Goal: Transaction & Acquisition: Purchase product/service

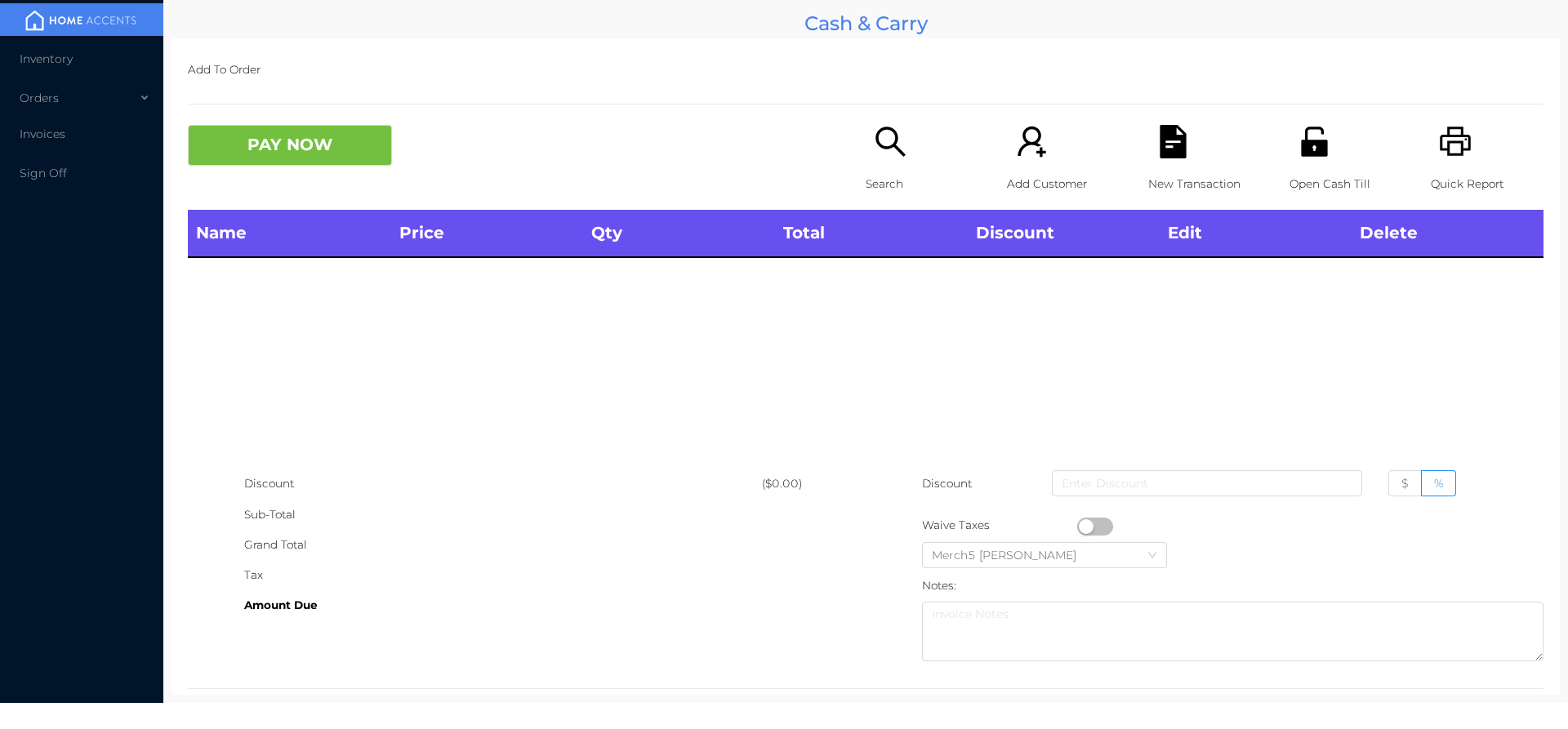
drag, startPoint x: 898, startPoint y: 124, endPoint x: 902, endPoint y: 139, distance: 15.5
click at [902, 139] on div "Add To Order PAY NOW Search Add Customer New Transaction Open Cash Till Quick R…" at bounding box center [866, 366] width 1388 height 656
click at [891, 161] on div "Search" at bounding box center [922, 167] width 113 height 85
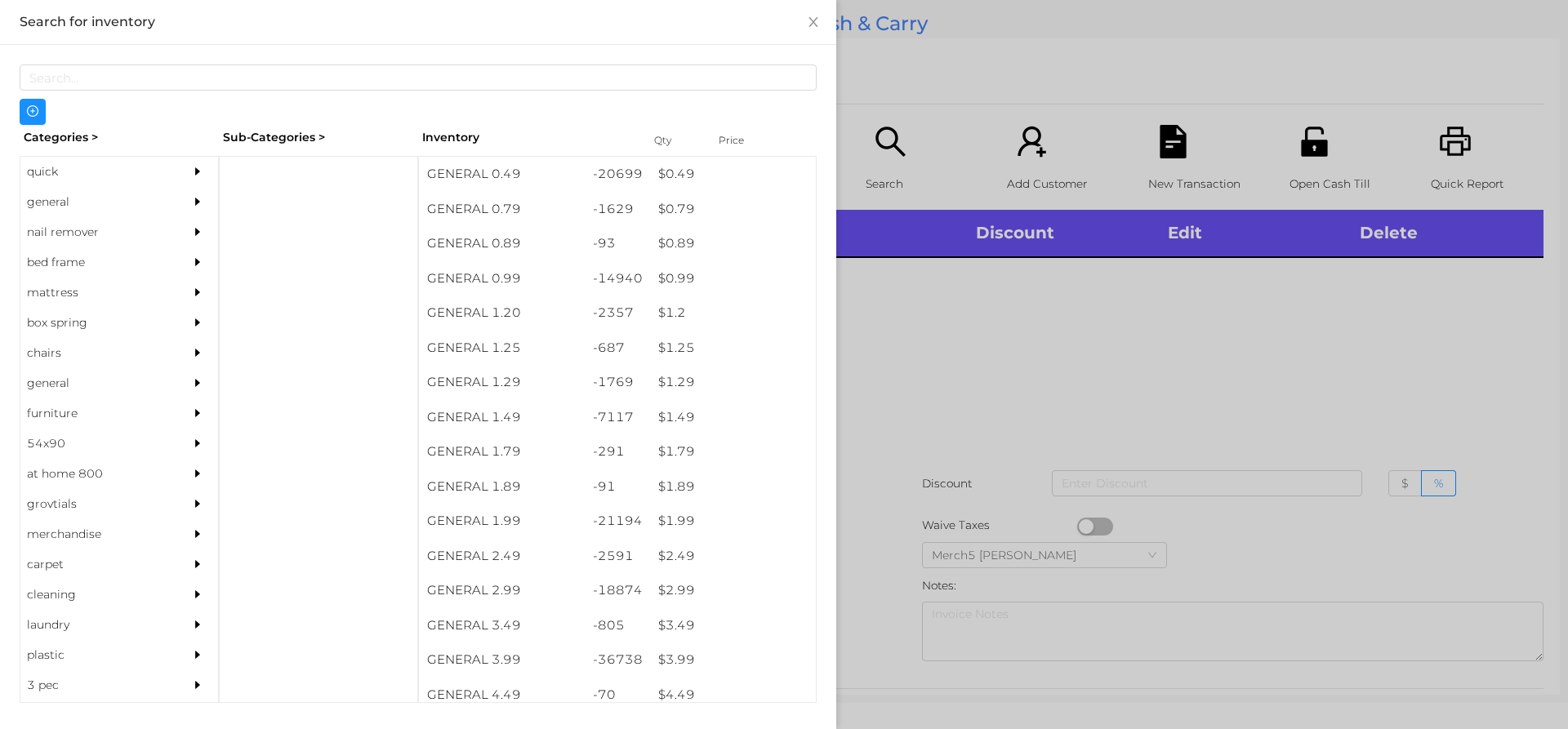
drag, startPoint x: 197, startPoint y: 208, endPoint x: 217, endPoint y: 202, distance: 20.9
click at [198, 208] on div at bounding box center [201, 202] width 32 height 30
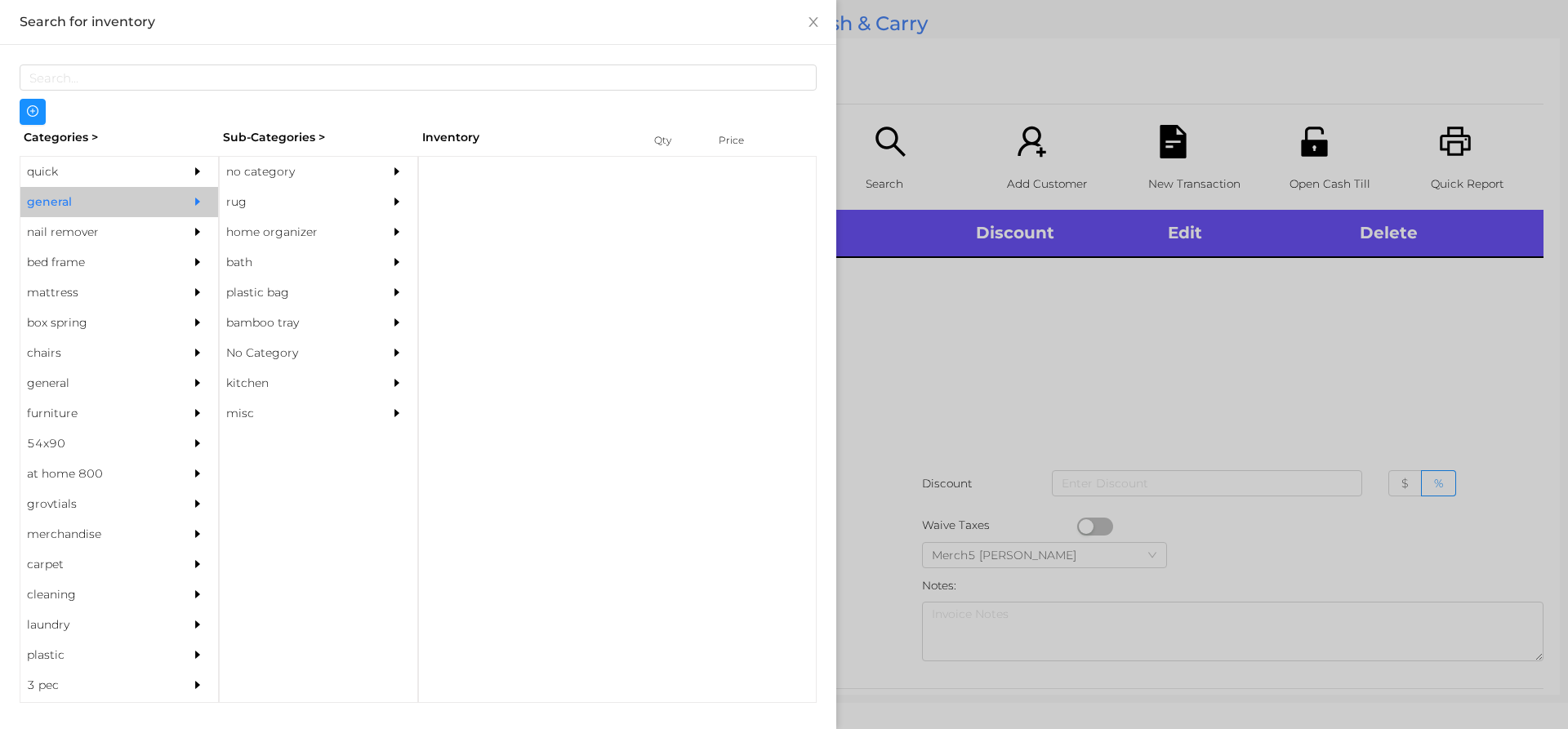
click at [289, 180] on div "no category" at bounding box center [294, 172] width 149 height 30
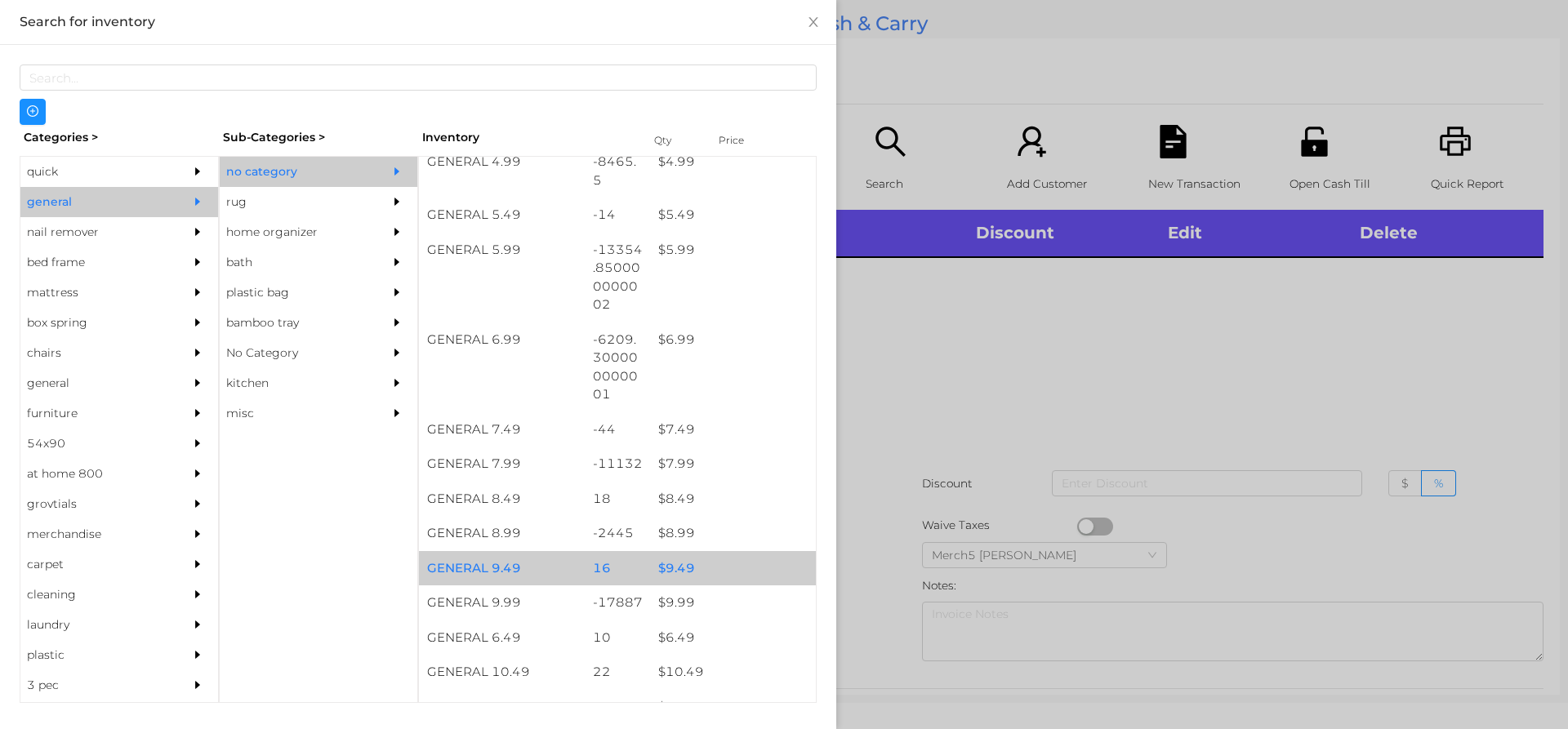
scroll to position [817, 0]
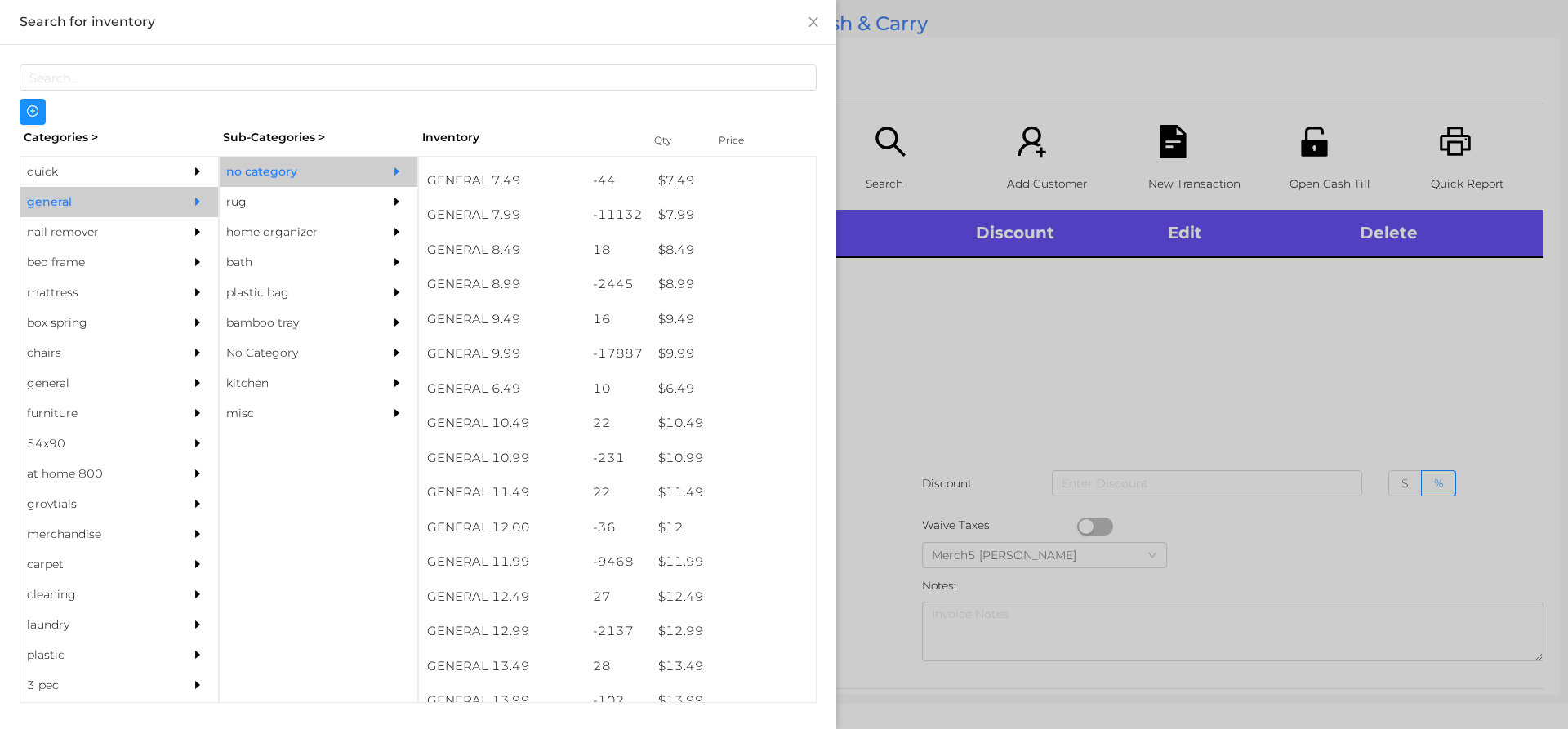
click at [1022, 340] on div at bounding box center [784, 364] width 1568 height 729
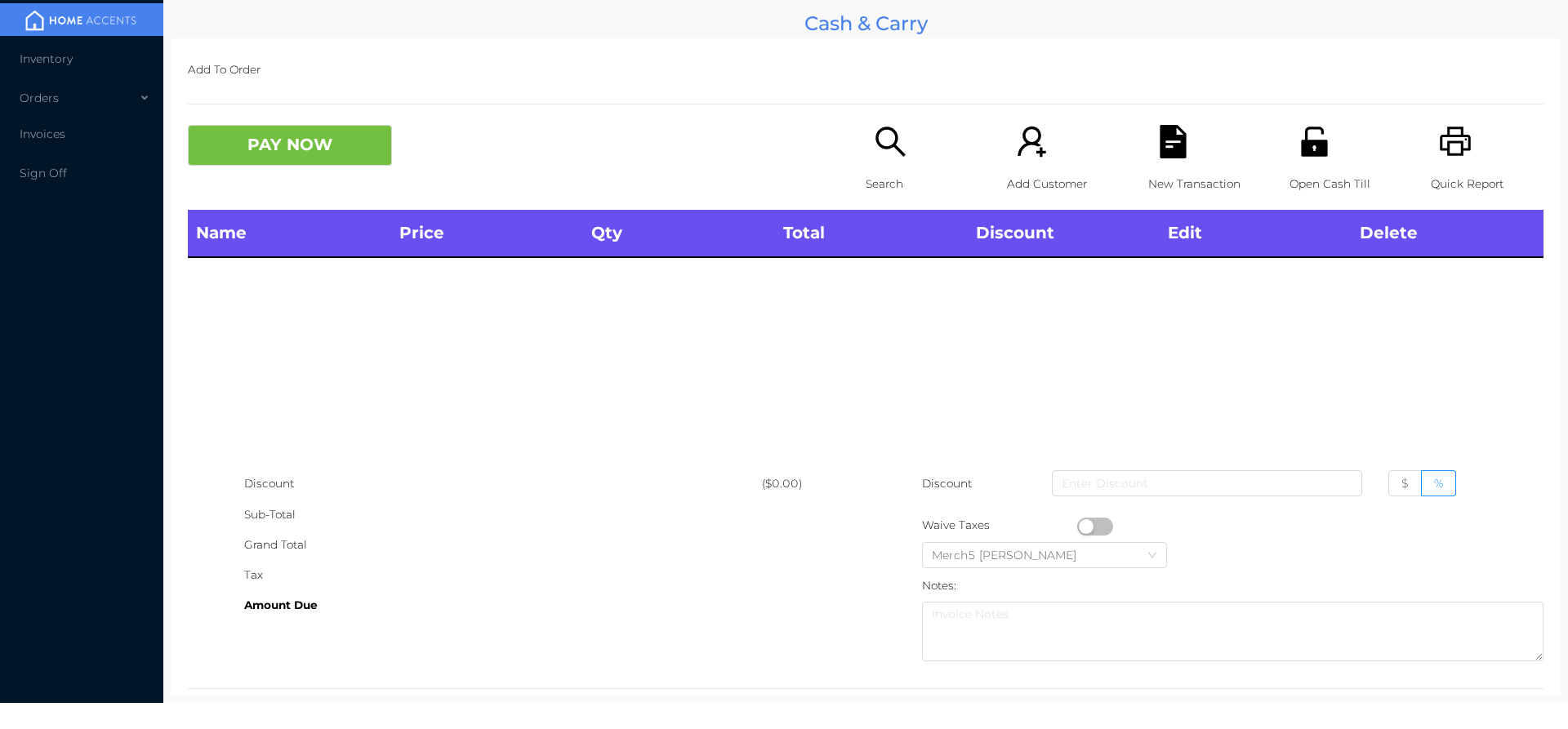
click at [914, 169] on p "Search" at bounding box center [922, 184] width 113 height 30
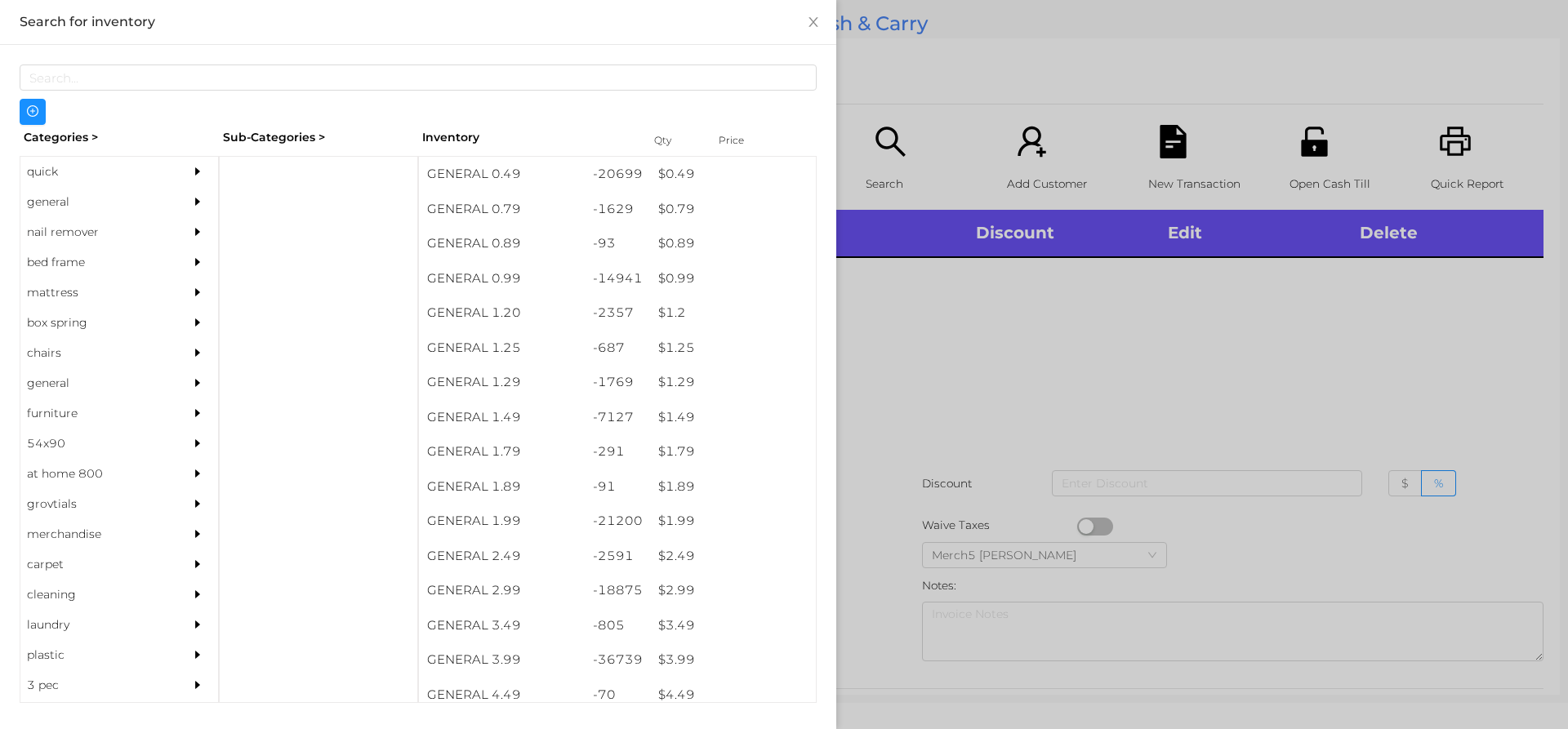
click at [185, 211] on div at bounding box center [201, 202] width 32 height 30
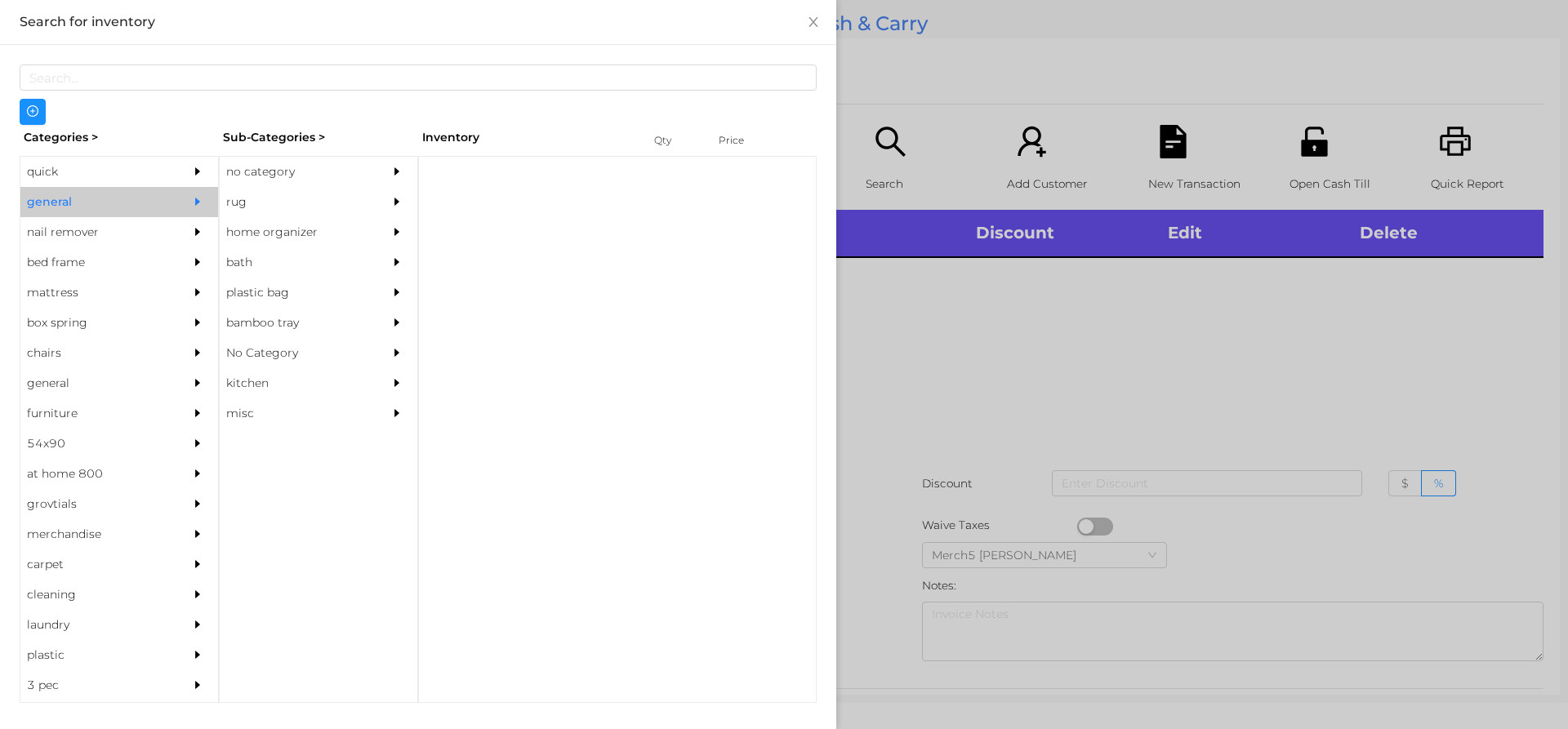
click at [322, 185] on div "no category" at bounding box center [294, 172] width 149 height 30
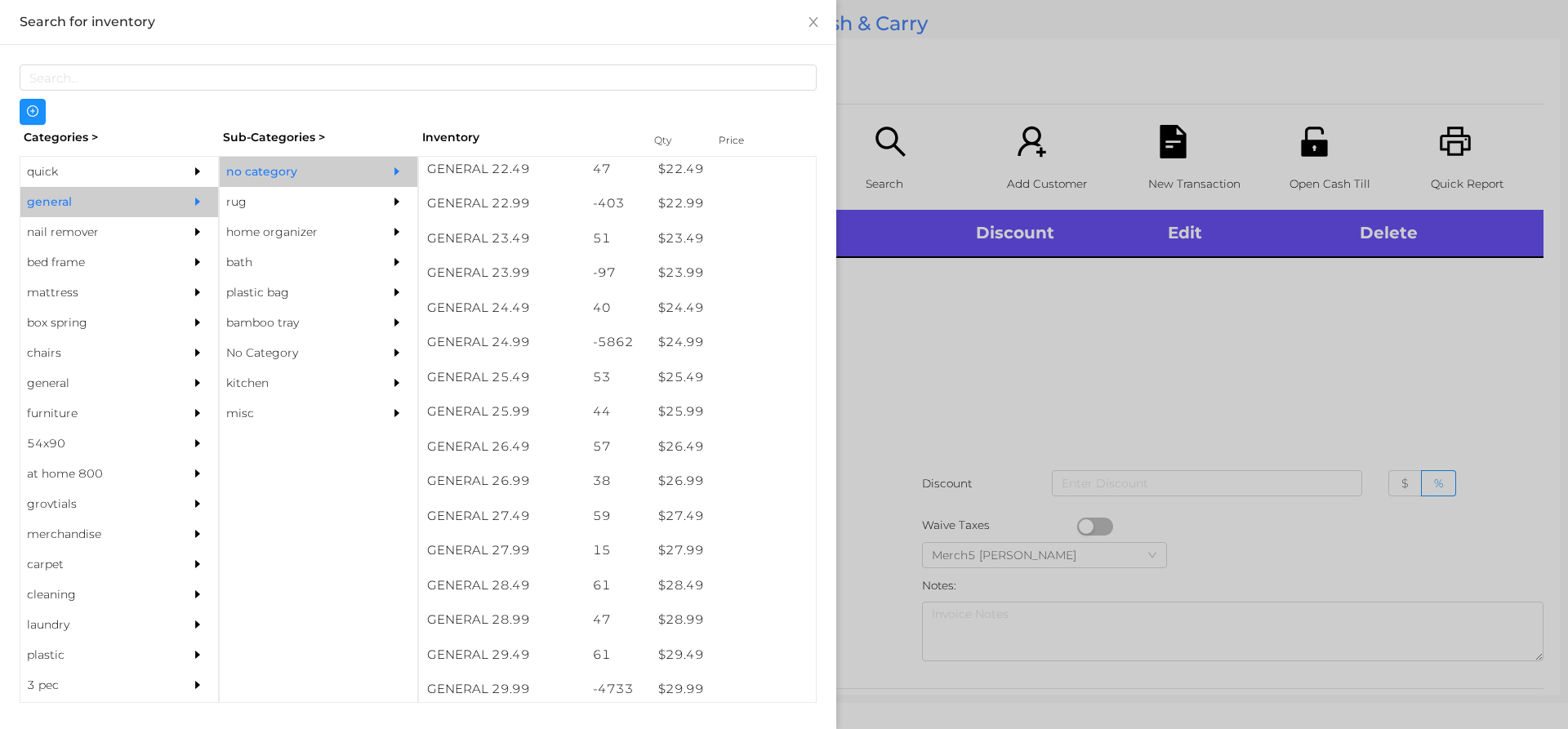
scroll to position [1959, 0]
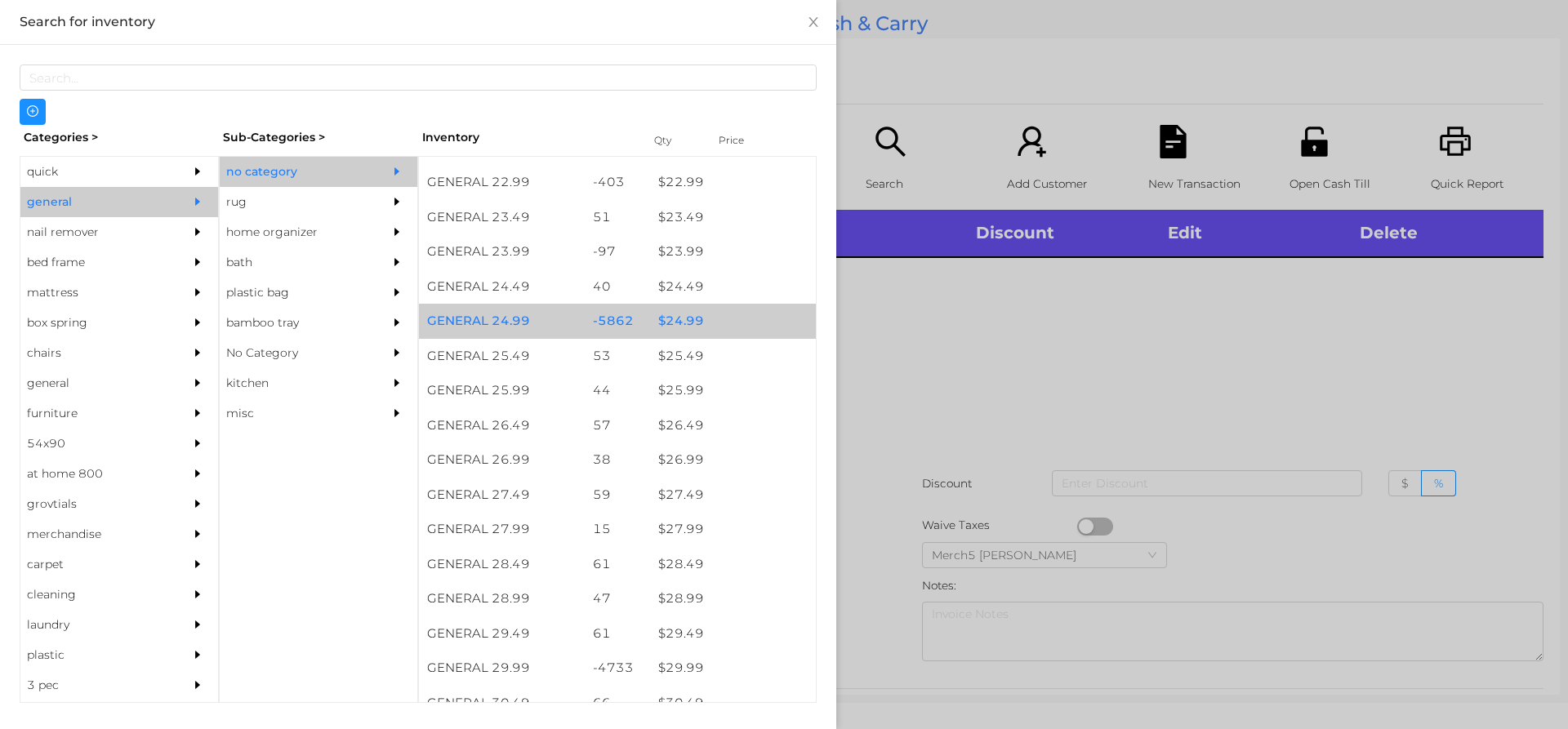
click at [721, 321] on div "$ 24.99" at bounding box center [733, 322] width 166 height 35
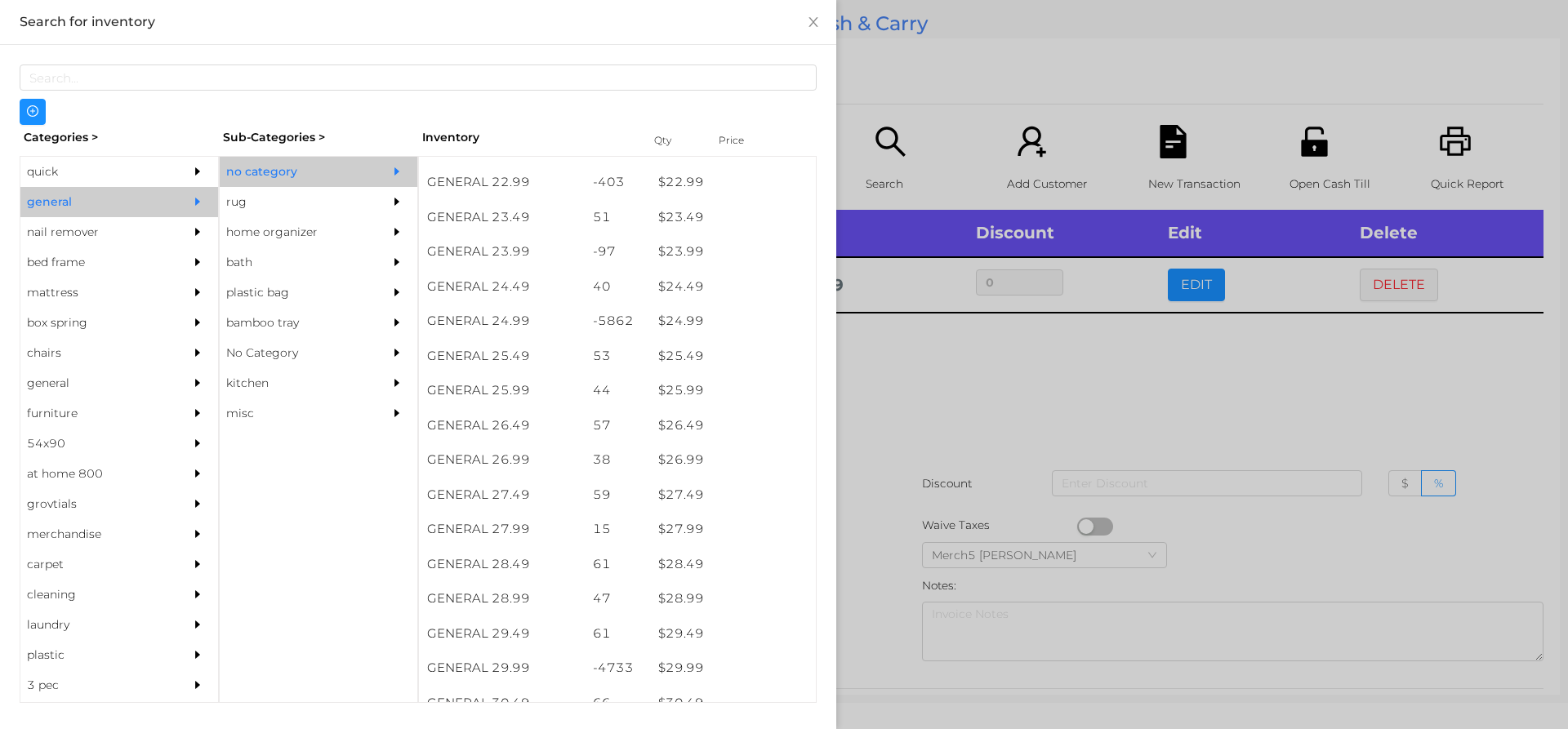
click at [950, 351] on div at bounding box center [784, 364] width 1568 height 729
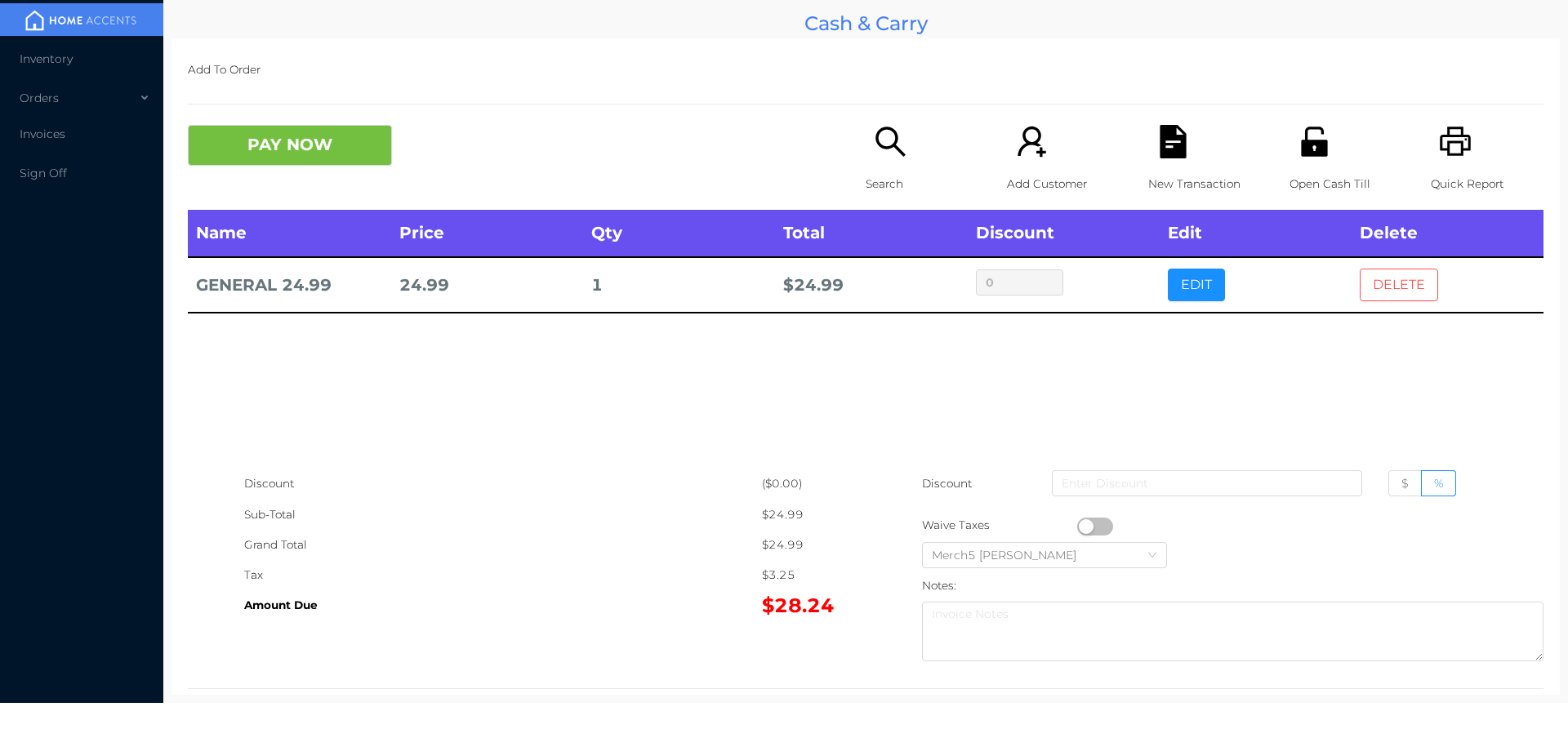
click at [1368, 288] on button "DELETE" at bounding box center [1398, 285] width 78 height 32
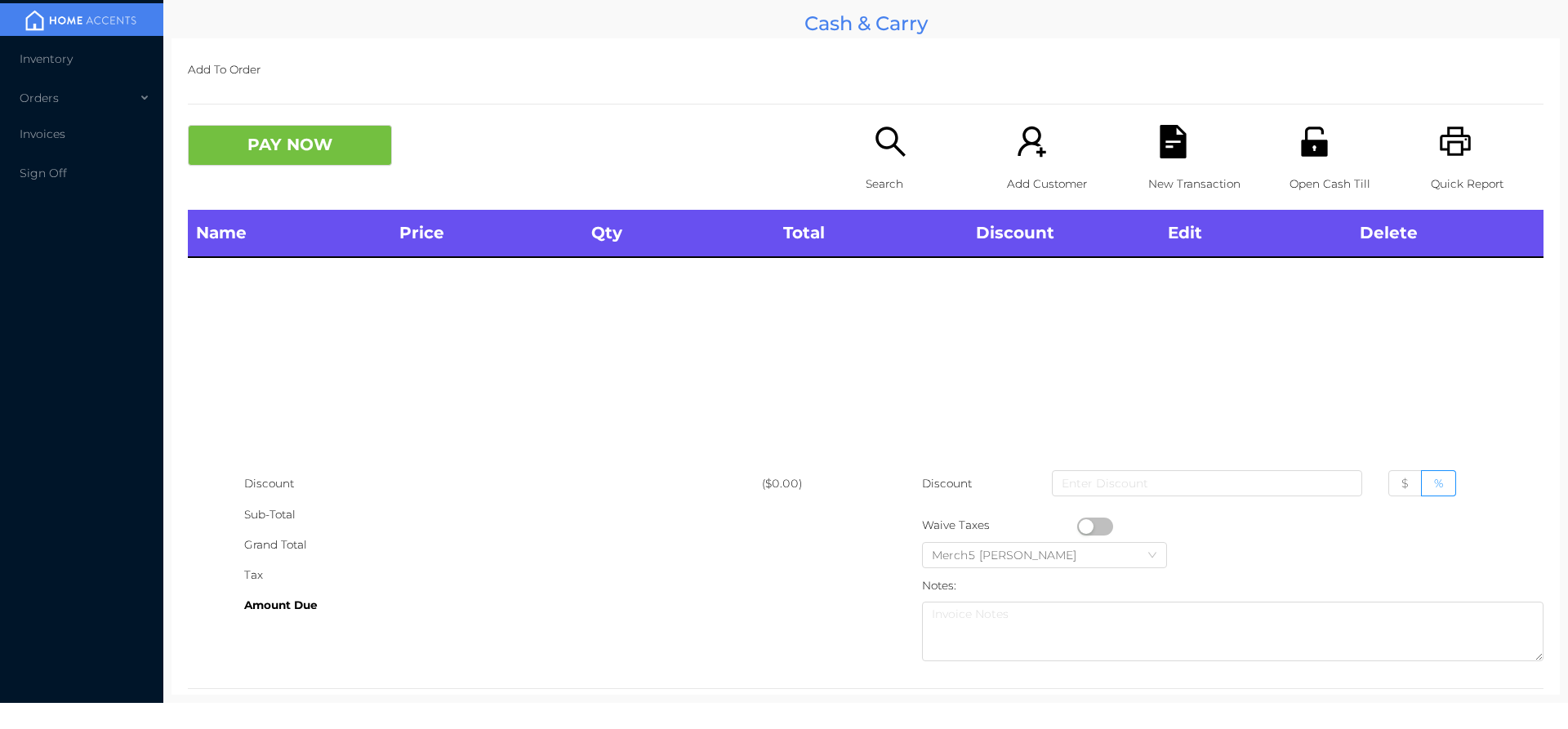
click at [1440, 145] on icon "icon: printer" at bounding box center [1455, 141] width 31 height 30
click at [858, 146] on div "PAY NOW" at bounding box center [526, 145] width 678 height 41
click at [925, 156] on div "Search" at bounding box center [922, 167] width 113 height 85
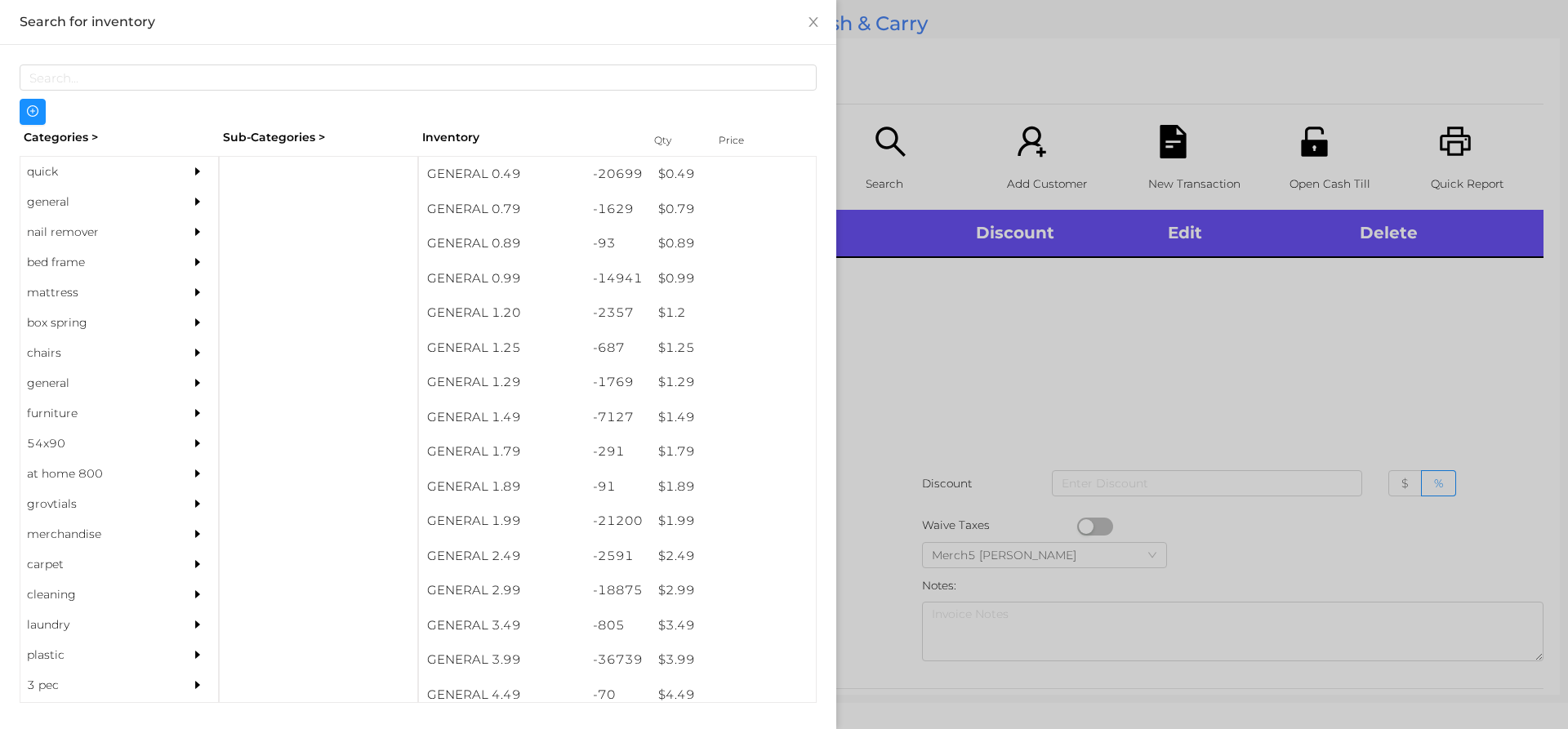
click at [153, 195] on div "general" at bounding box center [95, 202] width 149 height 30
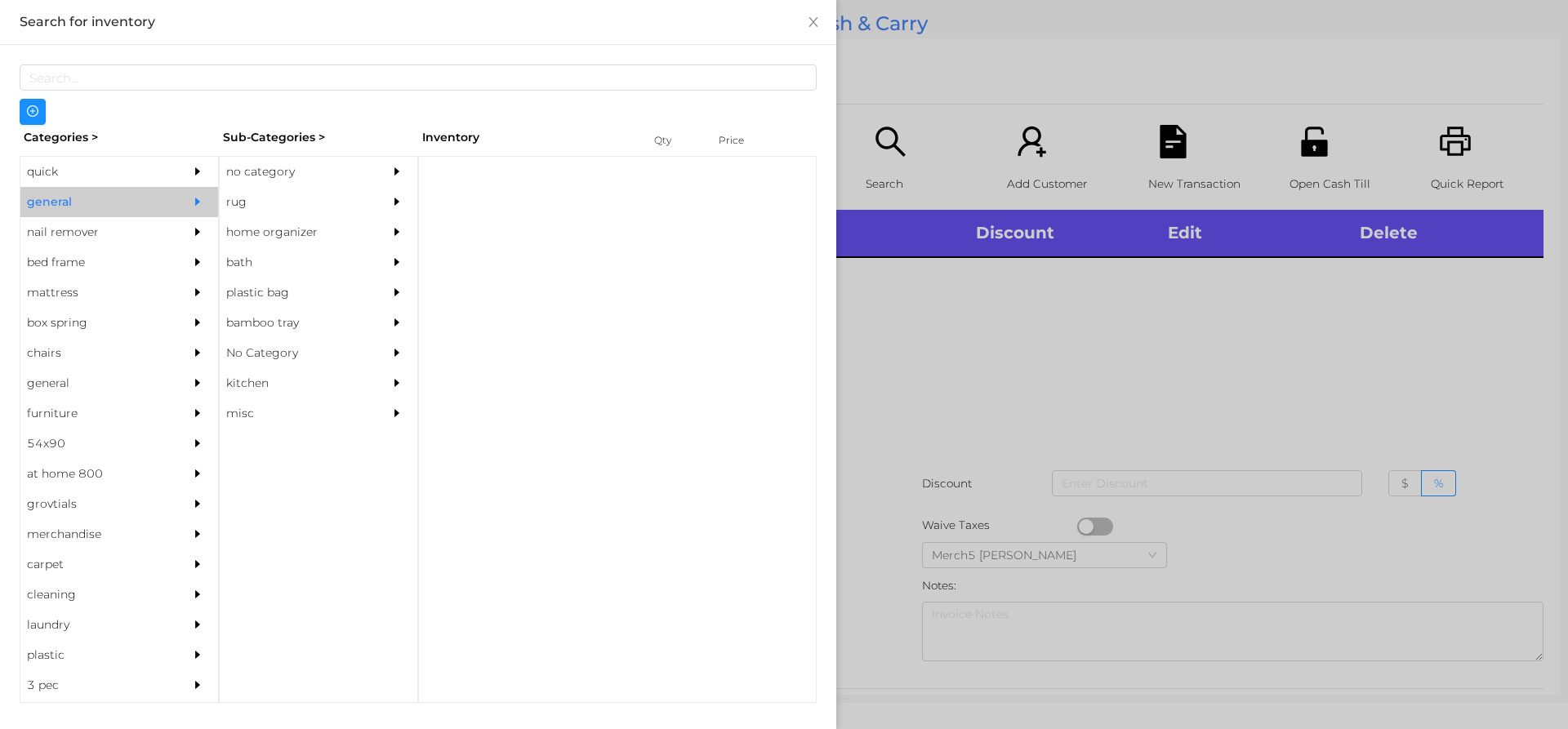
click at [359, 173] on div "no category" at bounding box center [294, 172] width 149 height 30
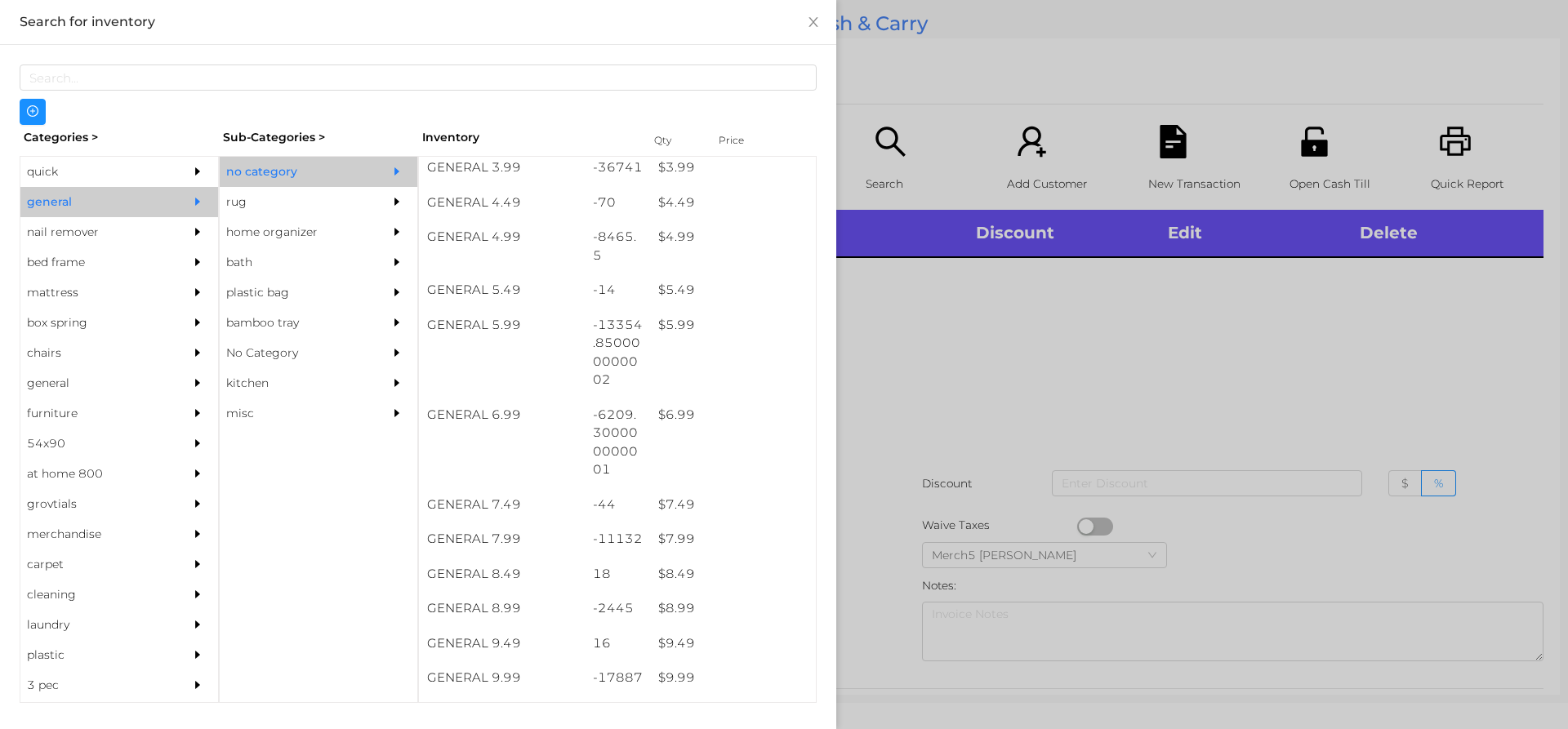
scroll to position [734, 0]
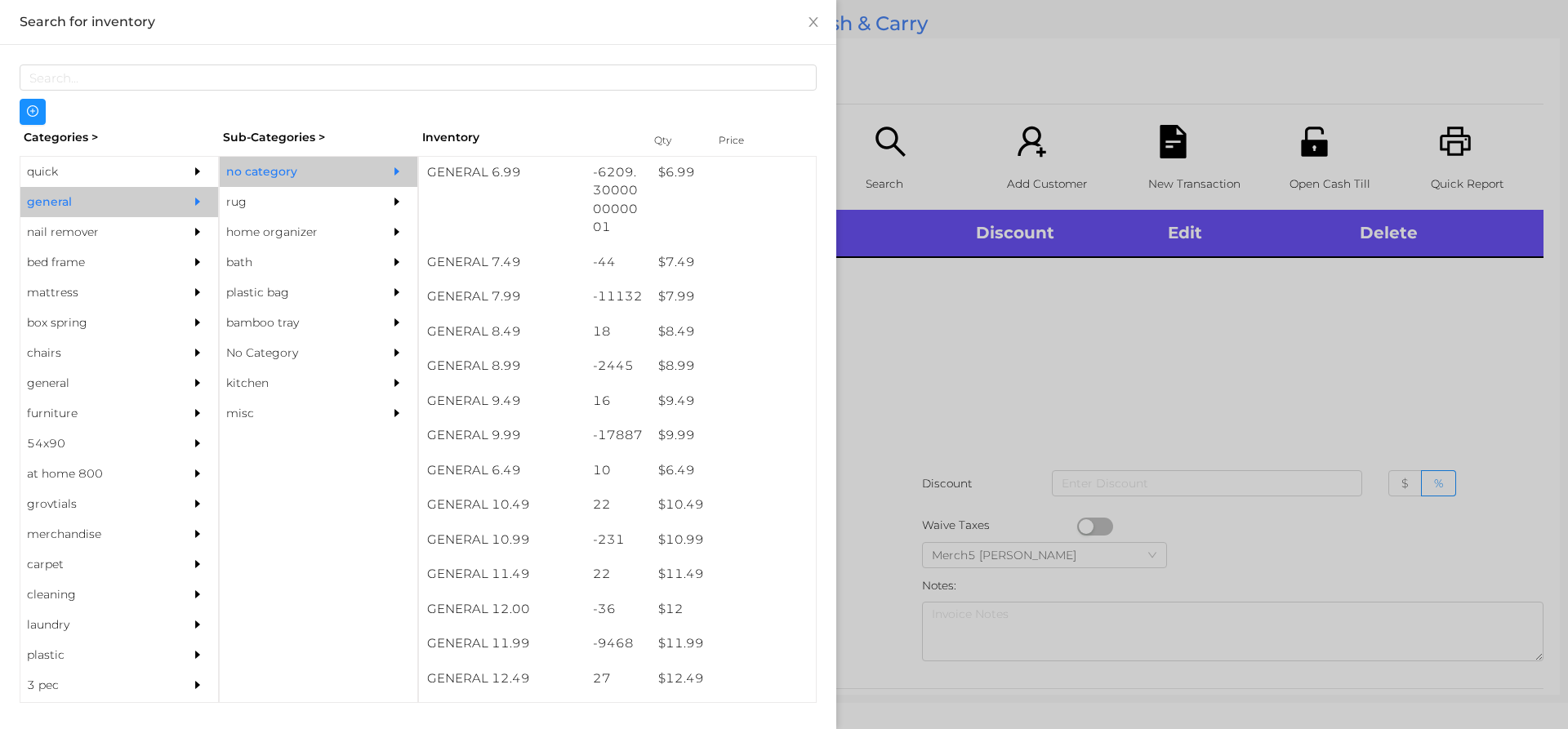
click at [1025, 337] on div at bounding box center [784, 364] width 1568 height 729
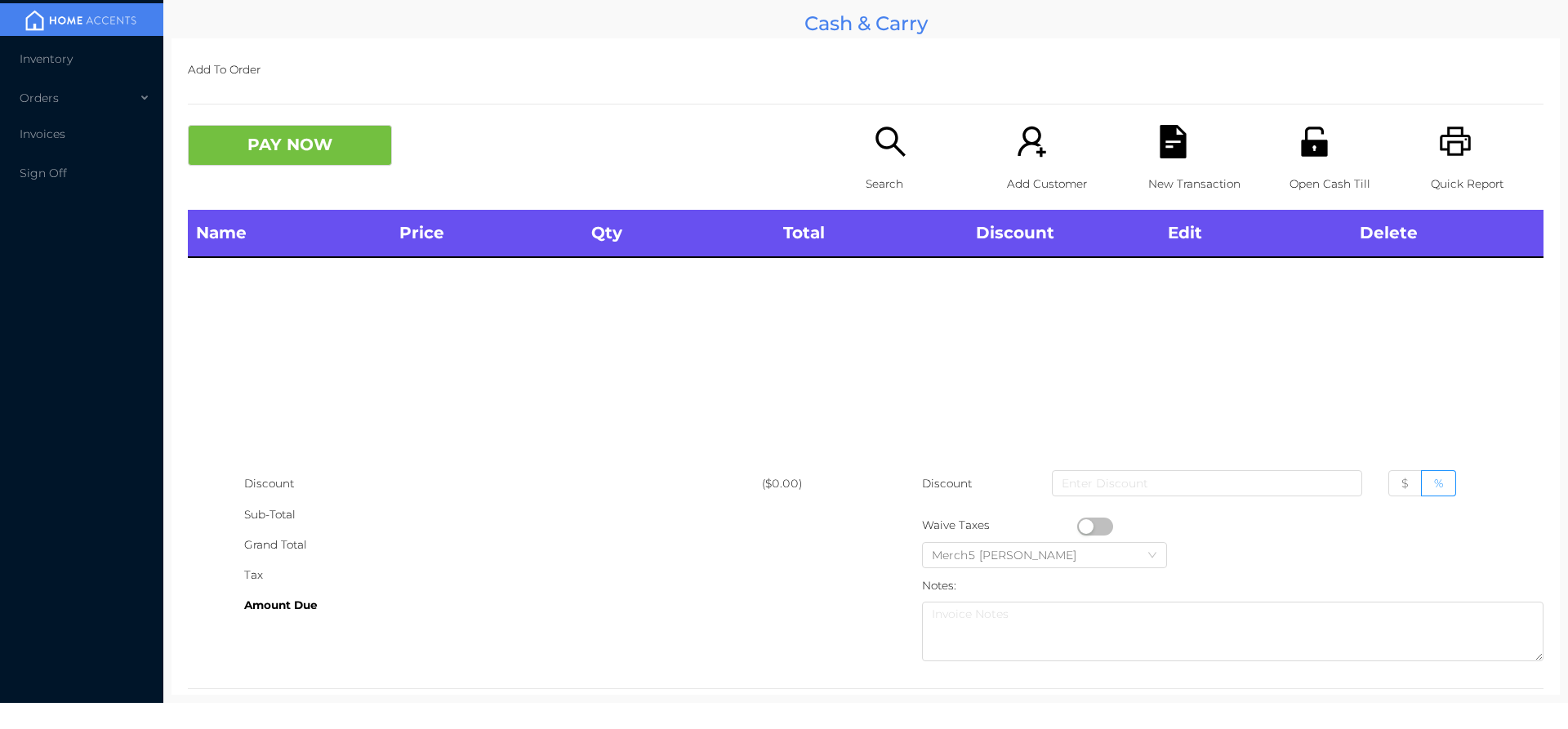
click at [883, 167] on div "Search" at bounding box center [922, 167] width 113 height 85
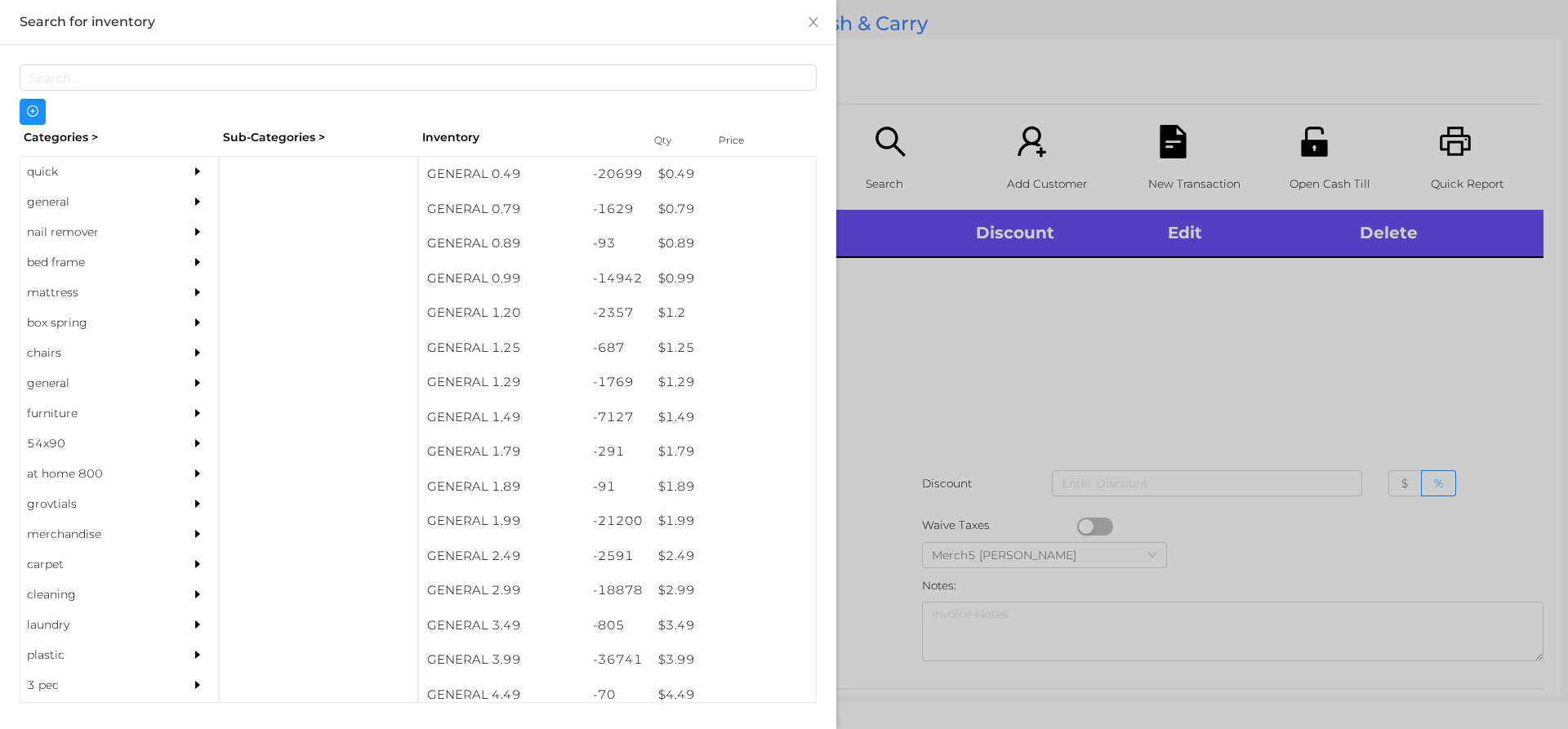
drag, startPoint x: 150, startPoint y: 196, endPoint x: 486, endPoint y: 159, distance: 338.0
click at [160, 196] on div "general" at bounding box center [118, 202] width 197 height 30
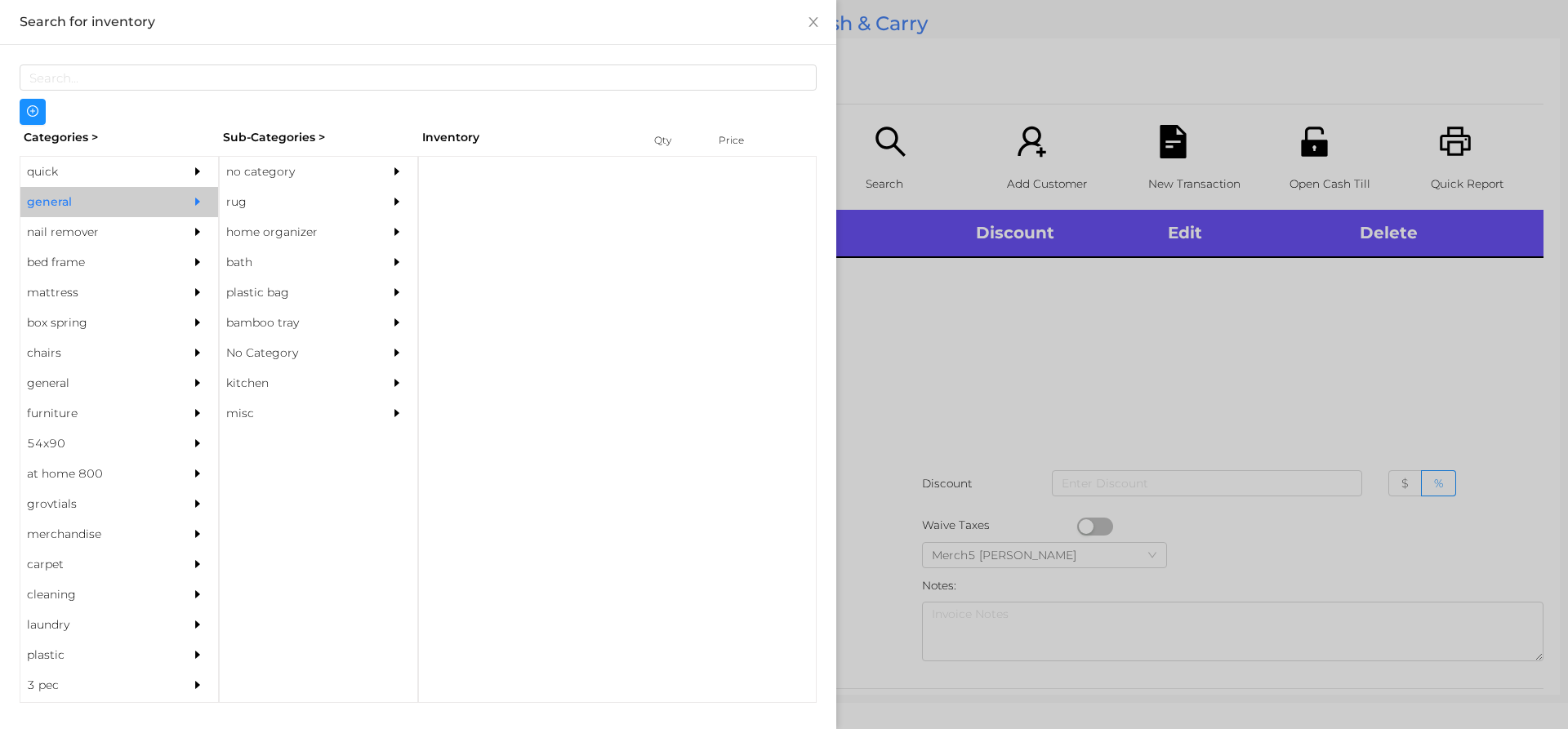
click at [393, 175] on icon "icon: caret-right" at bounding box center [396, 171] width 11 height 11
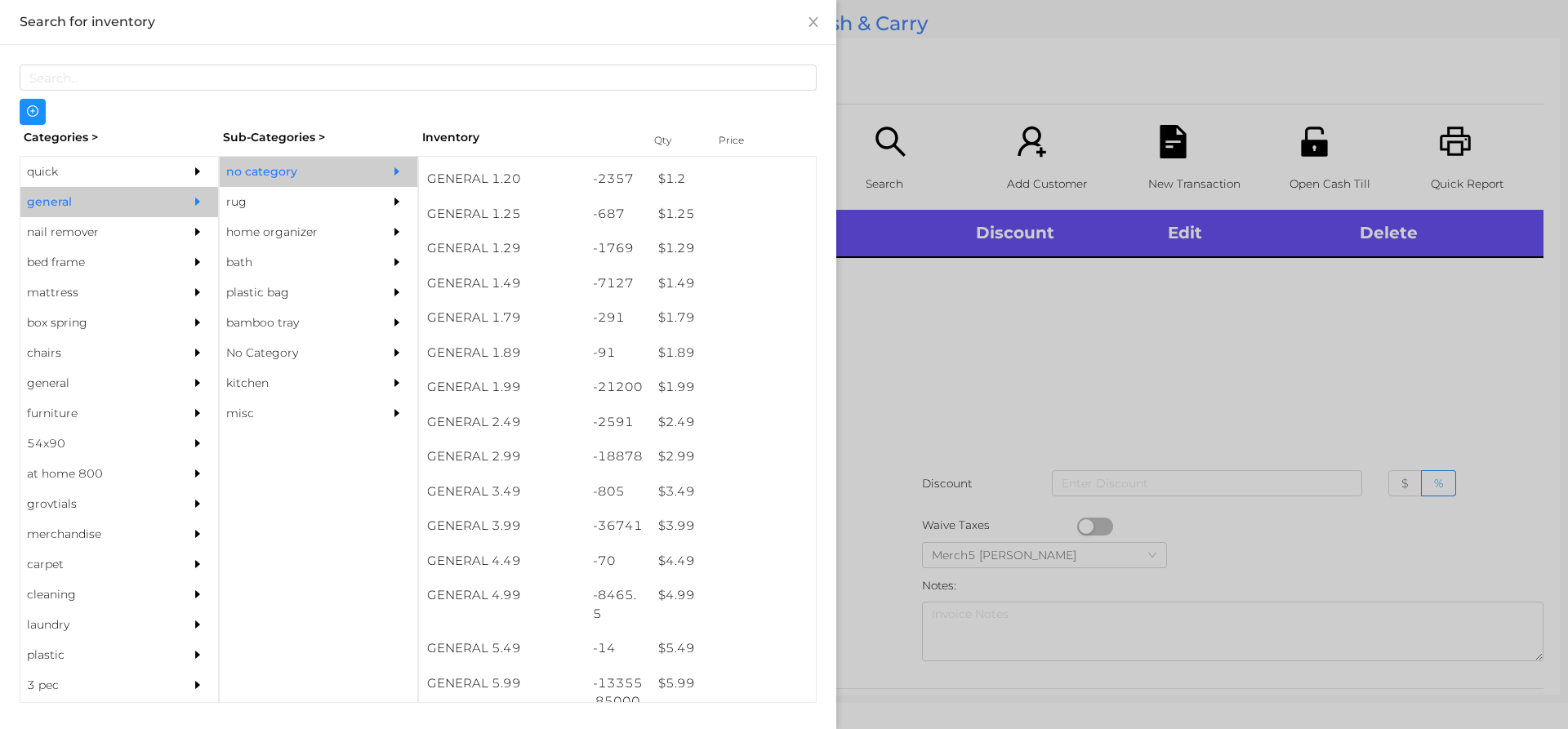
scroll to position [327, 0]
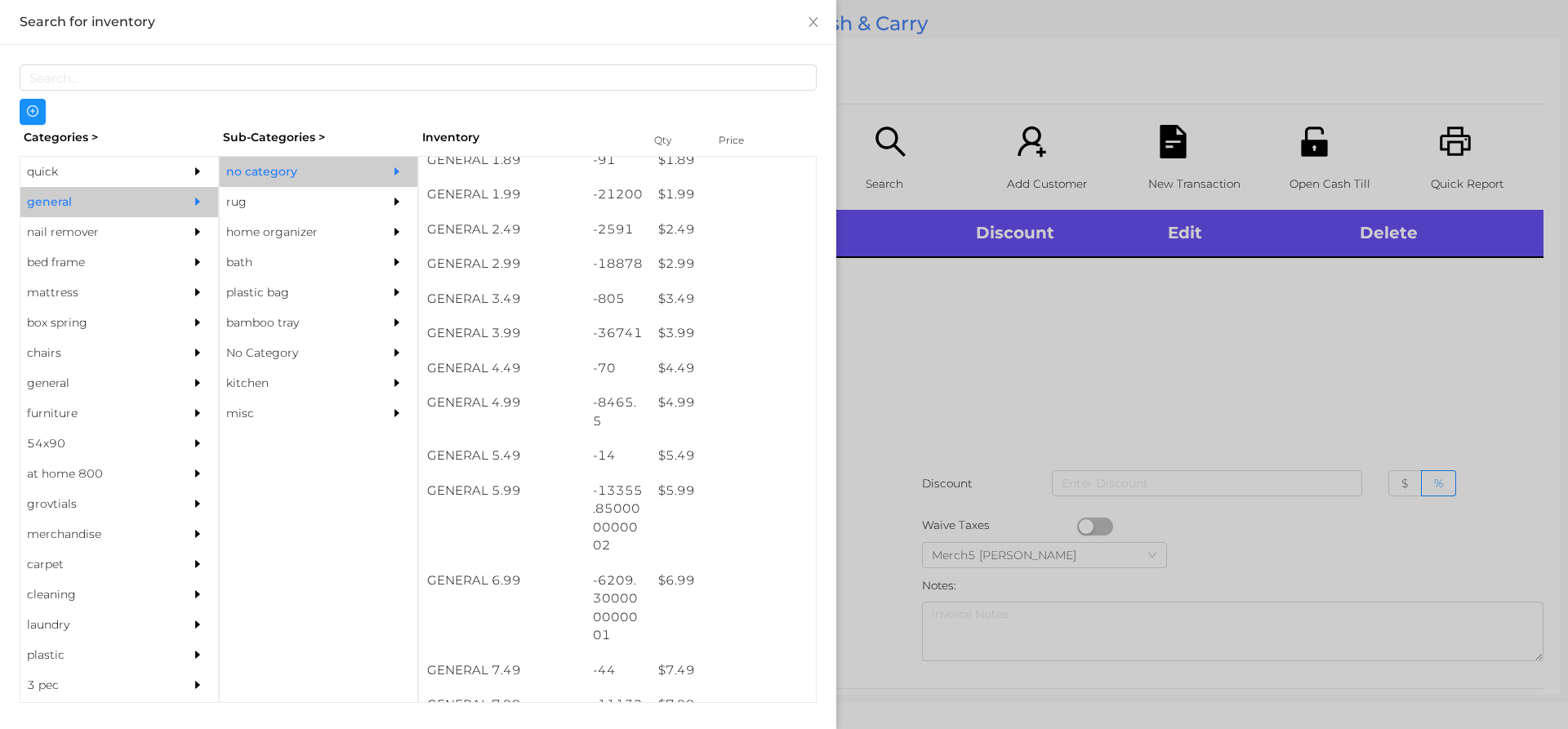
click at [1033, 343] on div at bounding box center [784, 364] width 1568 height 729
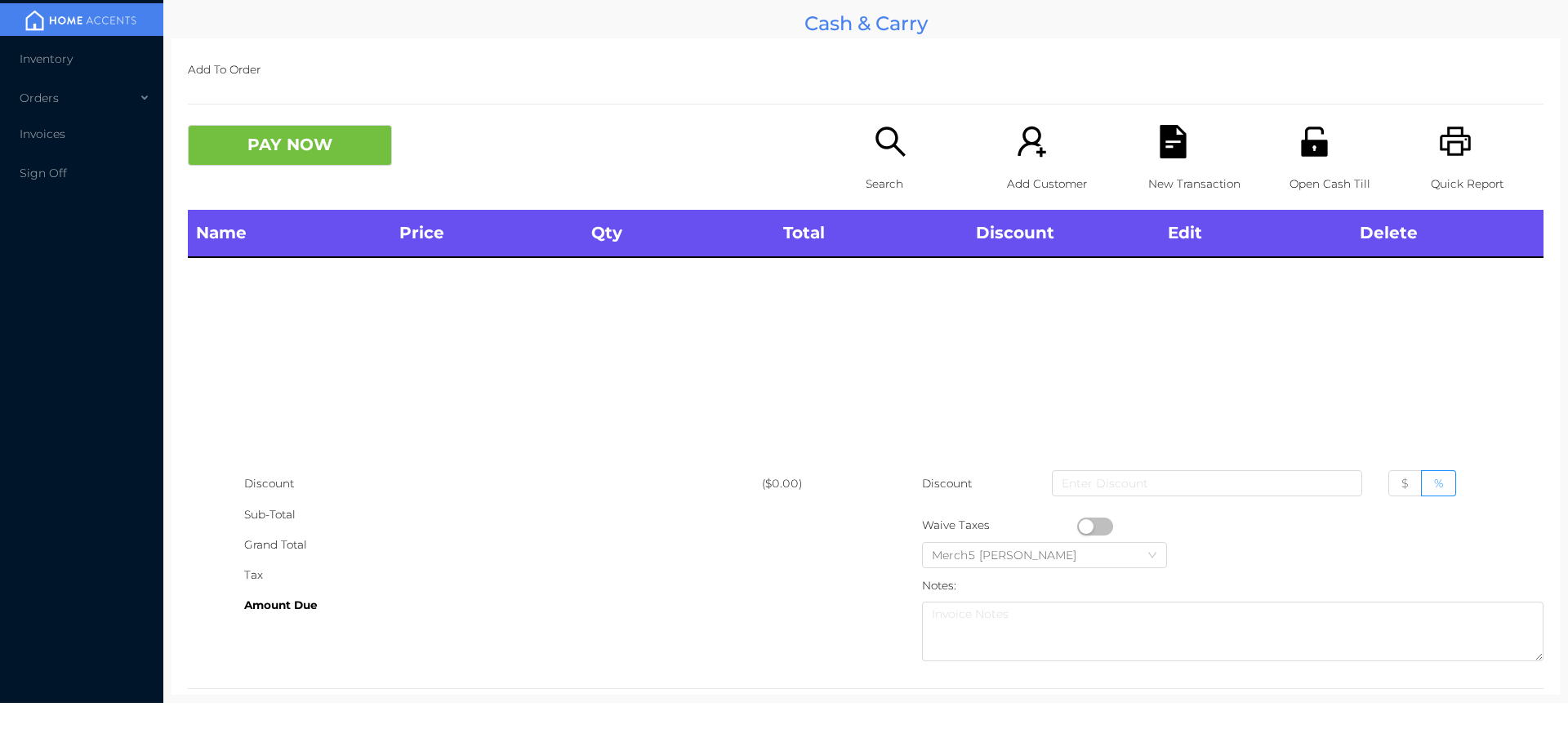
click at [910, 136] on div "Search" at bounding box center [922, 167] width 113 height 85
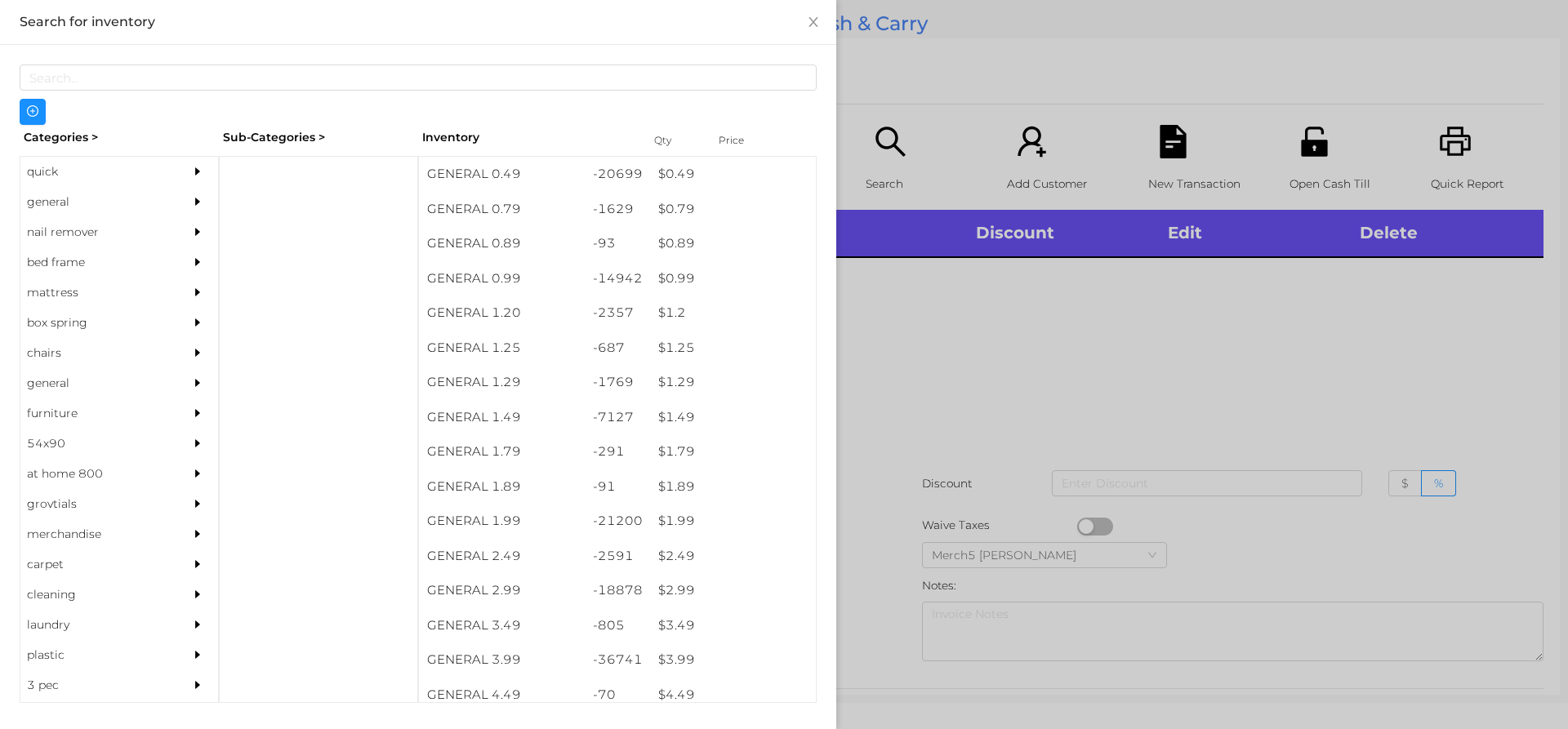
click at [1056, 320] on div at bounding box center [784, 364] width 1568 height 729
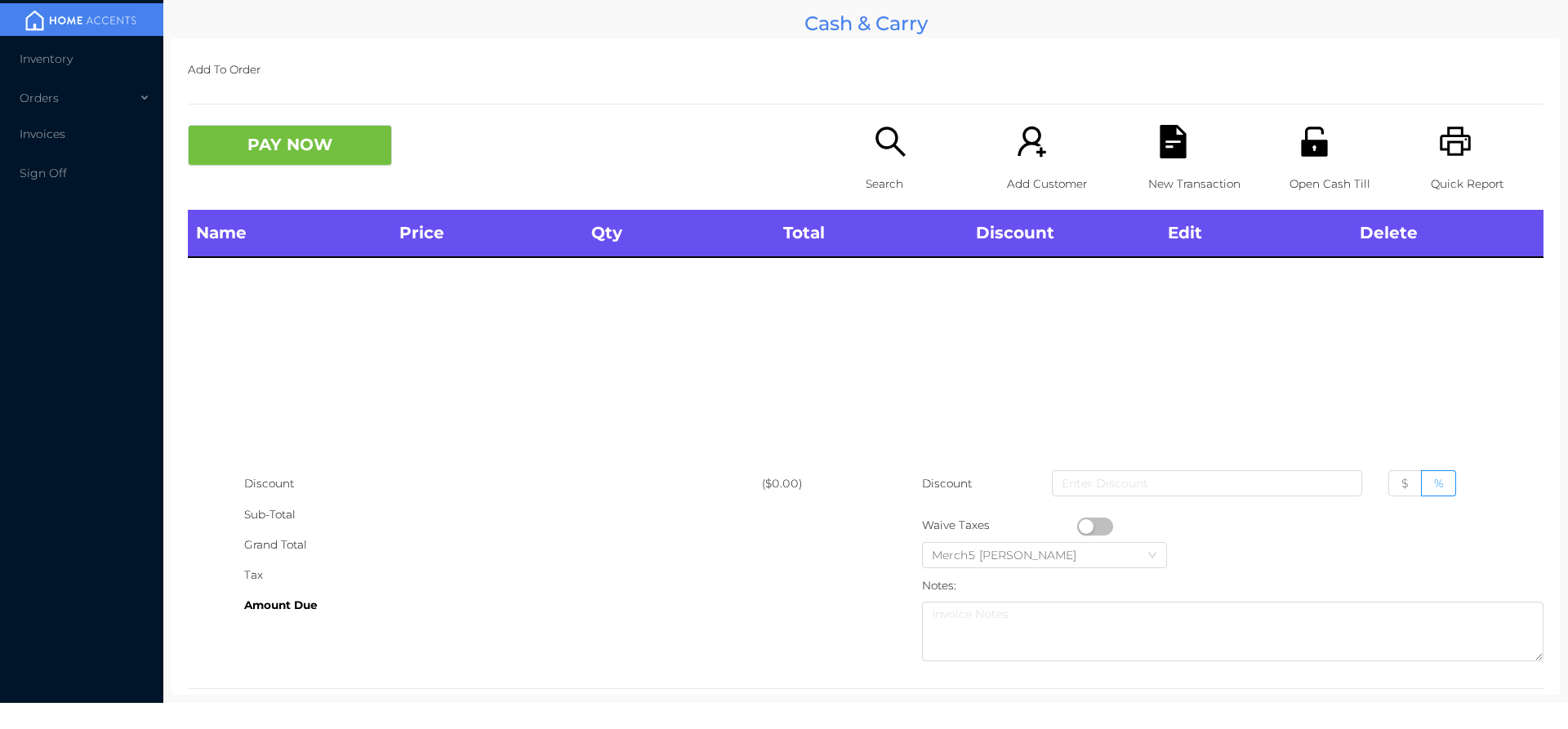
click at [897, 138] on icon "icon: search" at bounding box center [890, 142] width 33 height 33
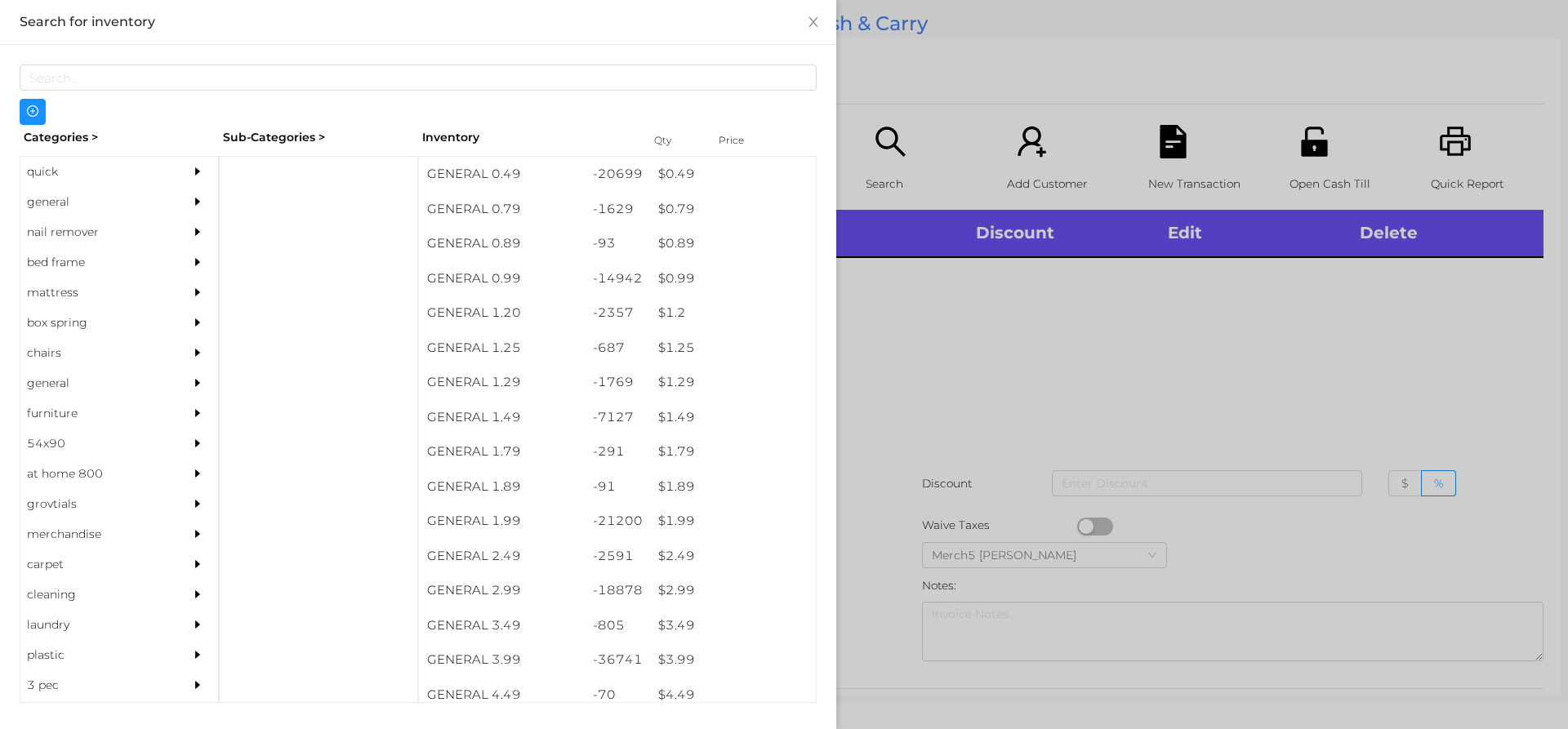
click at [192, 204] on icon "icon: caret-right" at bounding box center [197, 202] width 11 height 11
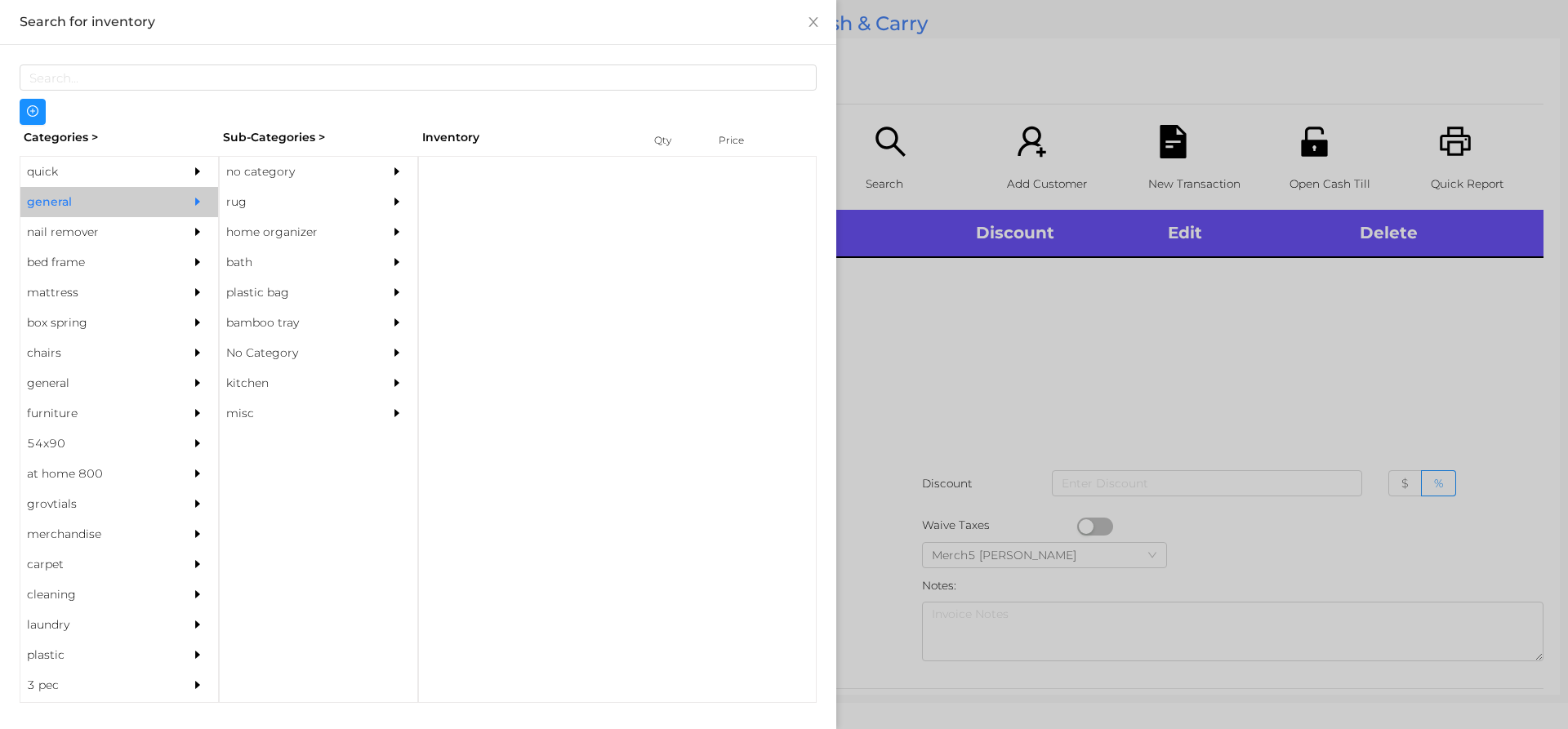
click at [362, 164] on div "no category" at bounding box center [294, 172] width 149 height 30
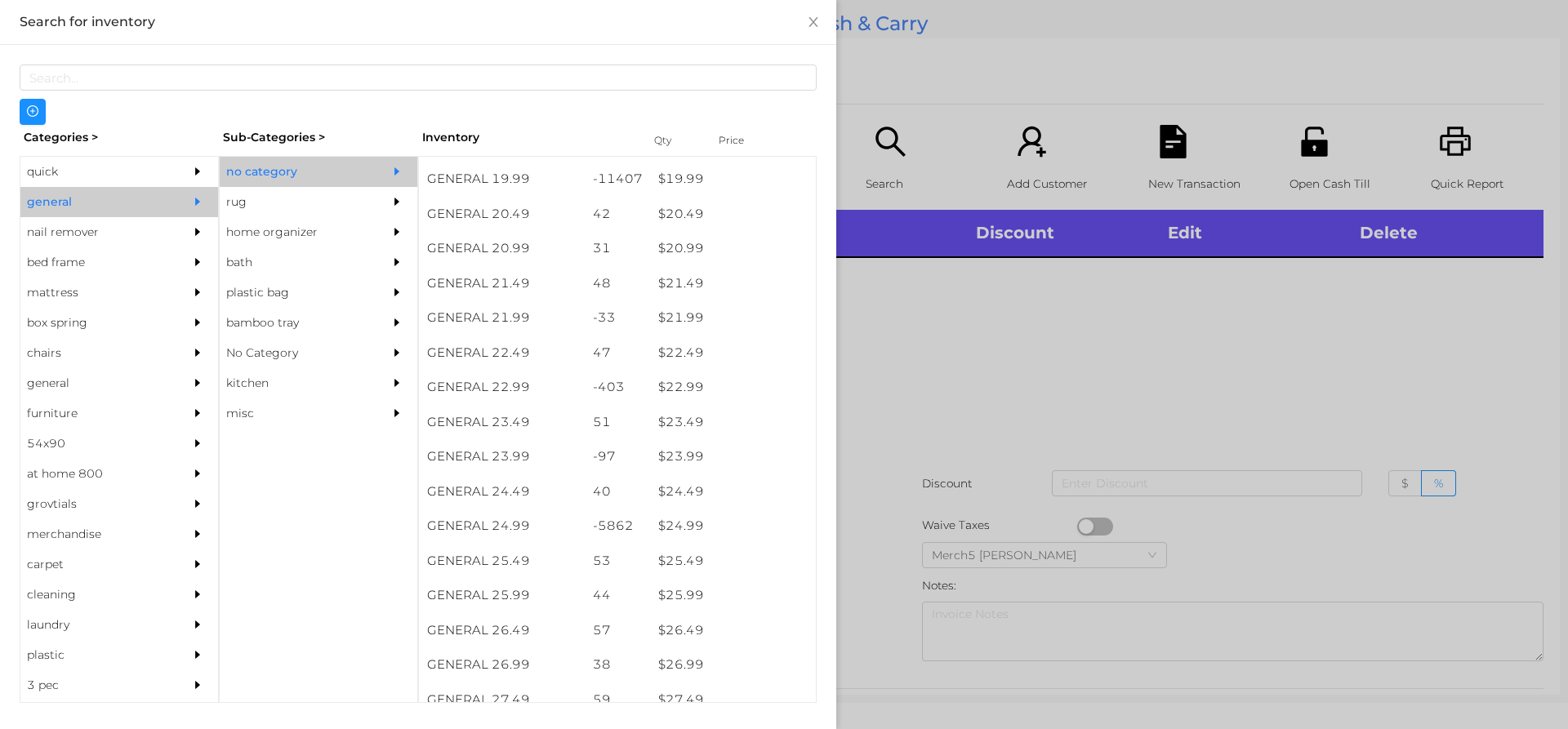
scroll to position [1758, 0]
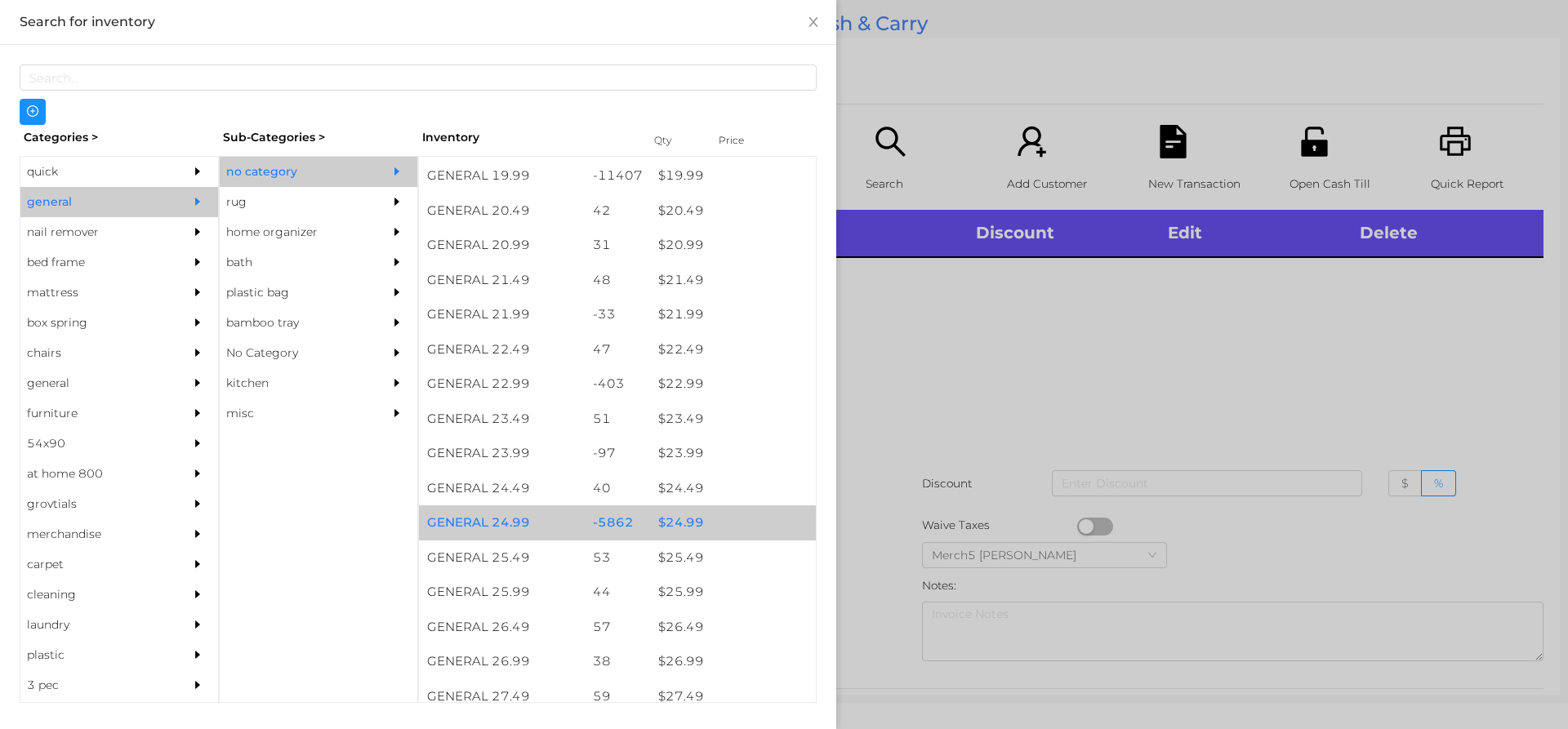
click at [713, 529] on div "$ 24.99" at bounding box center [733, 523] width 166 height 35
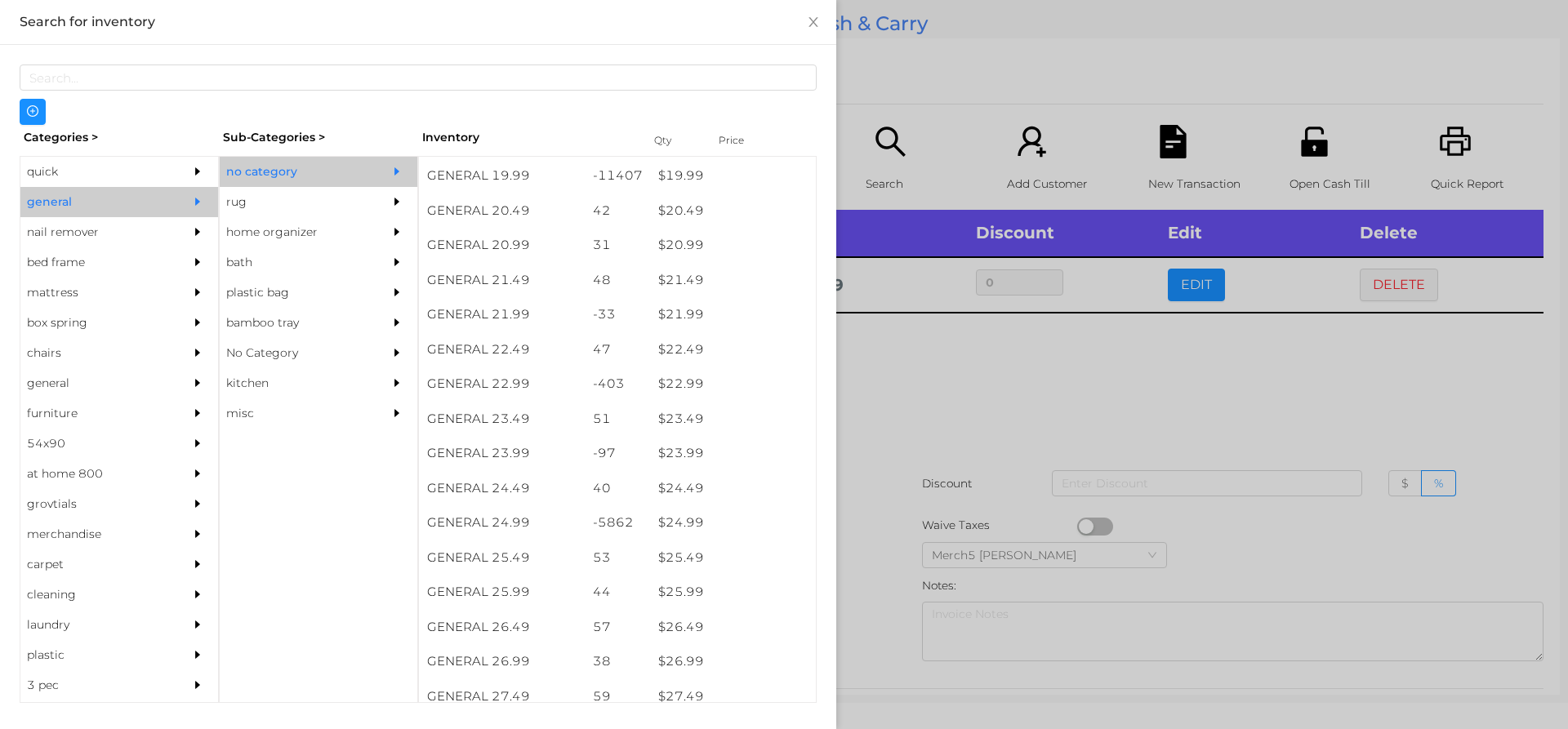
click at [1010, 454] on div at bounding box center [784, 364] width 1568 height 729
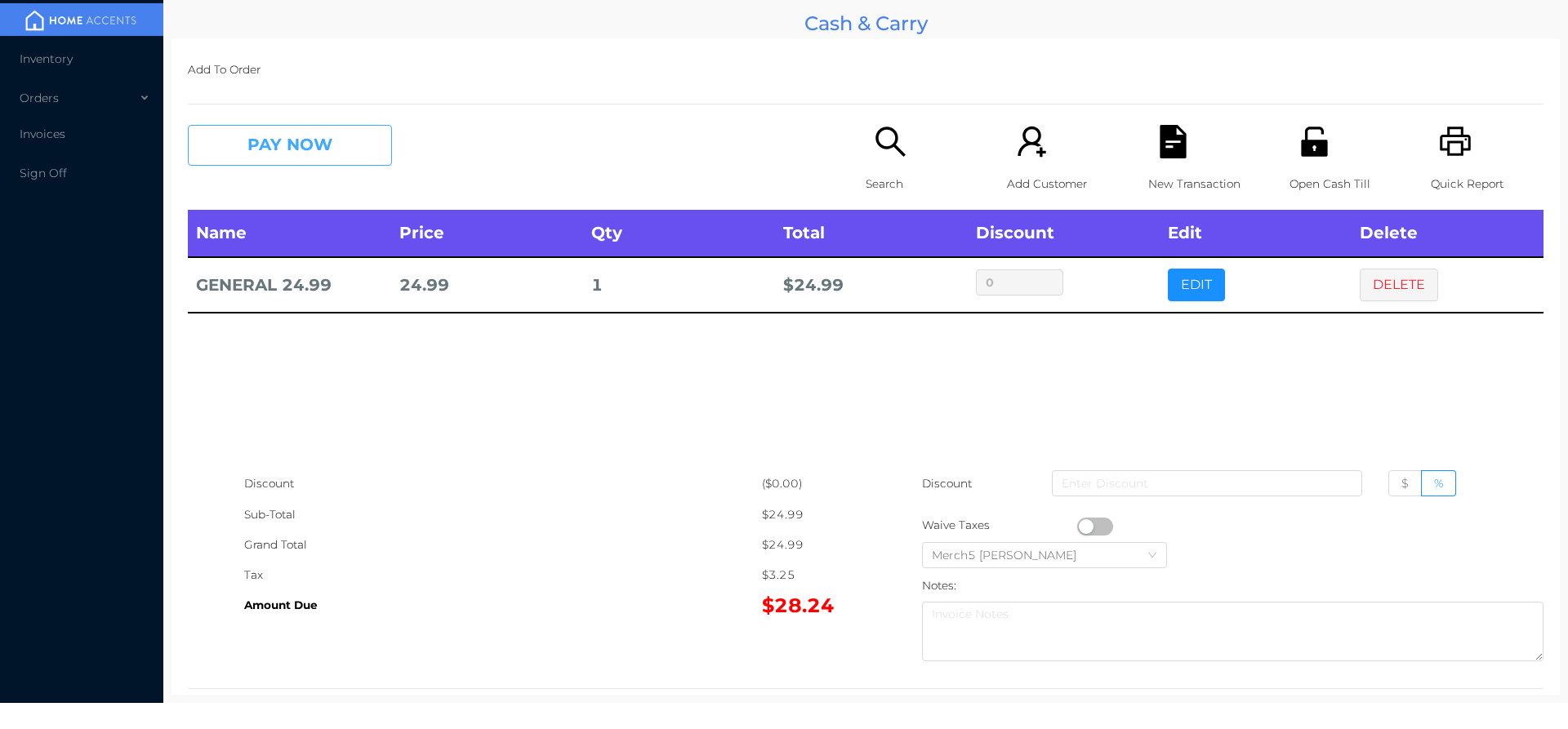
click at [366, 147] on button "PAY NOW" at bounding box center [289, 145] width 204 height 41
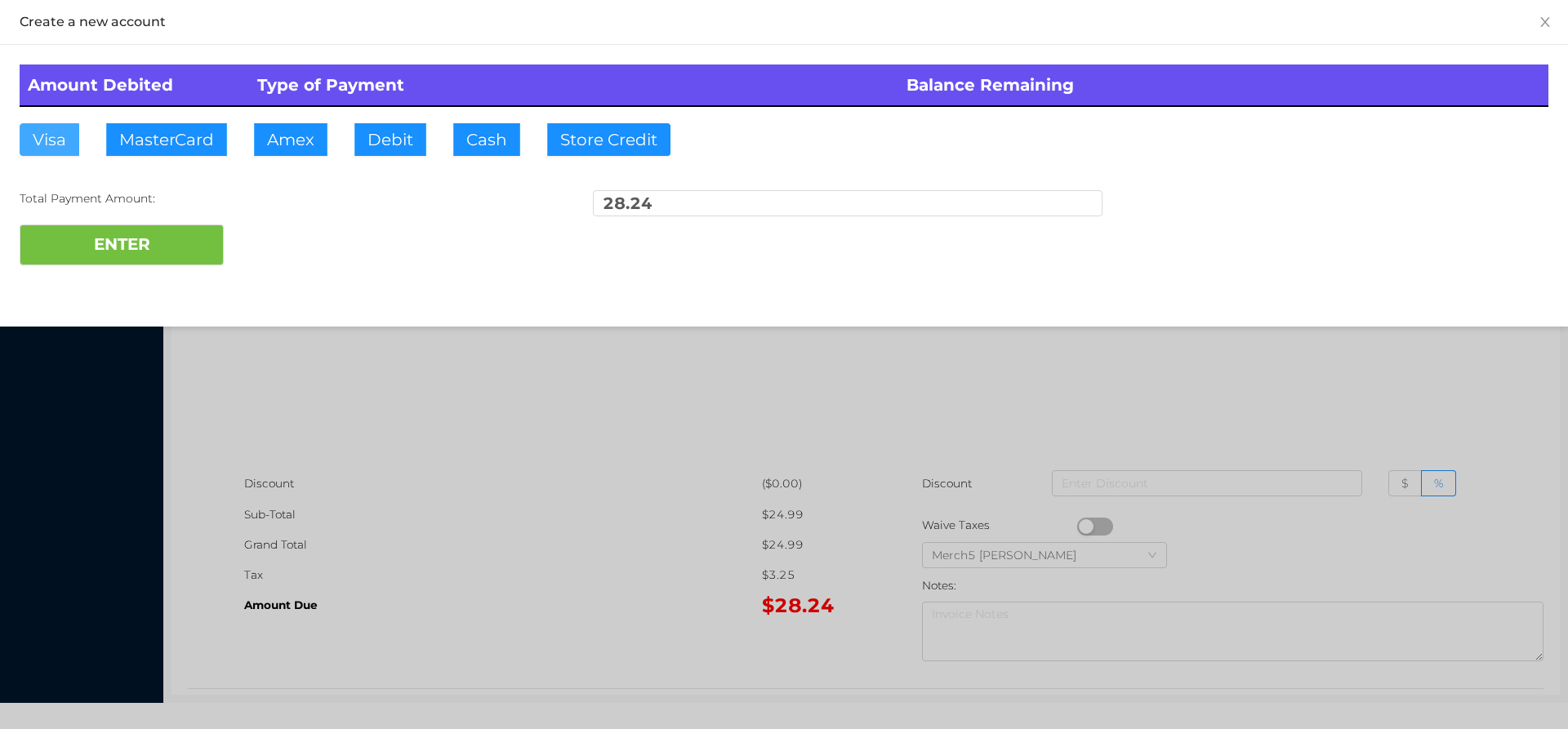
click at [64, 150] on button "Visa" at bounding box center [49, 139] width 60 height 32
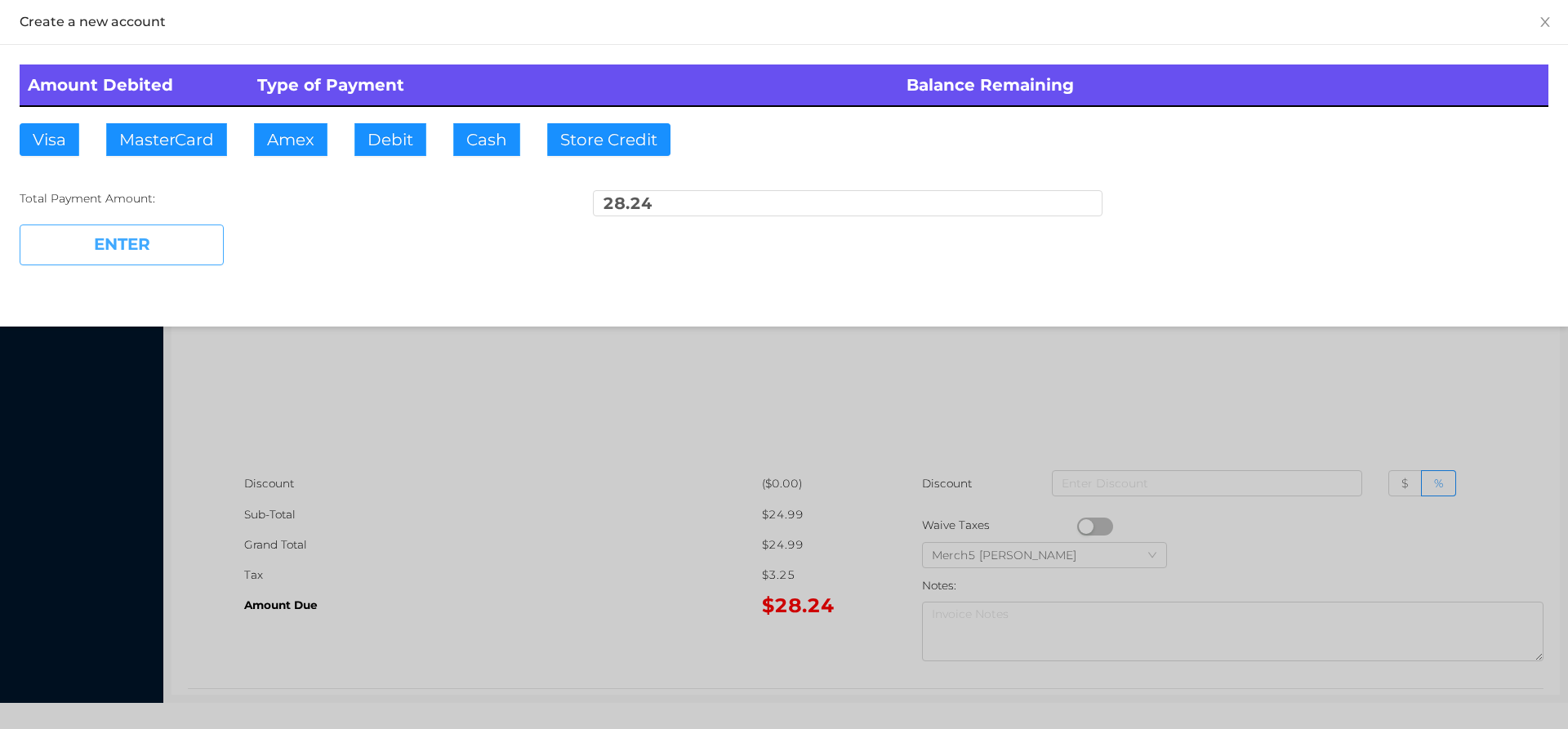
click at [197, 238] on button "ENTER" at bounding box center [121, 244] width 204 height 41
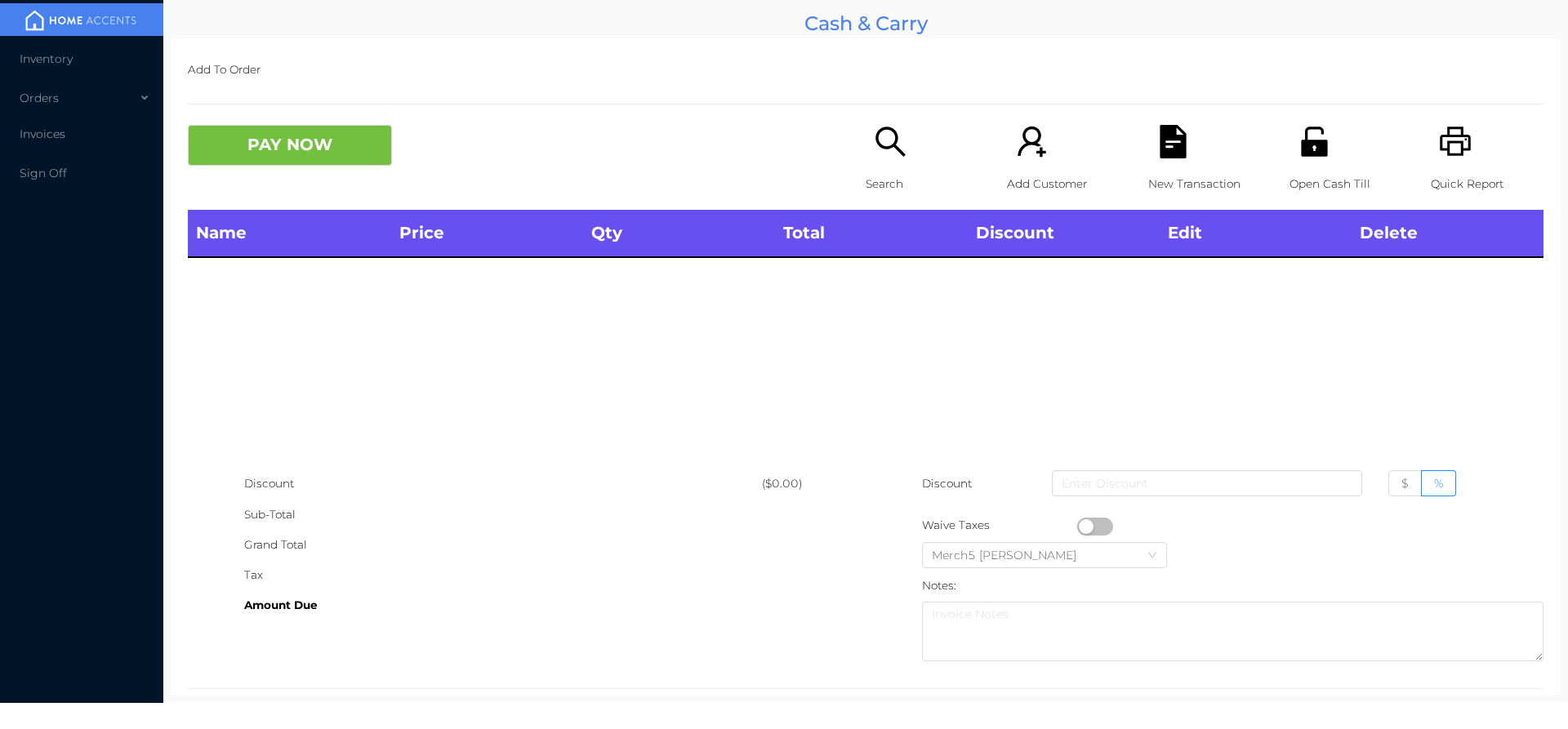
click at [927, 166] on div "Search" at bounding box center [922, 167] width 113 height 85
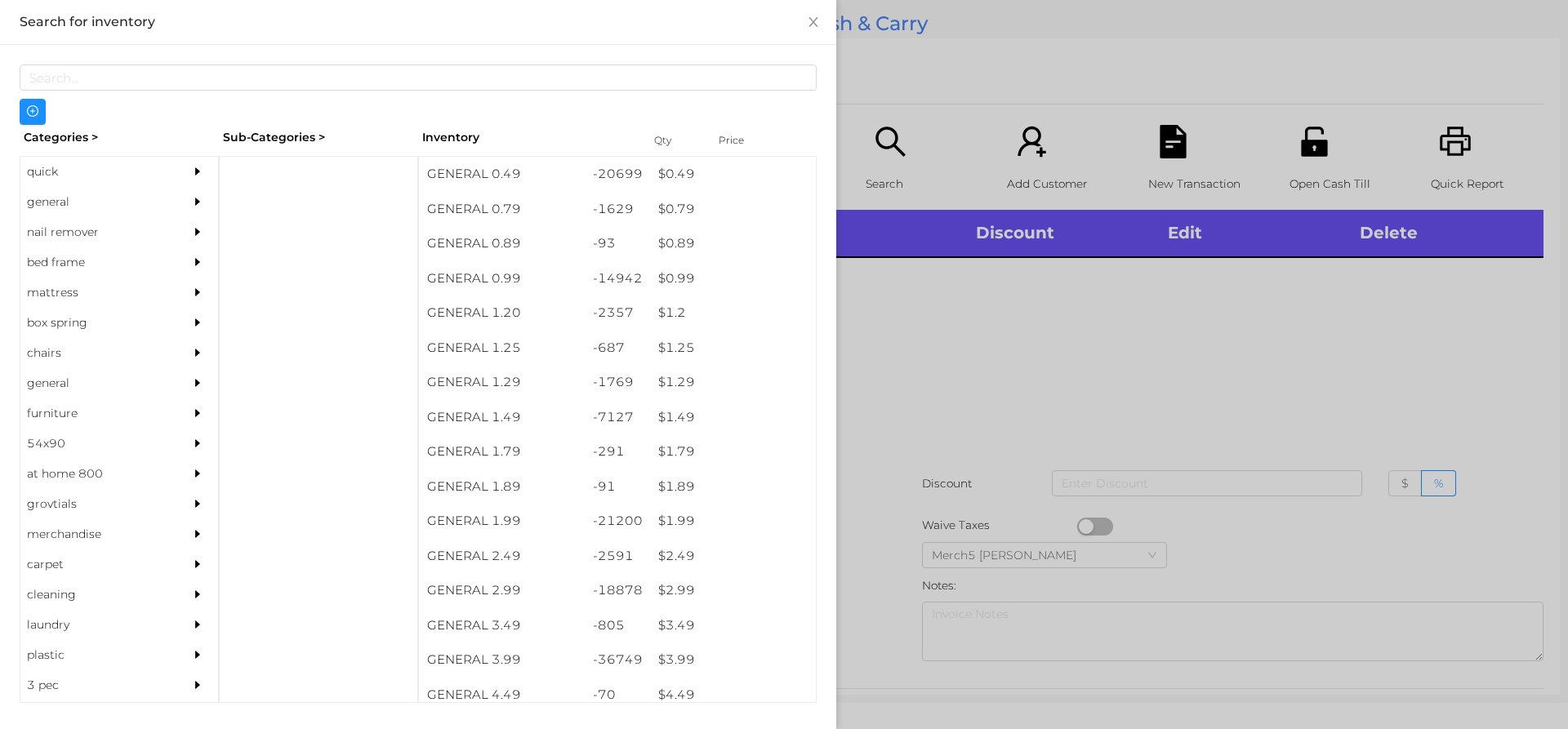
click at [1211, 363] on div at bounding box center [784, 364] width 1568 height 729
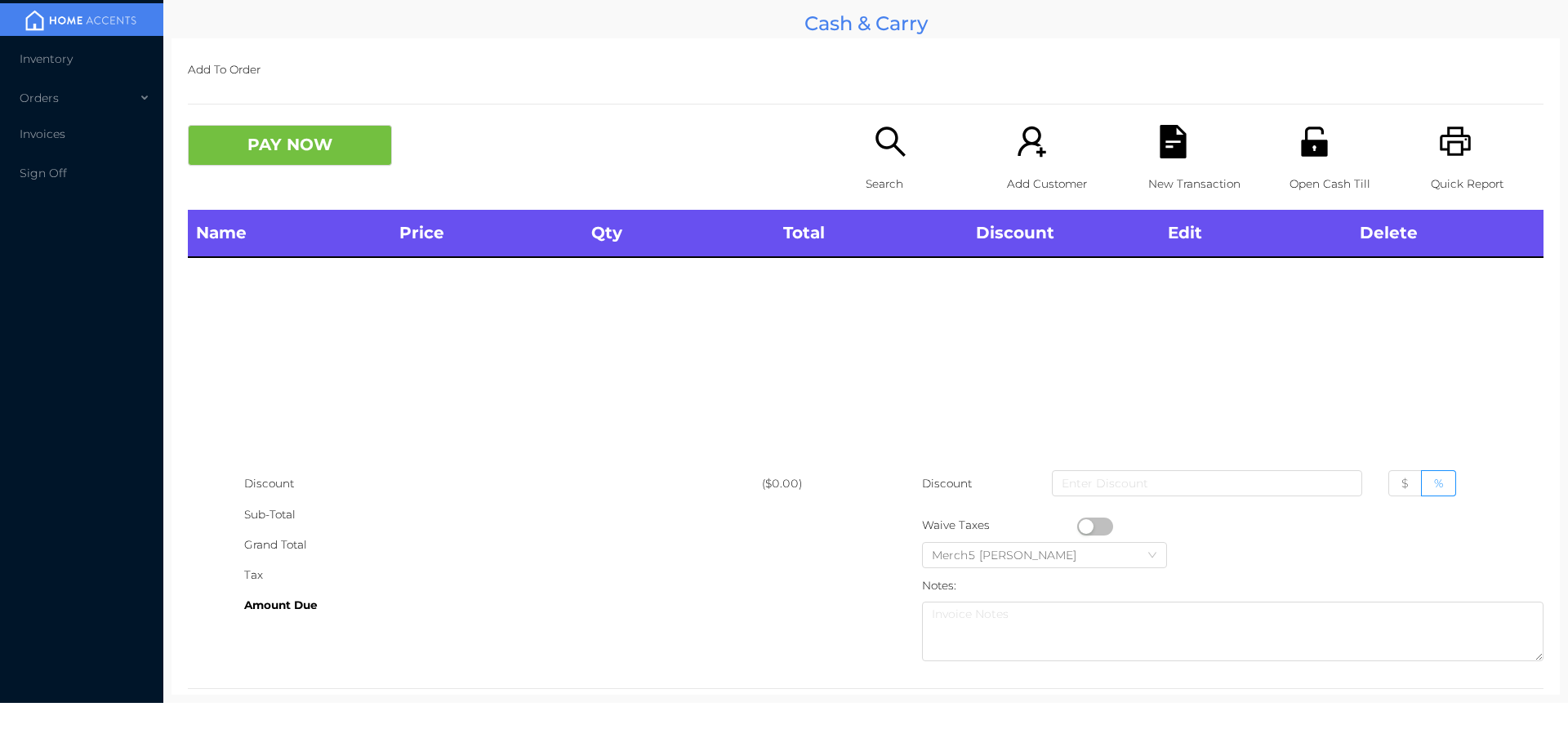
click at [1463, 157] on div "Quick Report" at bounding box center [1486, 167] width 113 height 85
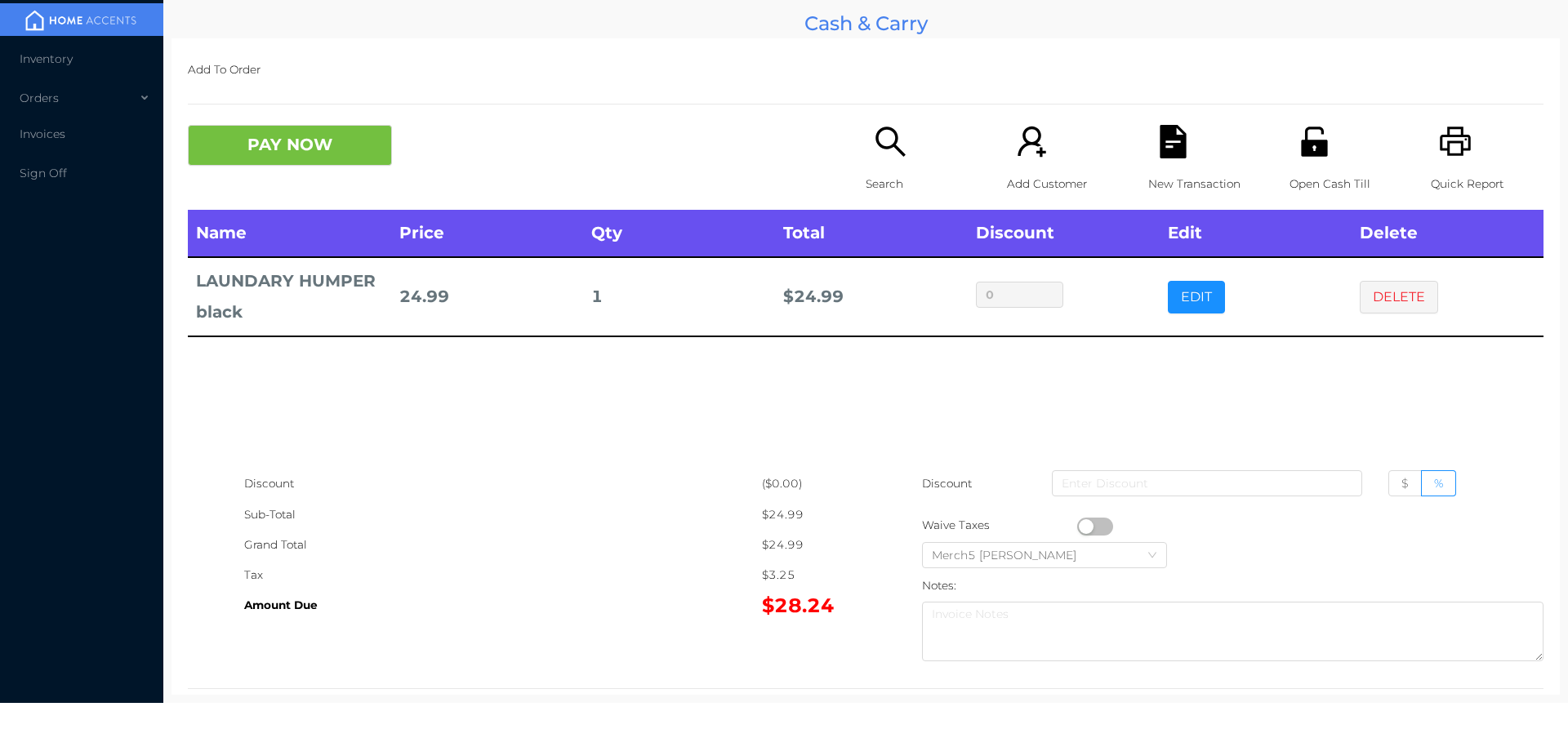
click at [911, 143] on div "Search" at bounding box center [922, 167] width 113 height 85
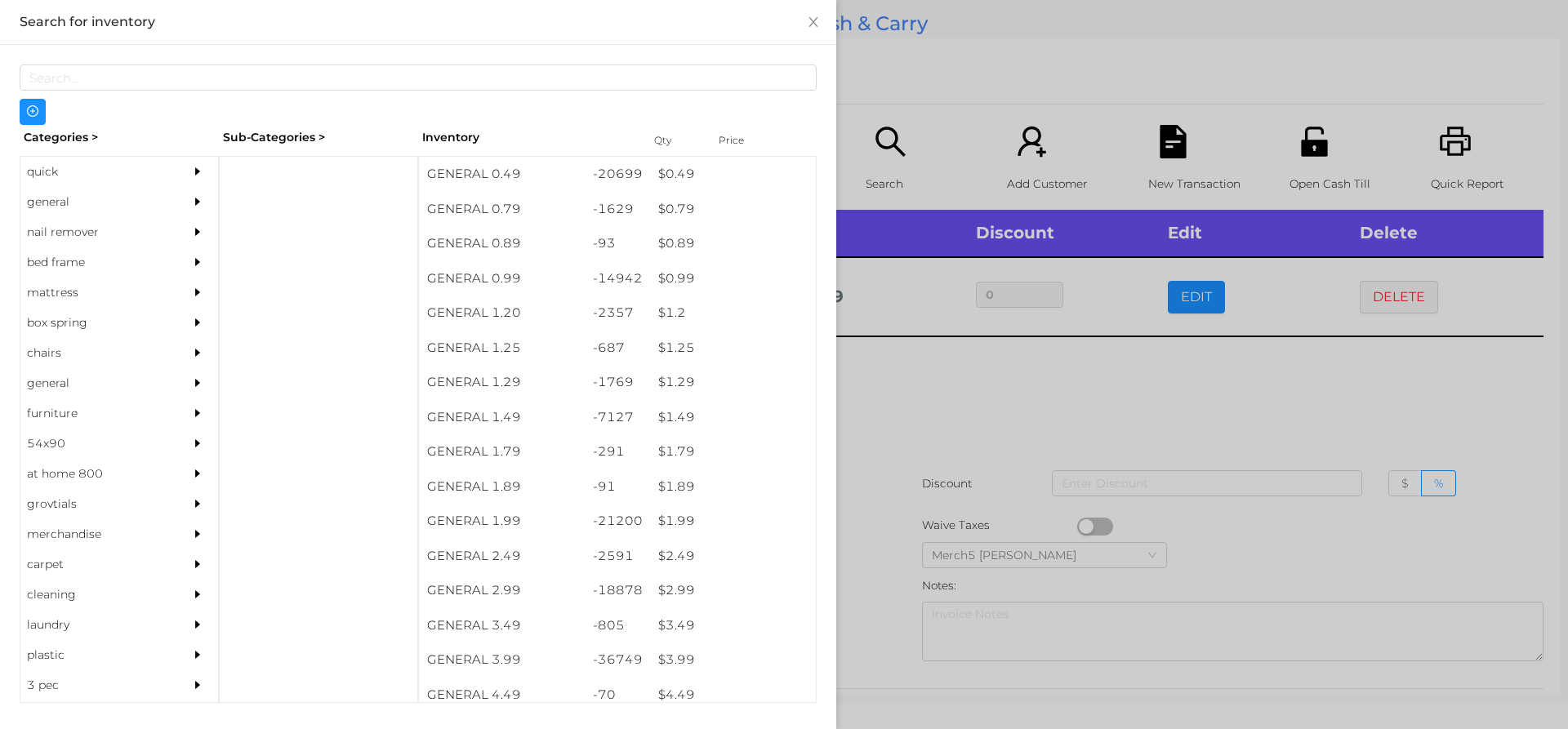
click at [193, 166] on icon "icon: caret-right" at bounding box center [197, 171] width 11 height 11
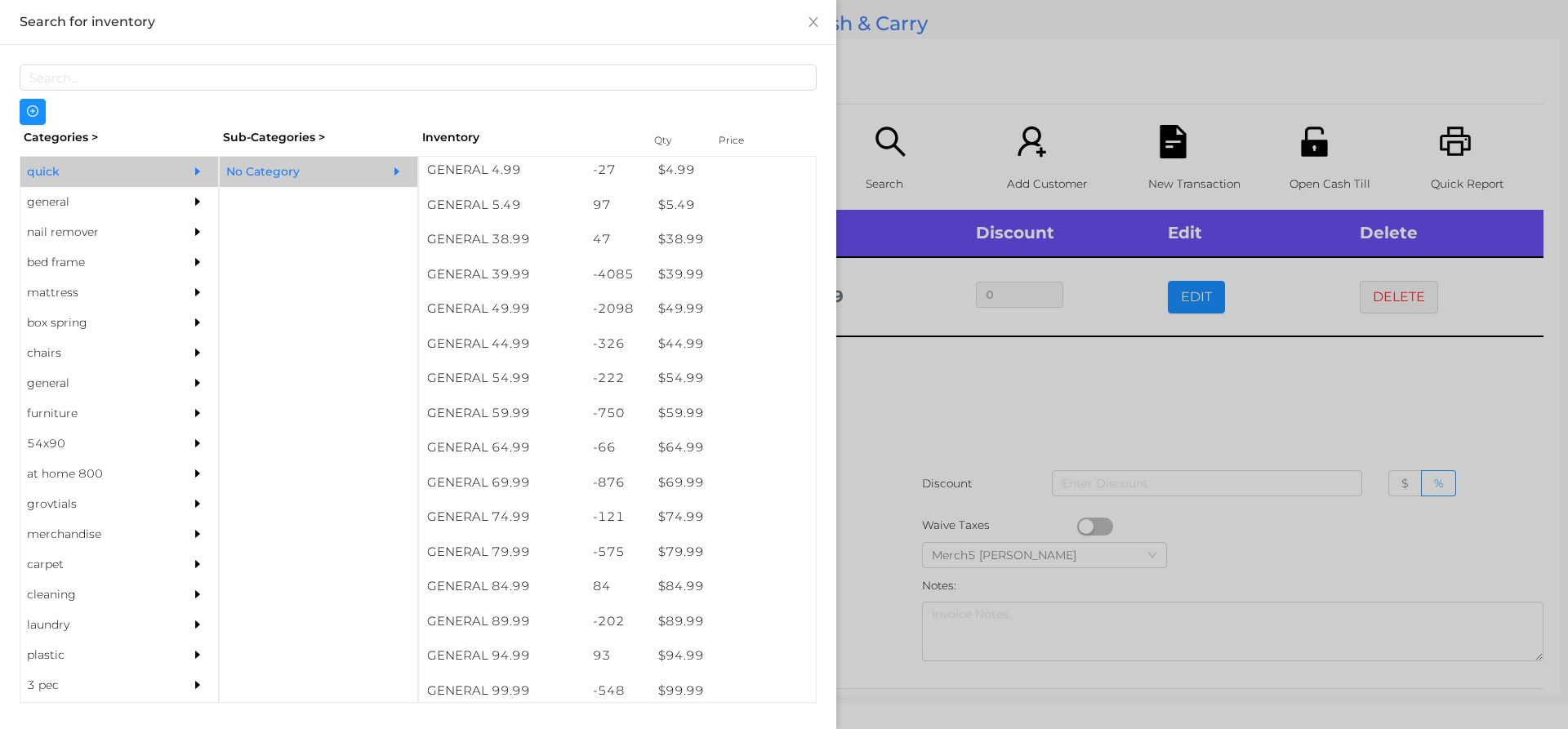
scroll to position [838, 0]
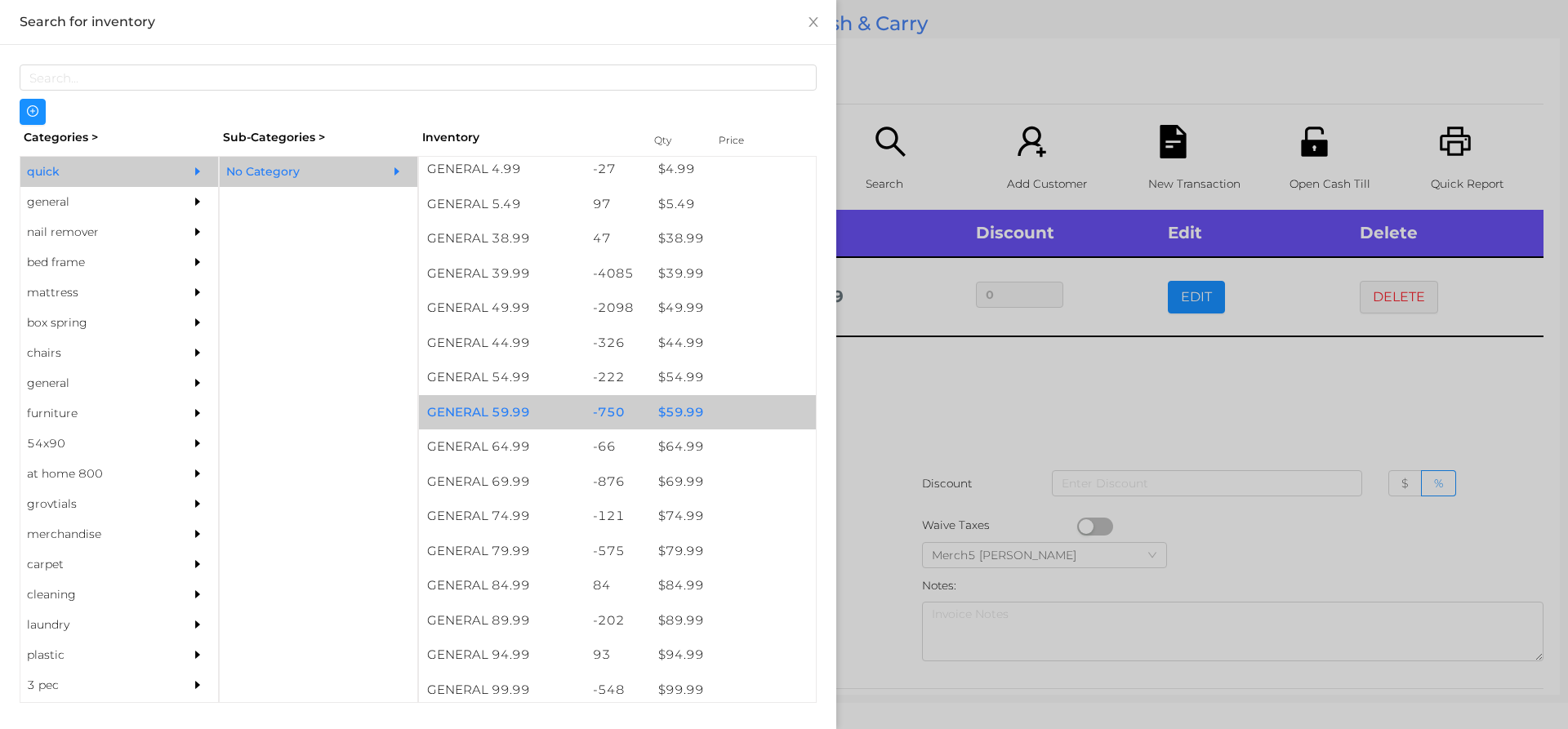
click at [734, 419] on div "$ 59.99" at bounding box center [733, 413] width 166 height 35
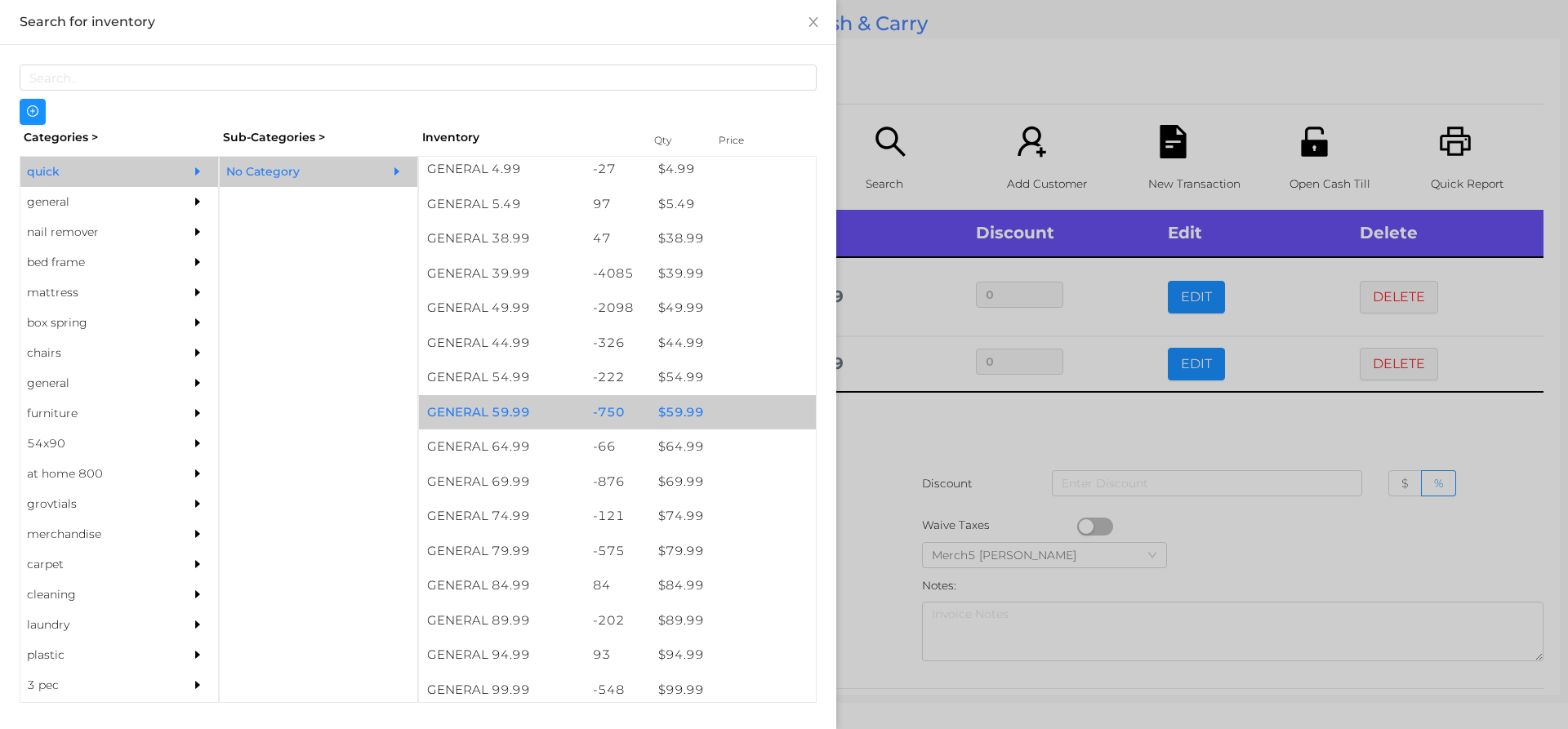
click at [749, 419] on div "$ 59.99" at bounding box center [733, 413] width 166 height 35
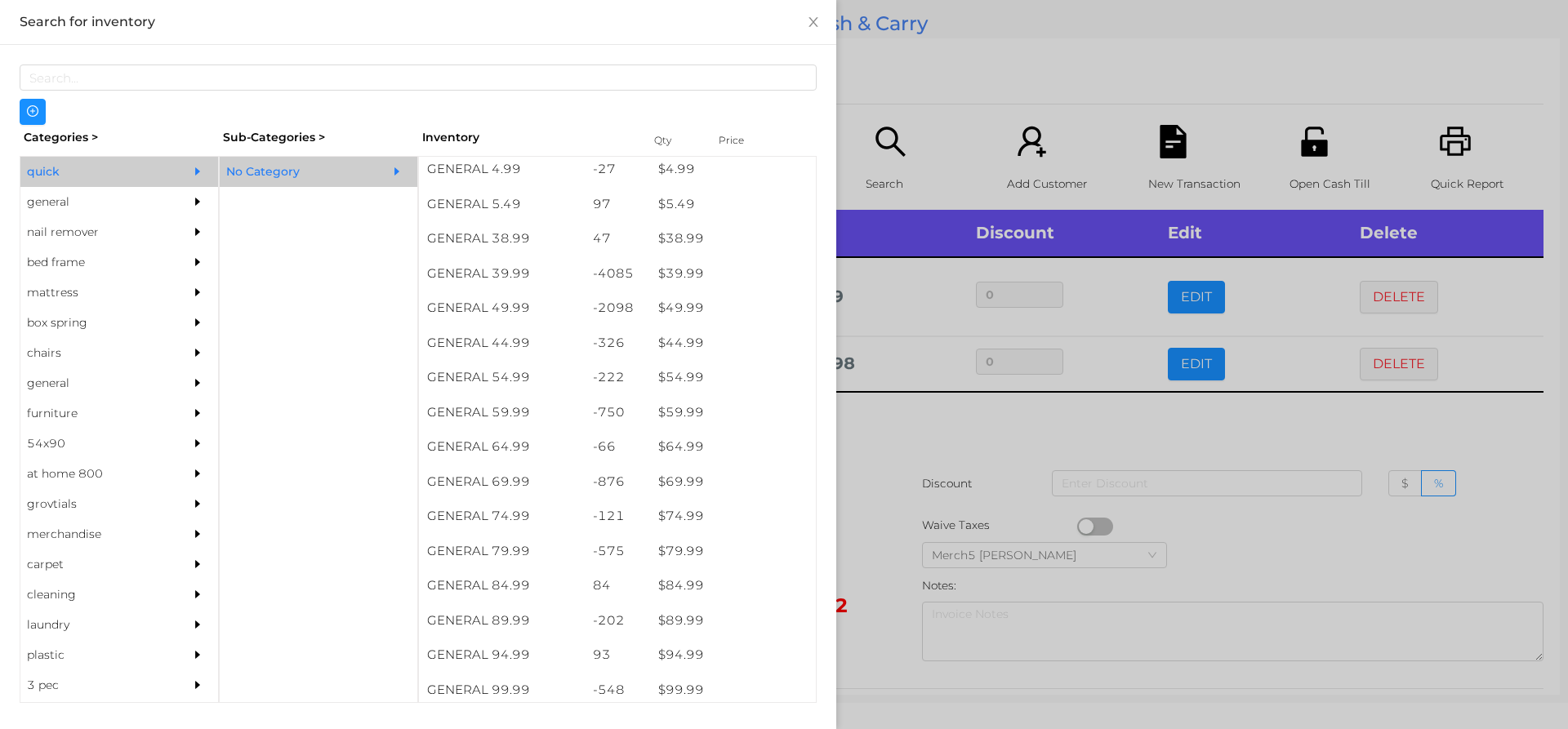
click at [953, 444] on div at bounding box center [784, 364] width 1568 height 729
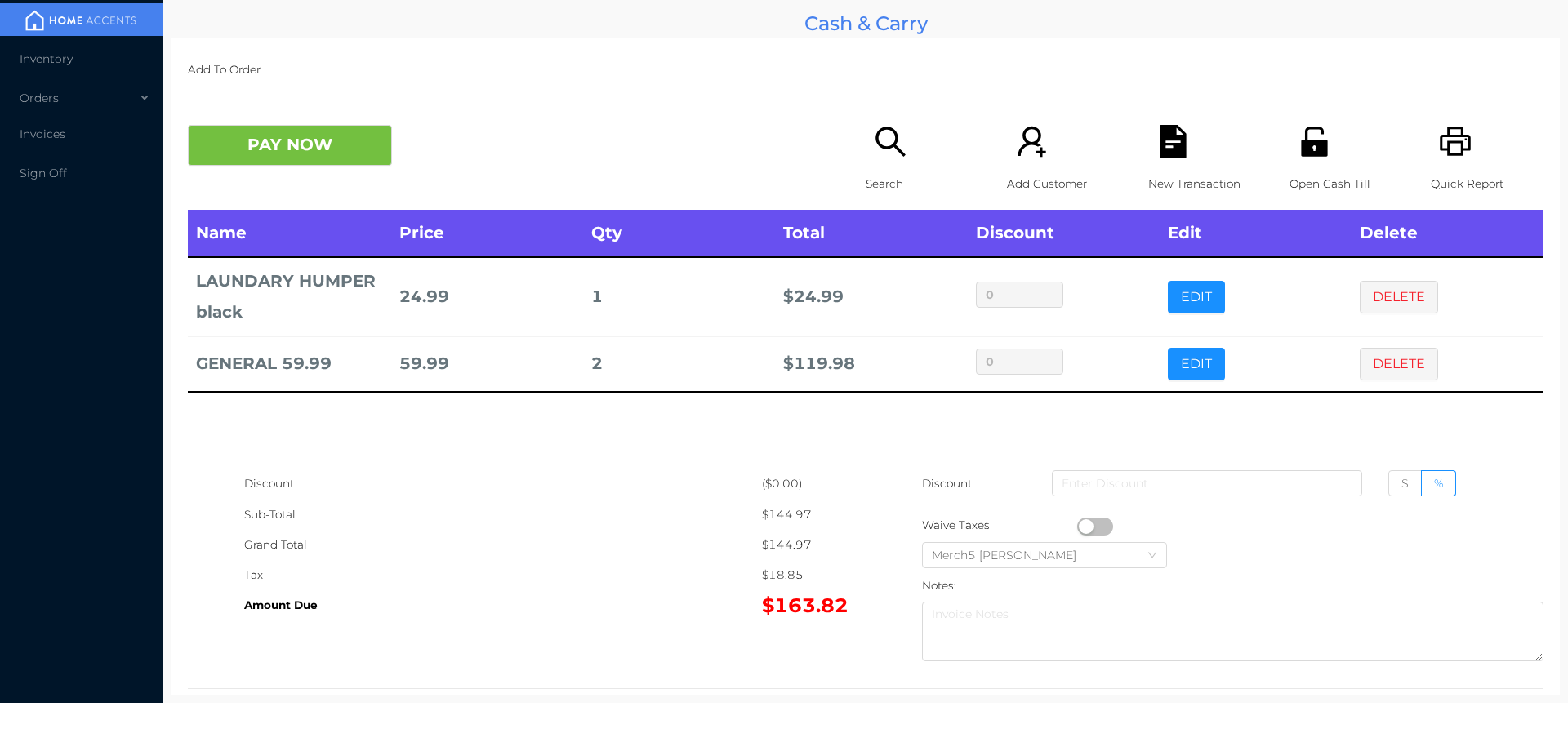
click at [889, 165] on div "Search" at bounding box center [922, 167] width 113 height 85
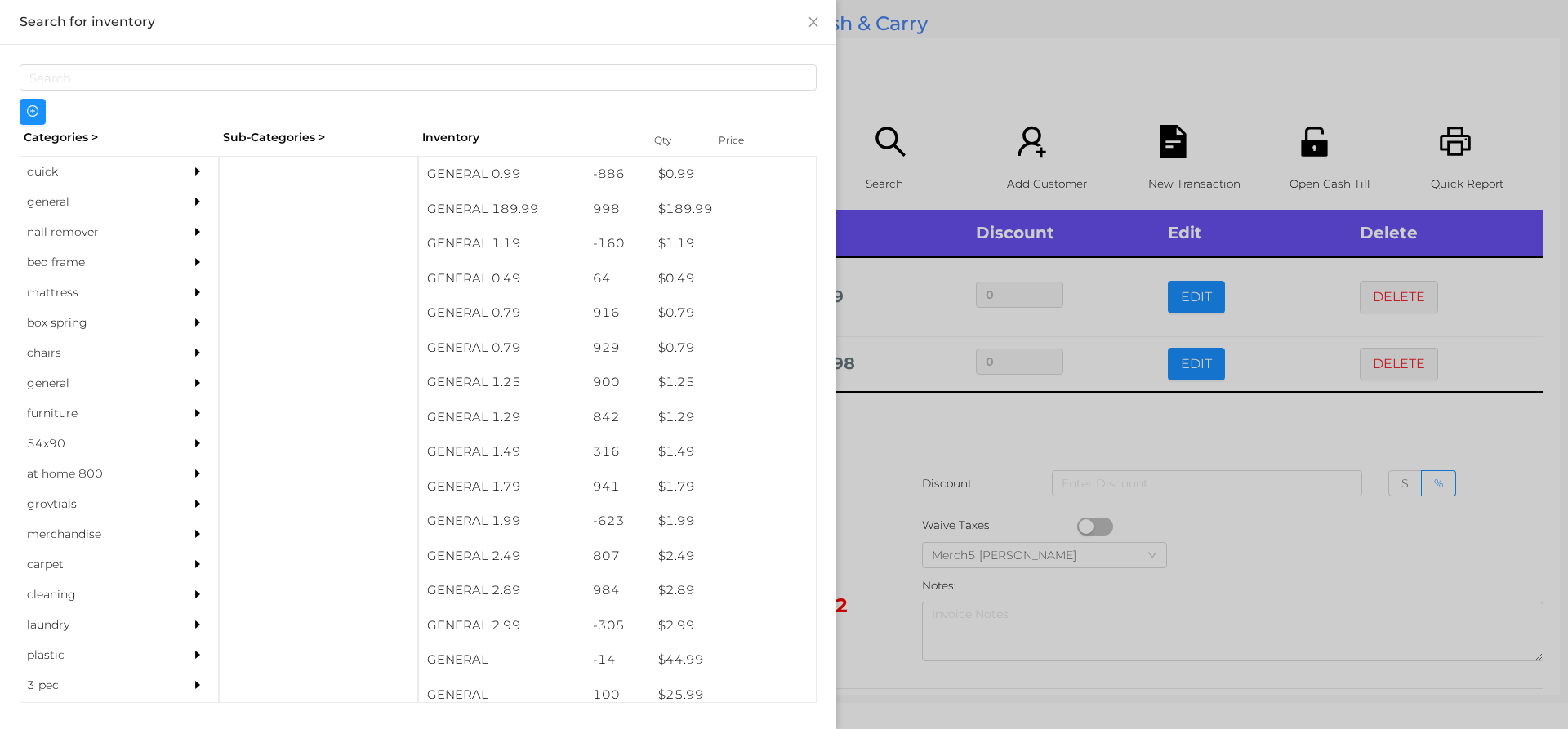
click at [928, 441] on div at bounding box center [784, 364] width 1568 height 729
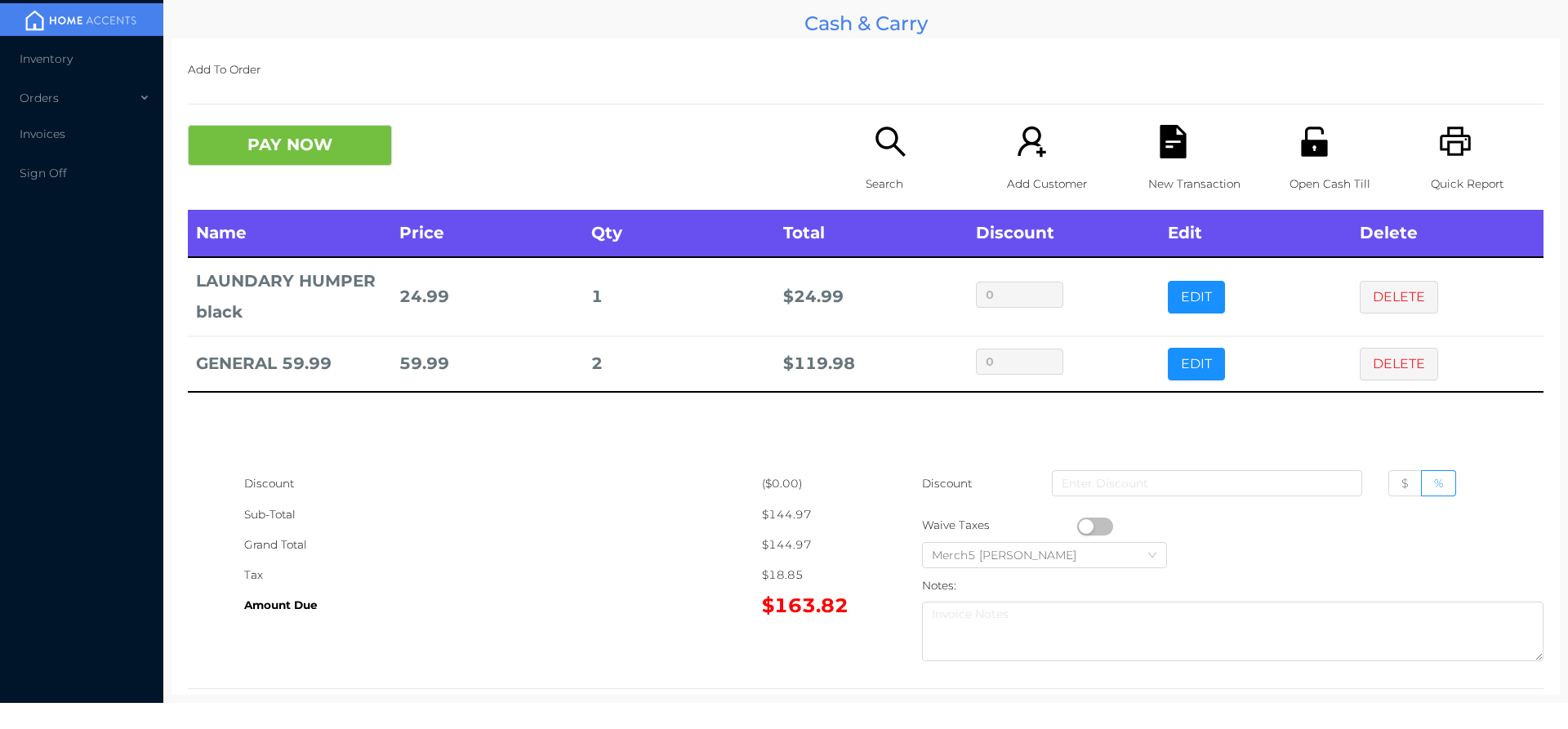
click at [904, 172] on p "Search" at bounding box center [922, 184] width 113 height 30
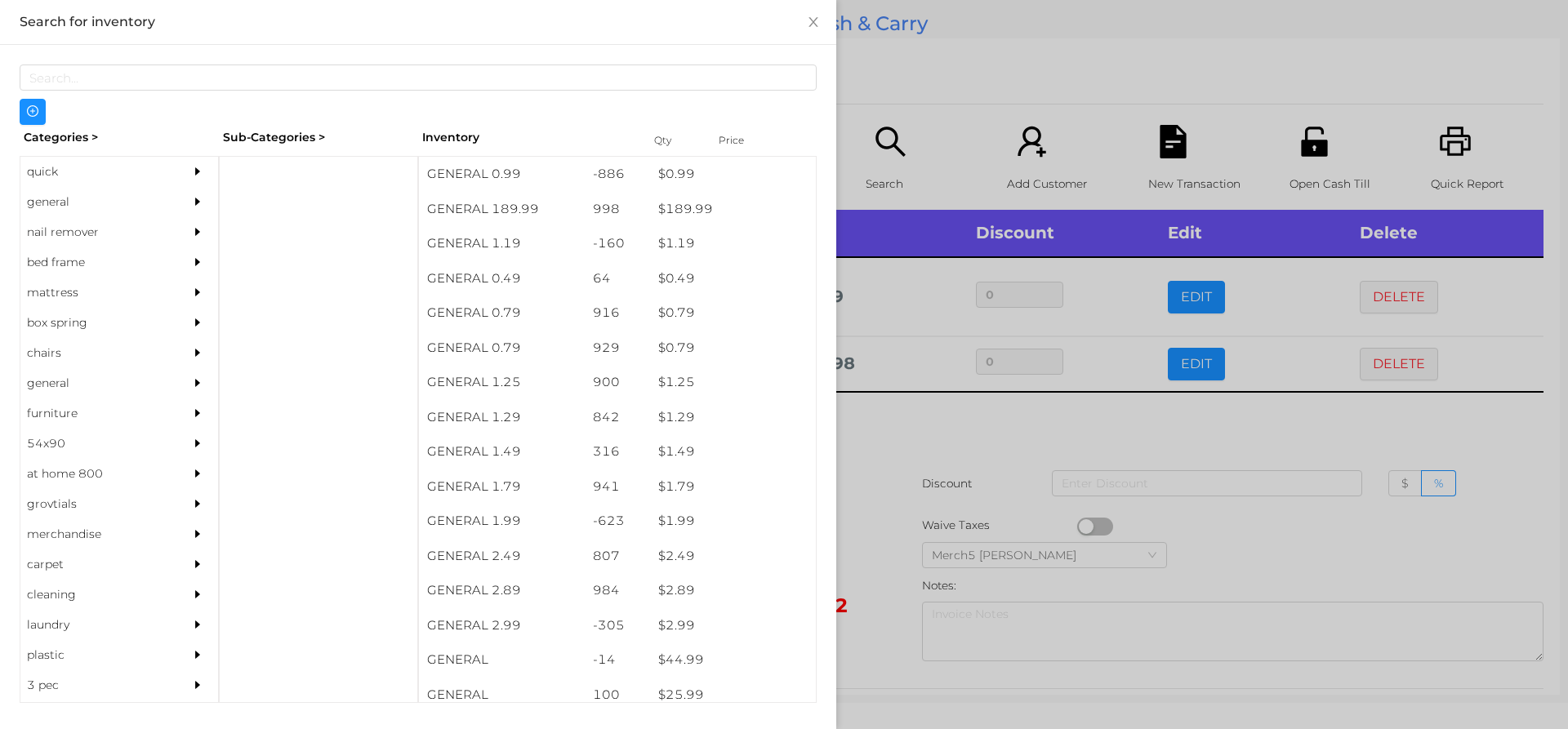
drag, startPoint x: 188, startPoint y: 203, endPoint x: 217, endPoint y: 208, distance: 29.4
click at [191, 203] on div at bounding box center [201, 202] width 32 height 30
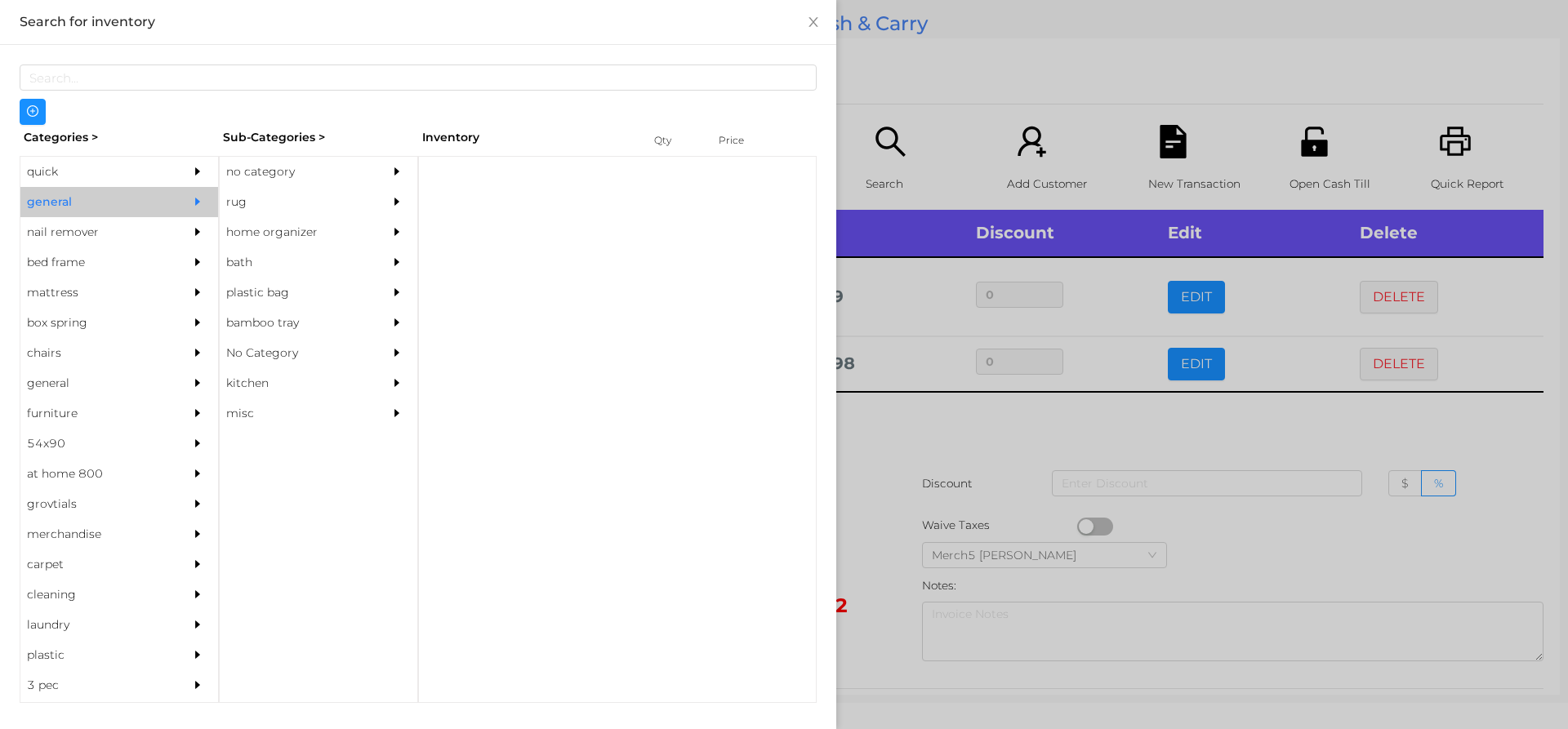
click at [337, 178] on div "no category" at bounding box center [294, 172] width 149 height 30
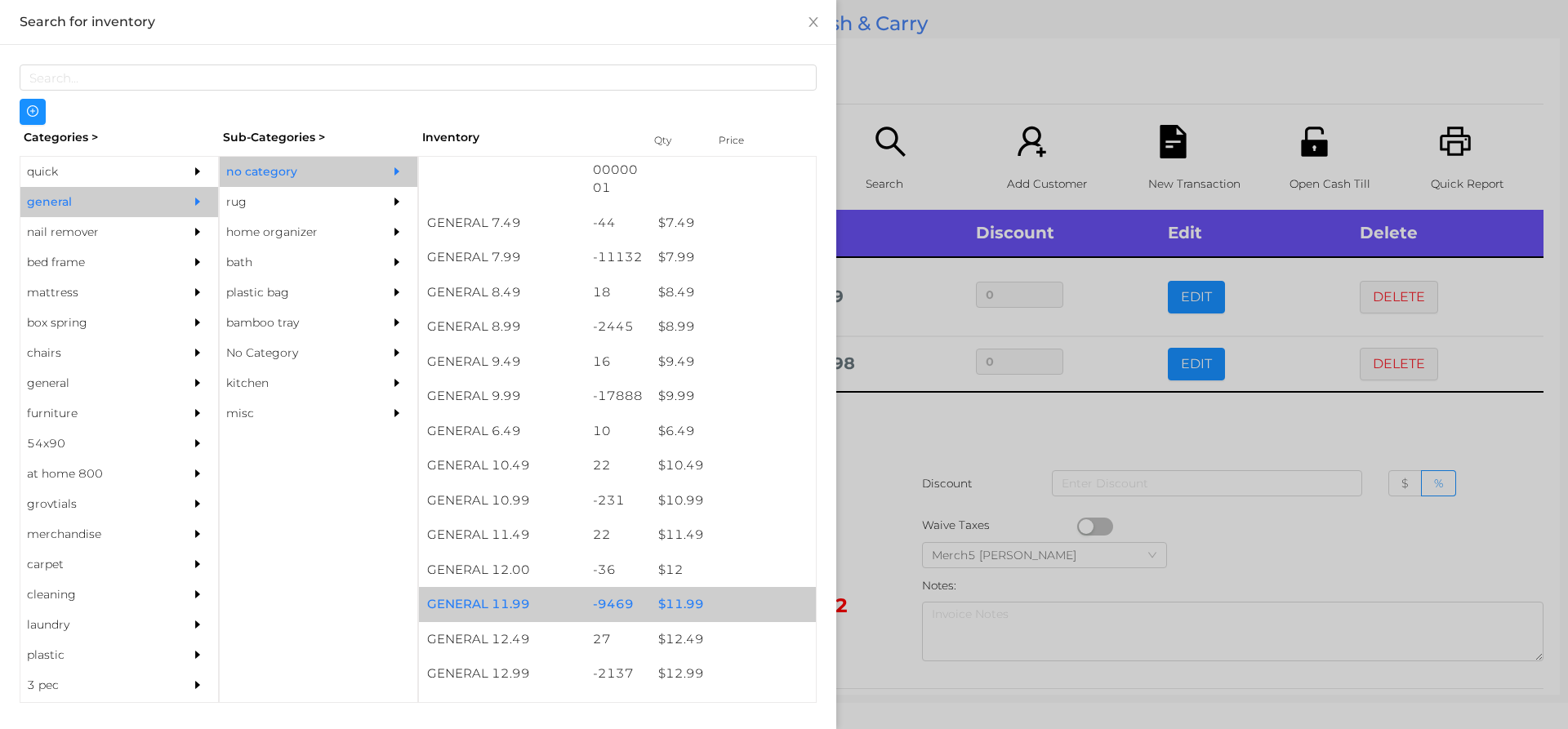
scroll to position [980, 0]
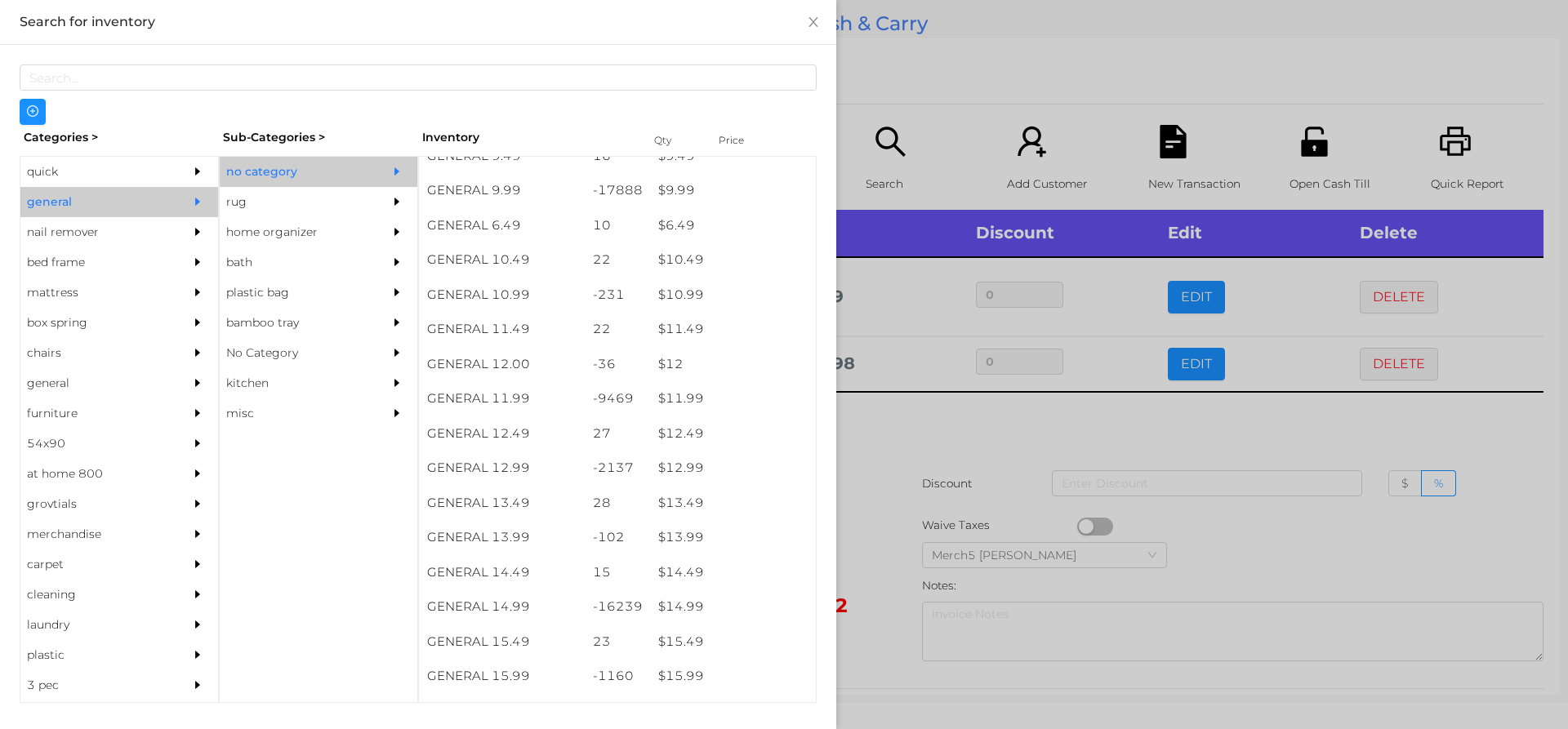
click at [914, 429] on div at bounding box center [784, 364] width 1568 height 729
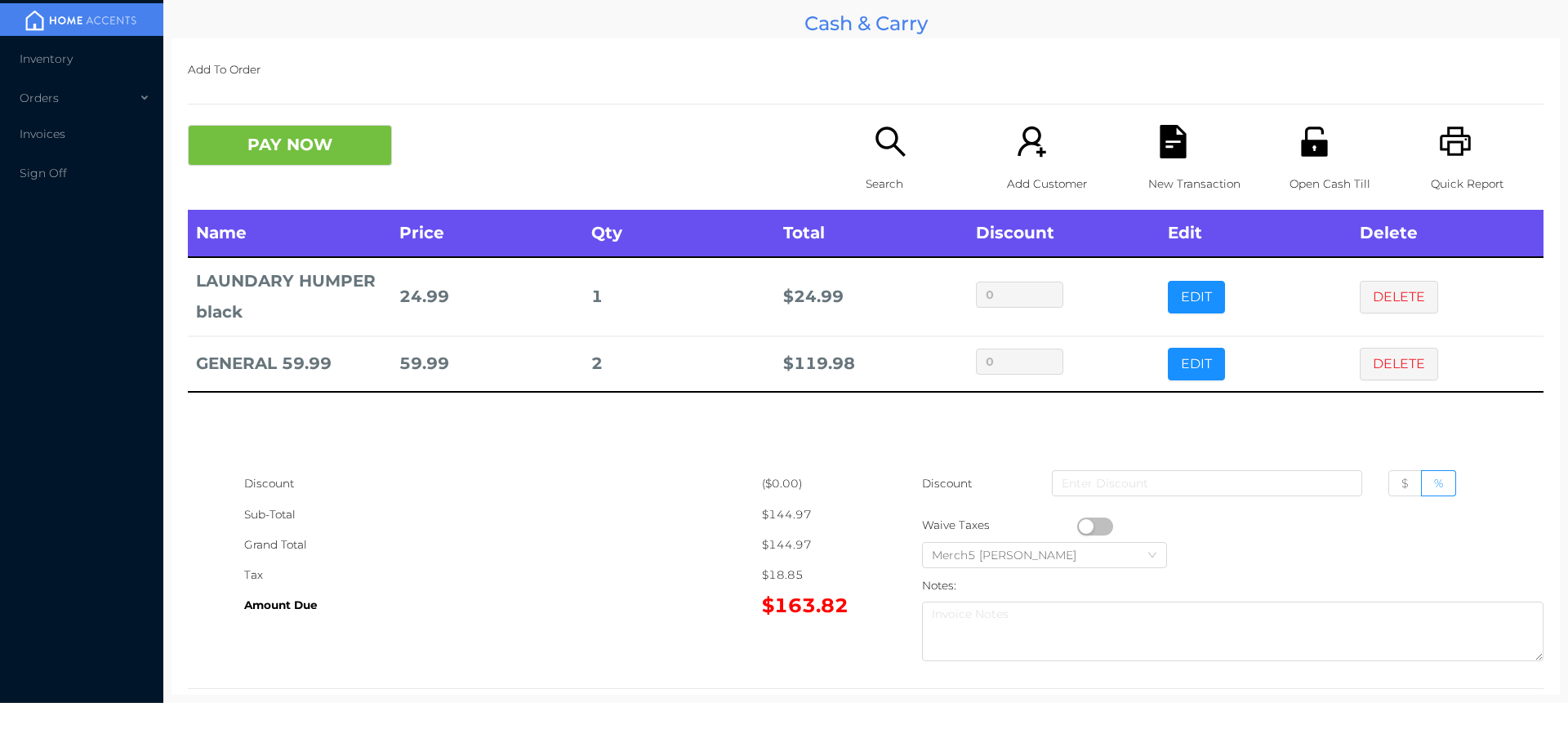
click at [893, 131] on icon "icon: search" at bounding box center [890, 142] width 33 height 33
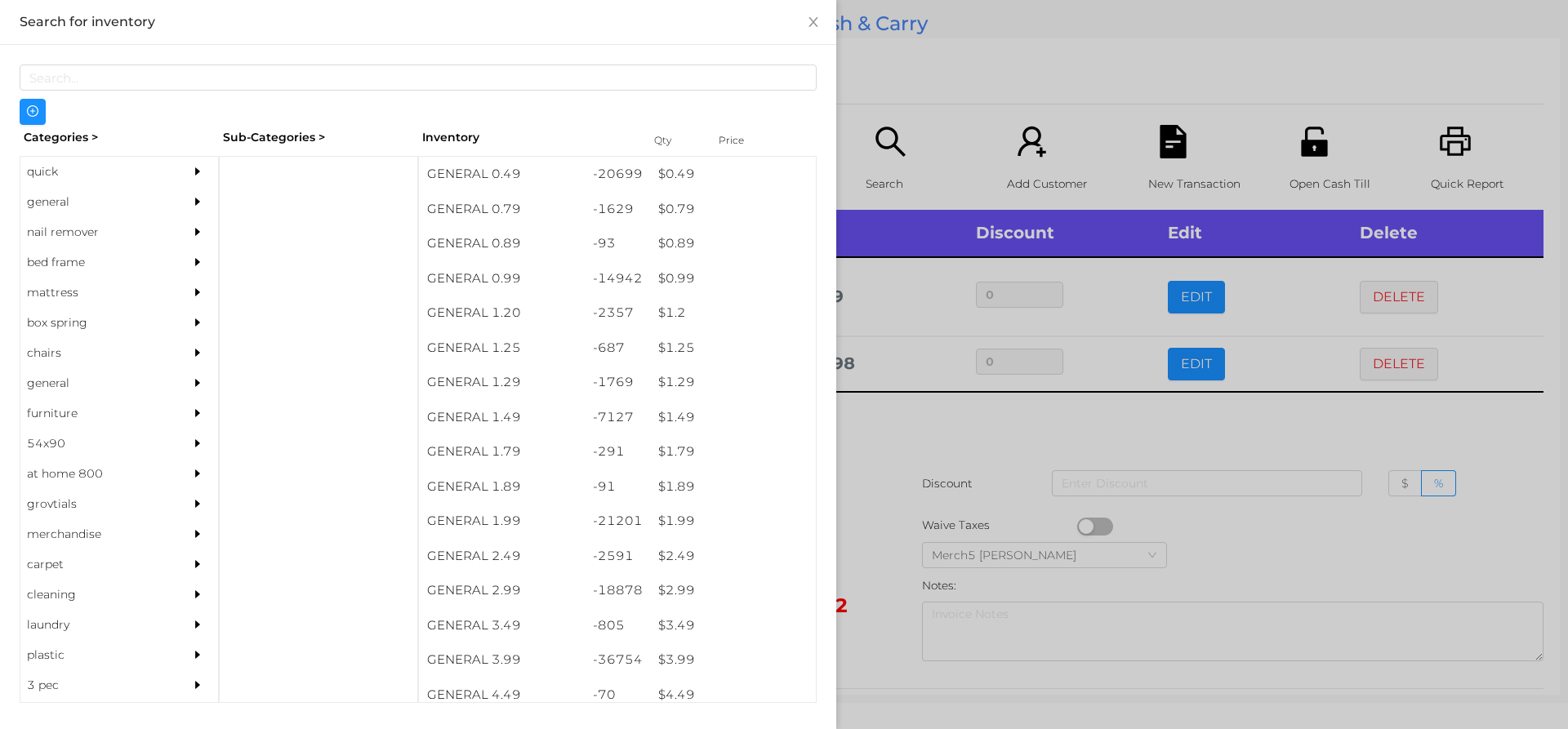
click at [192, 171] on icon "icon: caret-right" at bounding box center [197, 171] width 11 height 11
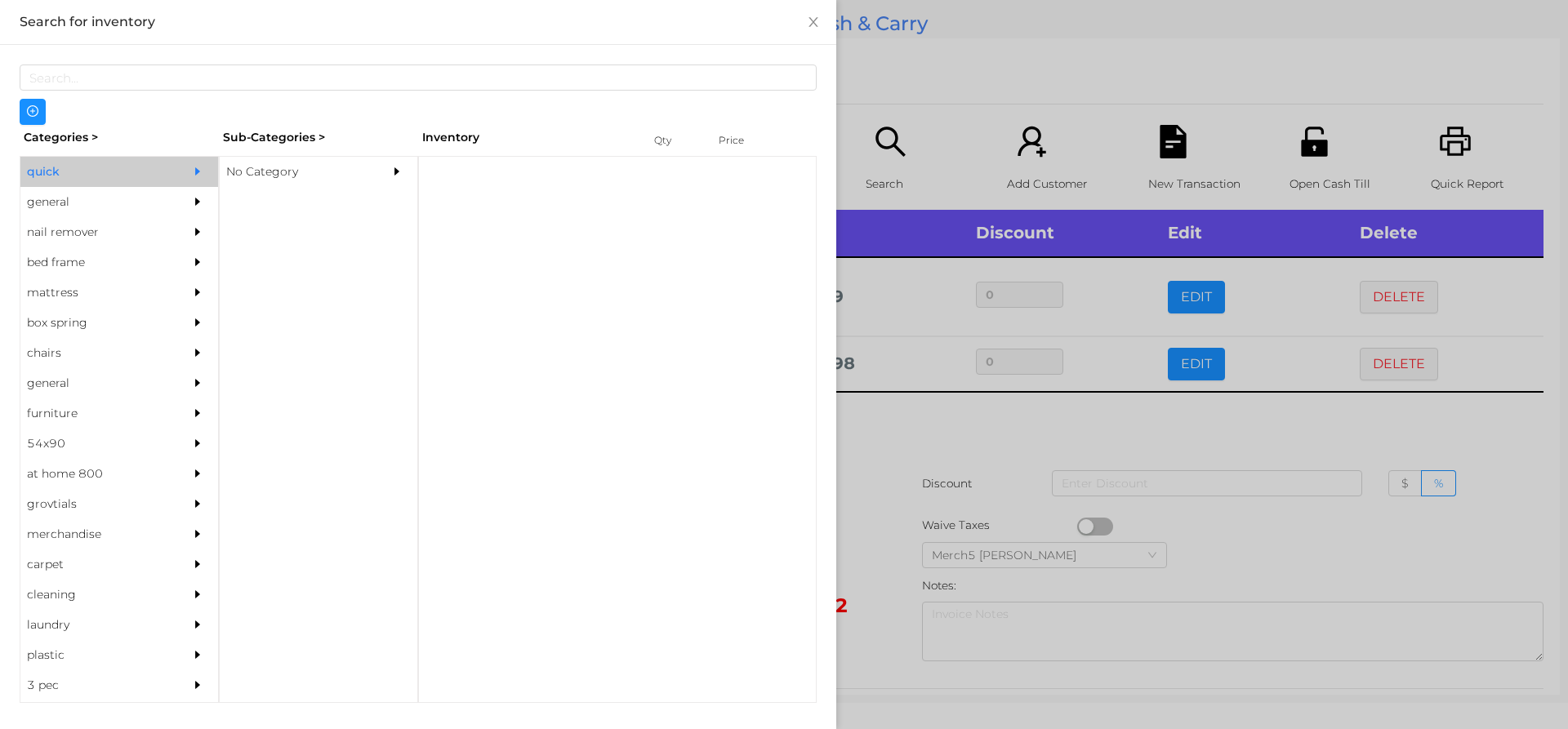
click at [334, 164] on div "No Category" at bounding box center [294, 172] width 149 height 30
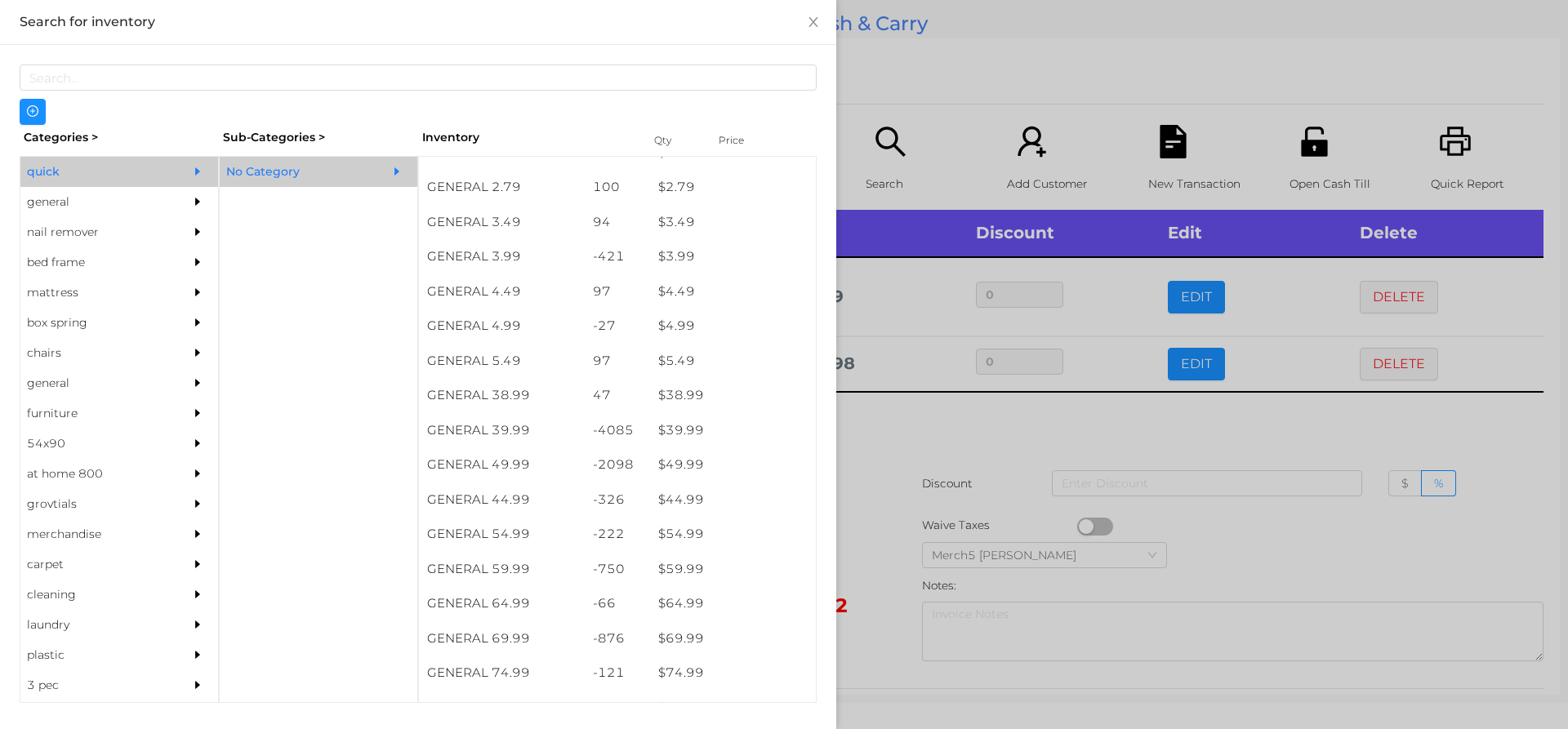
scroll to position [681, 0]
click at [749, 433] on div "$ 39.99" at bounding box center [733, 430] width 166 height 35
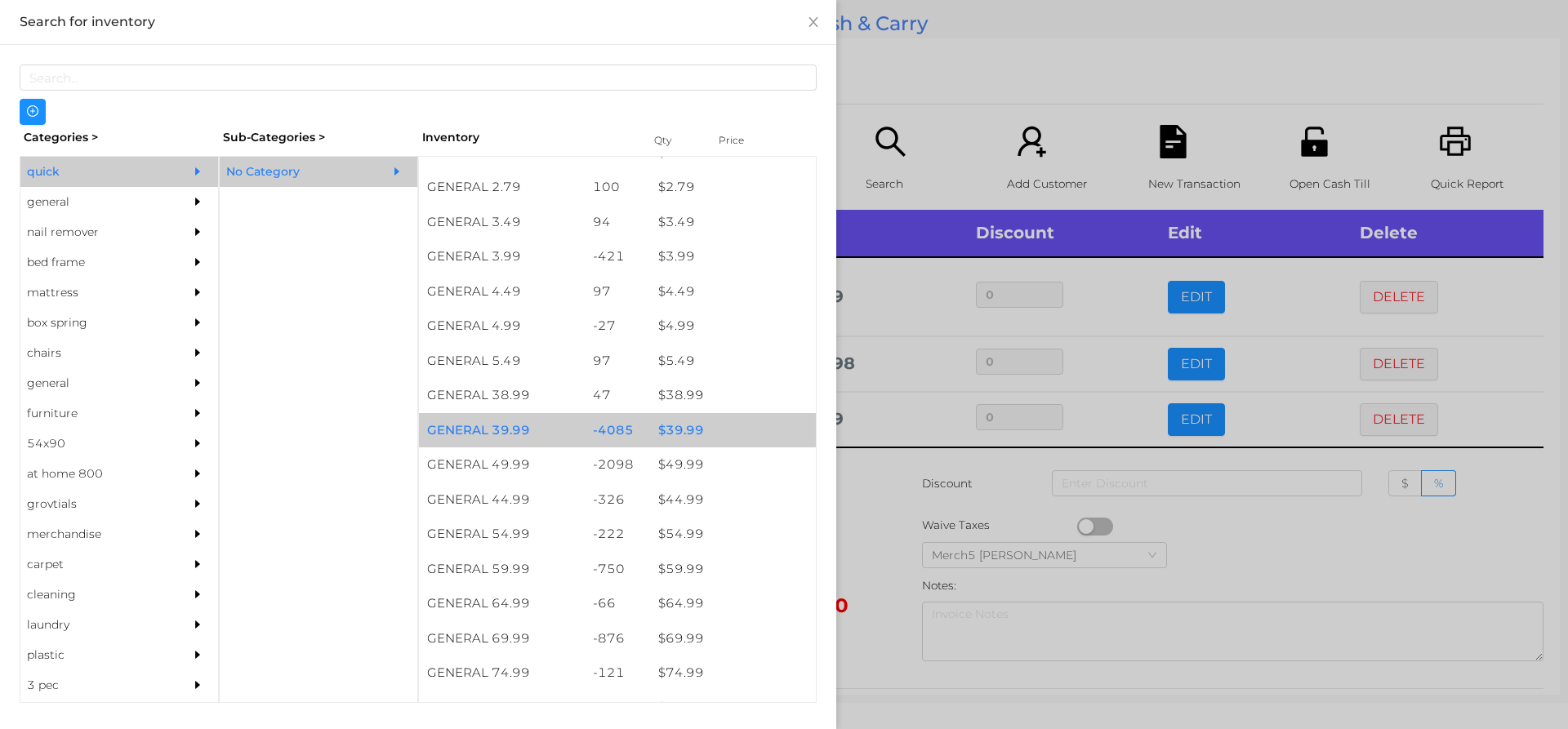
click at [905, 483] on div at bounding box center [784, 364] width 1568 height 729
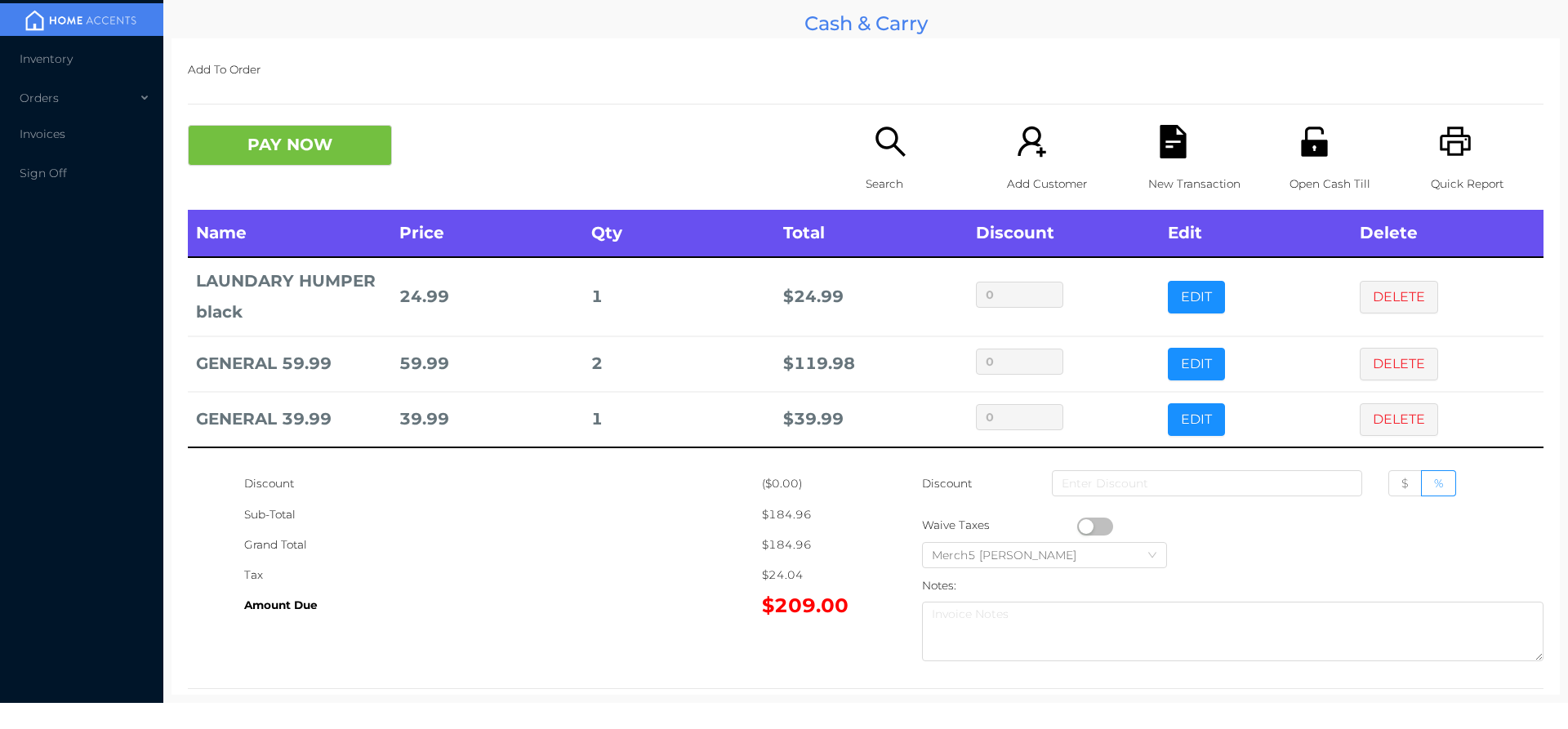
scroll to position [30, 0]
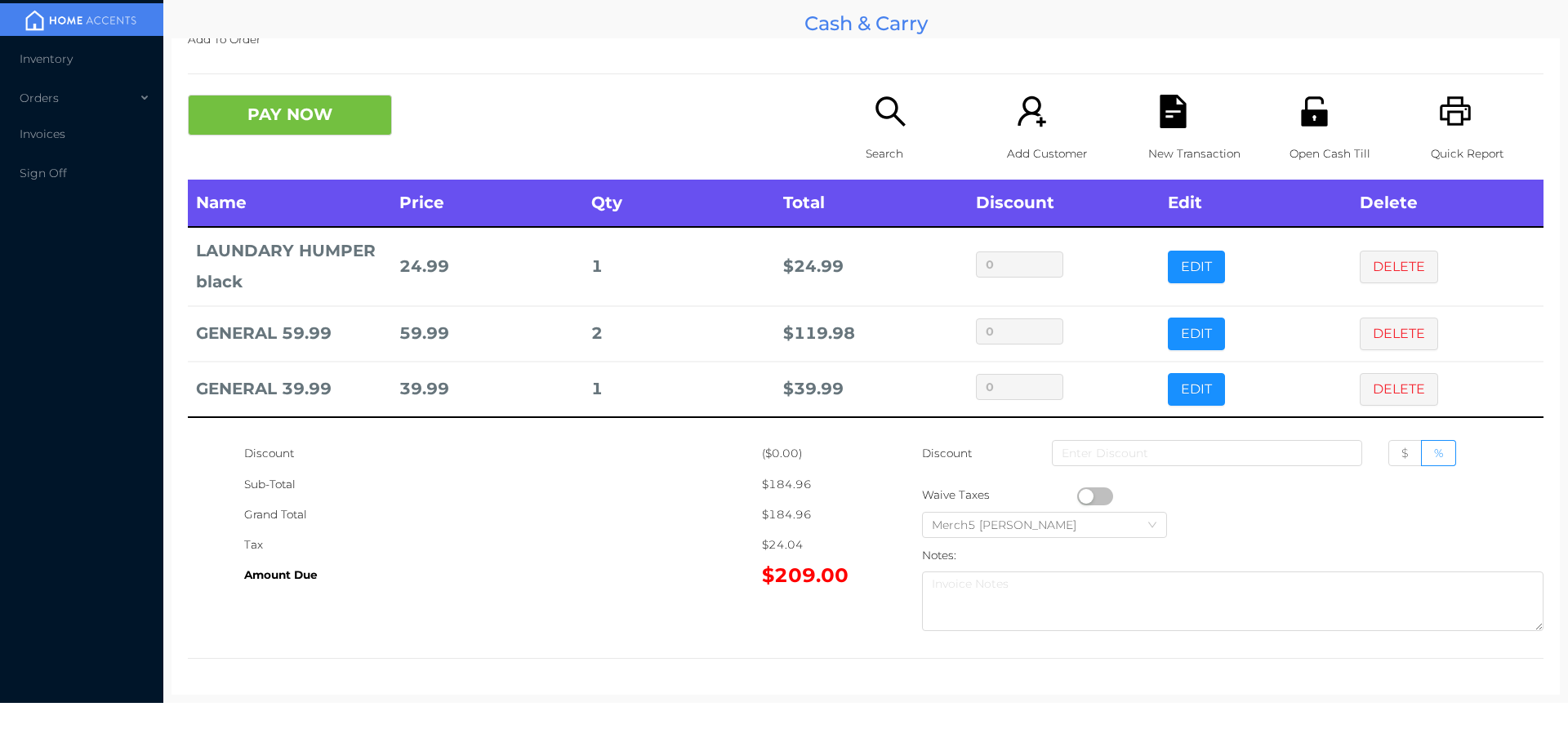
click at [352, 111] on button "PAY NOW" at bounding box center [289, 115] width 204 height 41
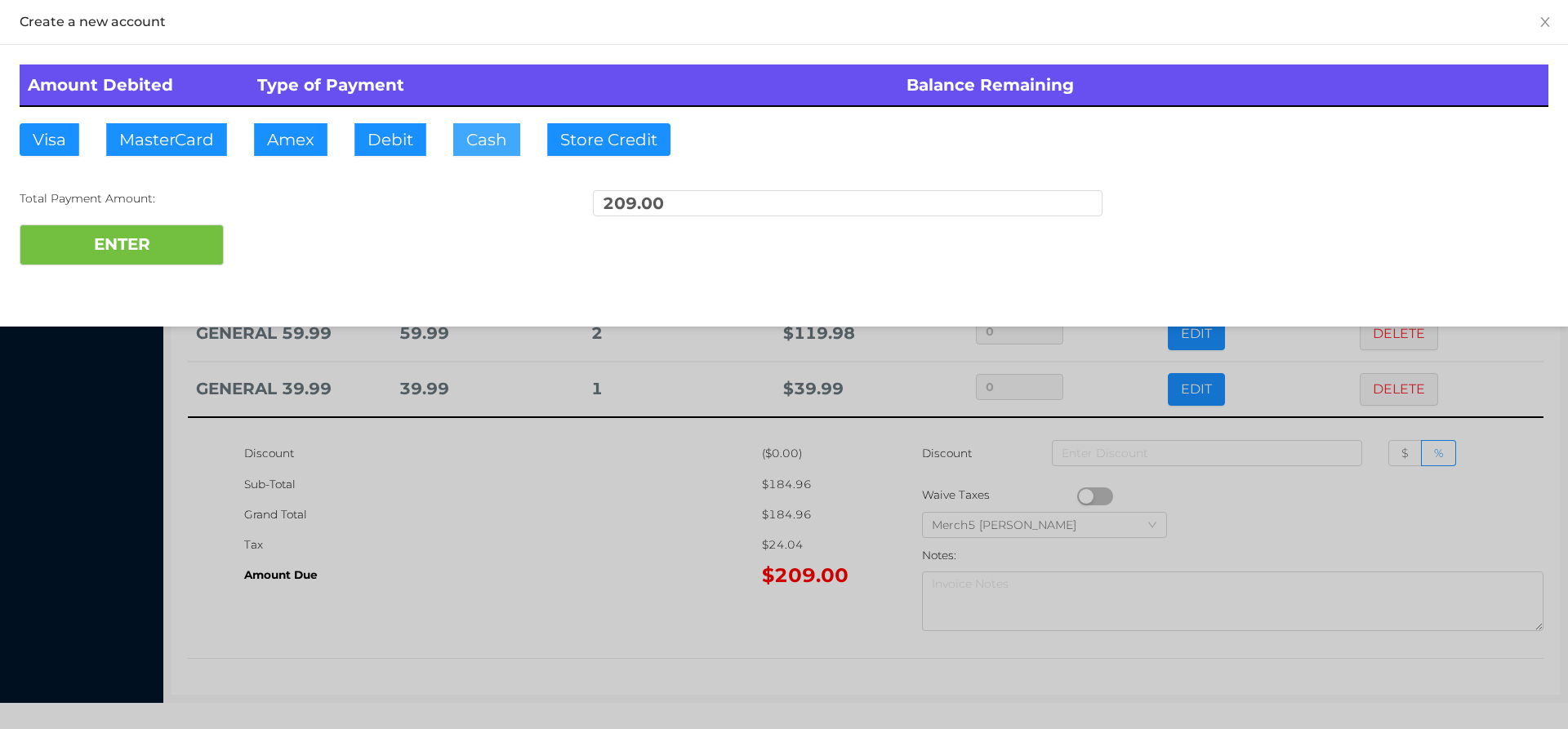
click at [486, 132] on button "Cash" at bounding box center [486, 139] width 67 height 32
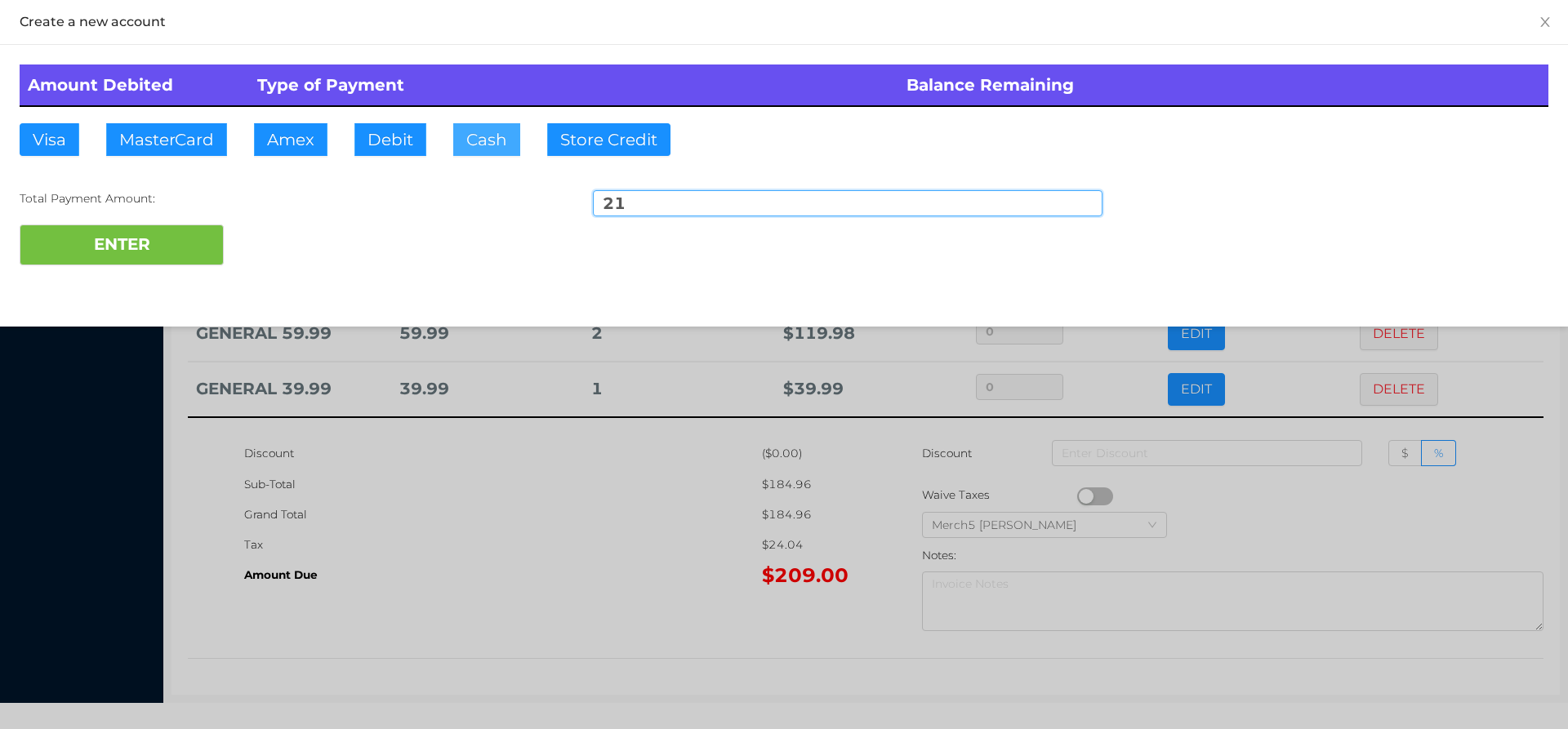
type input "210"
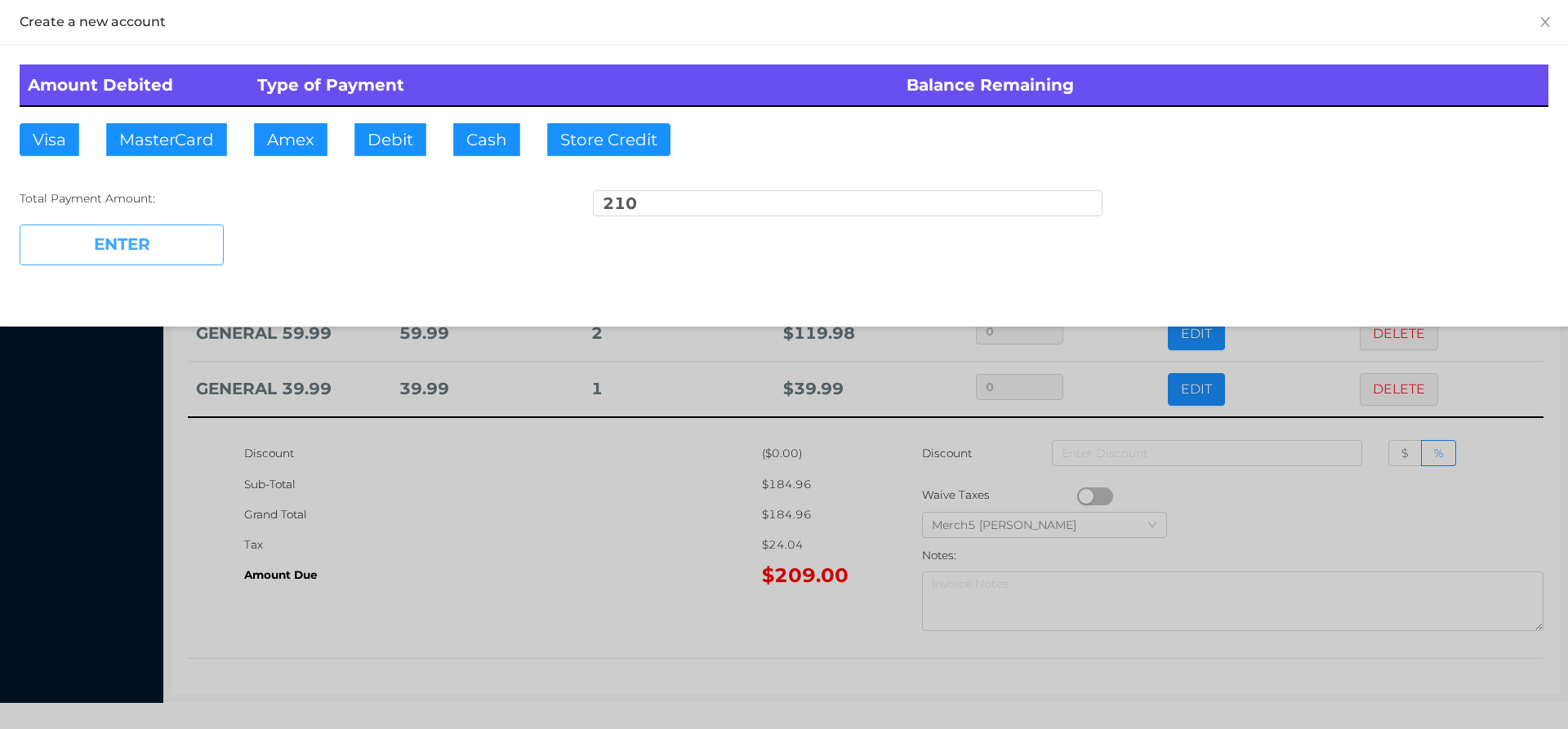
click at [196, 250] on button "ENTER" at bounding box center [121, 244] width 204 height 41
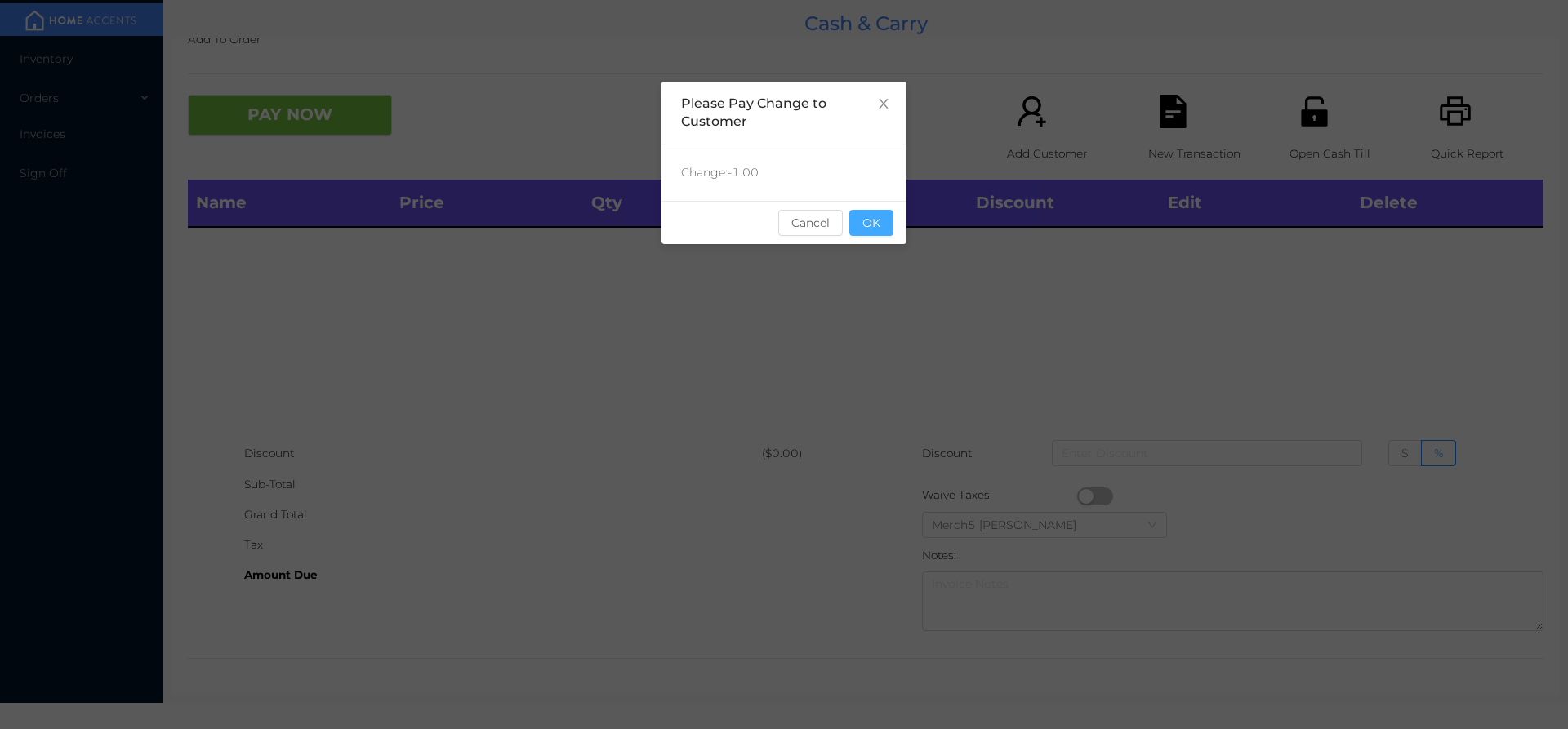
click at [887, 225] on button "OK" at bounding box center [871, 223] width 44 height 26
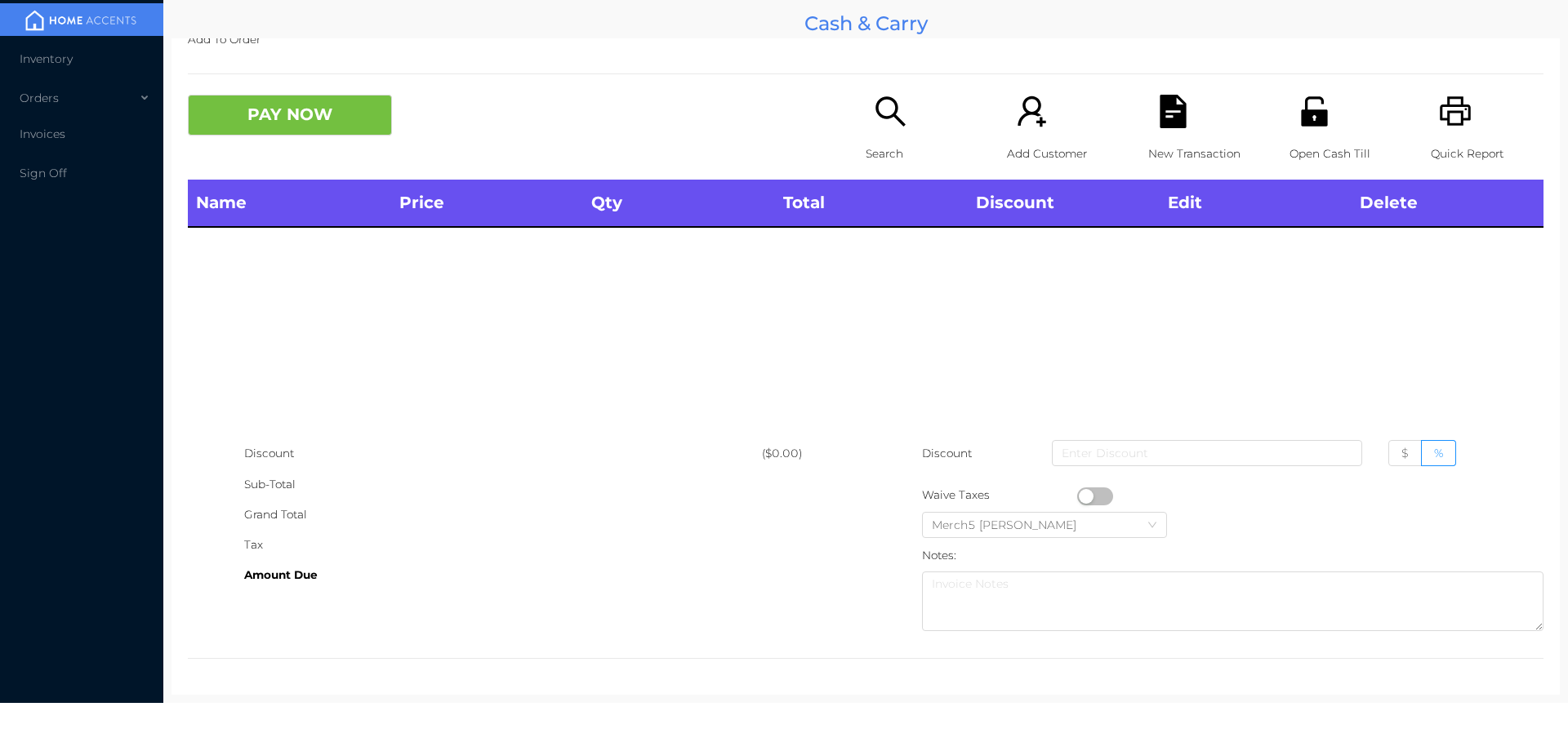
click at [1450, 116] on icon "icon: printer" at bounding box center [1456, 111] width 33 height 33
click at [897, 147] on p "Search" at bounding box center [922, 153] width 113 height 30
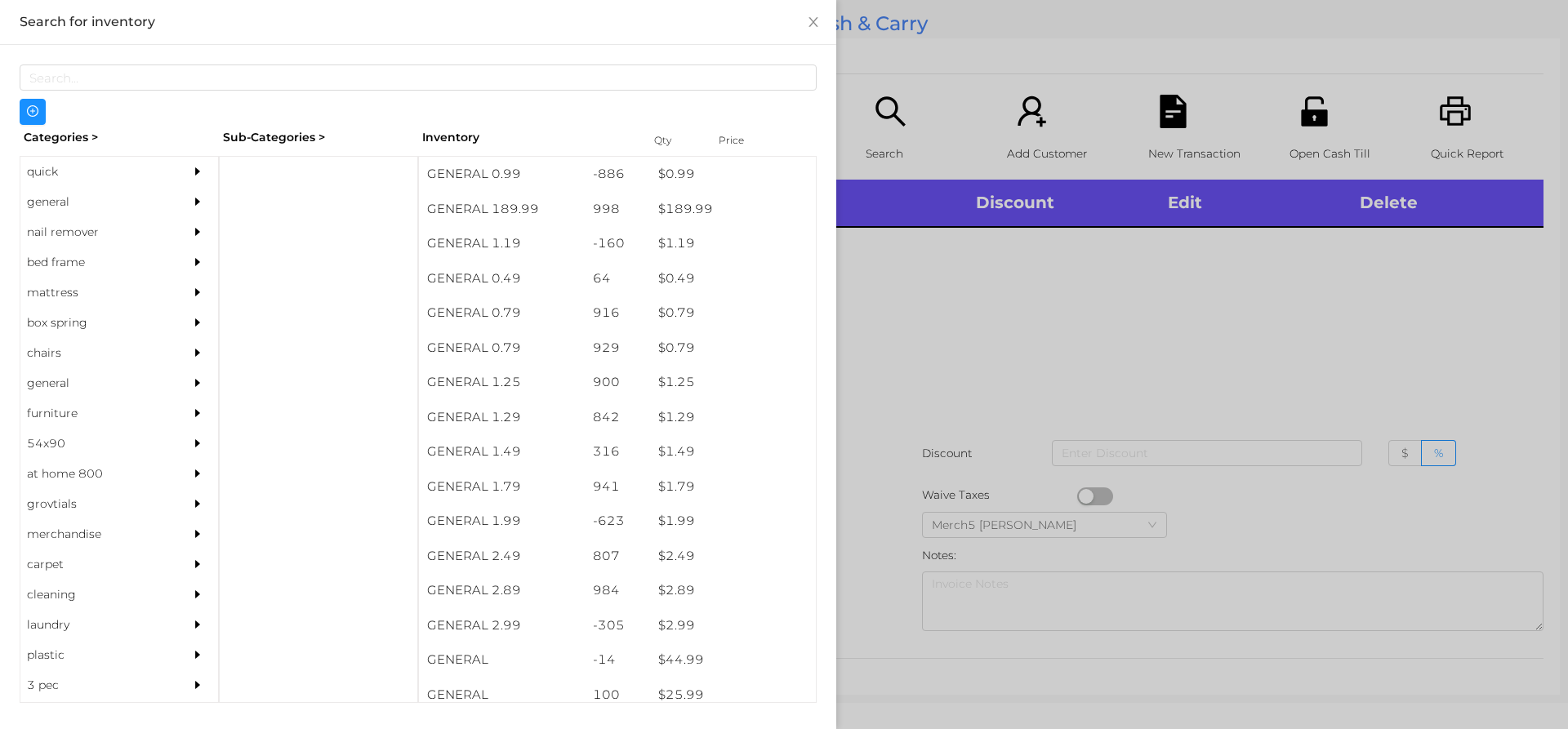
click at [199, 197] on div at bounding box center [201, 202] width 32 height 30
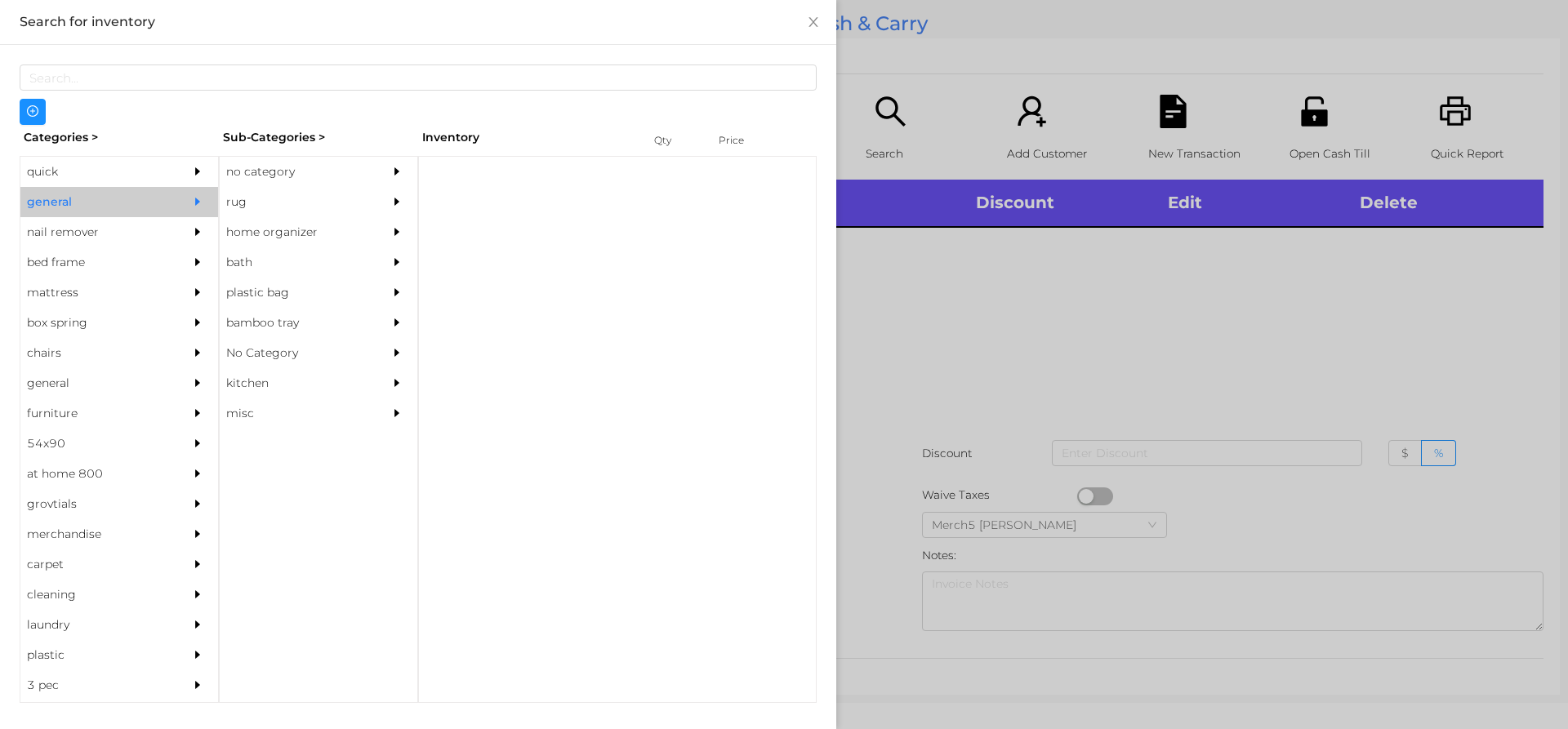
click at [394, 173] on icon "icon: caret-right" at bounding box center [397, 171] width 5 height 8
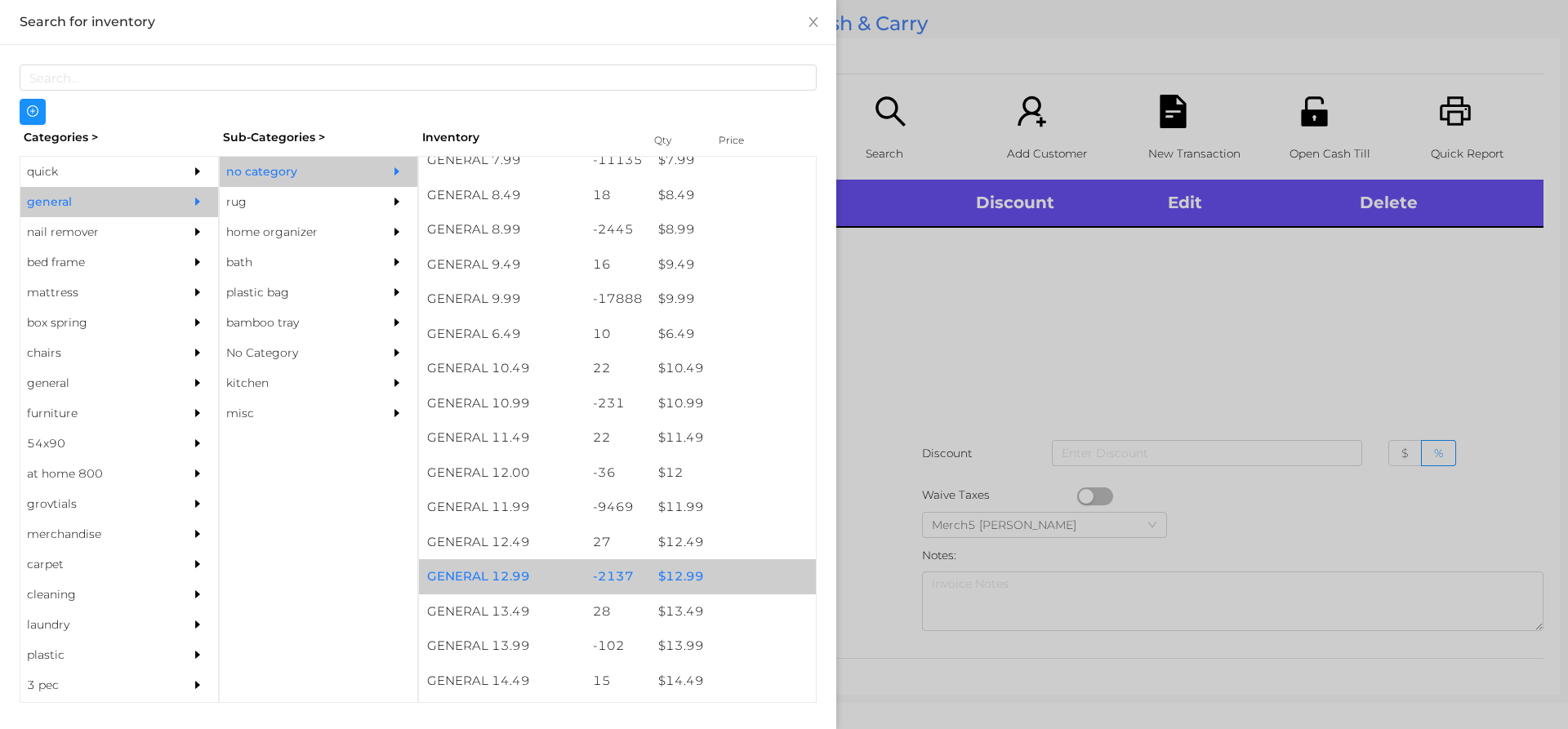
scroll to position [1061, 0]
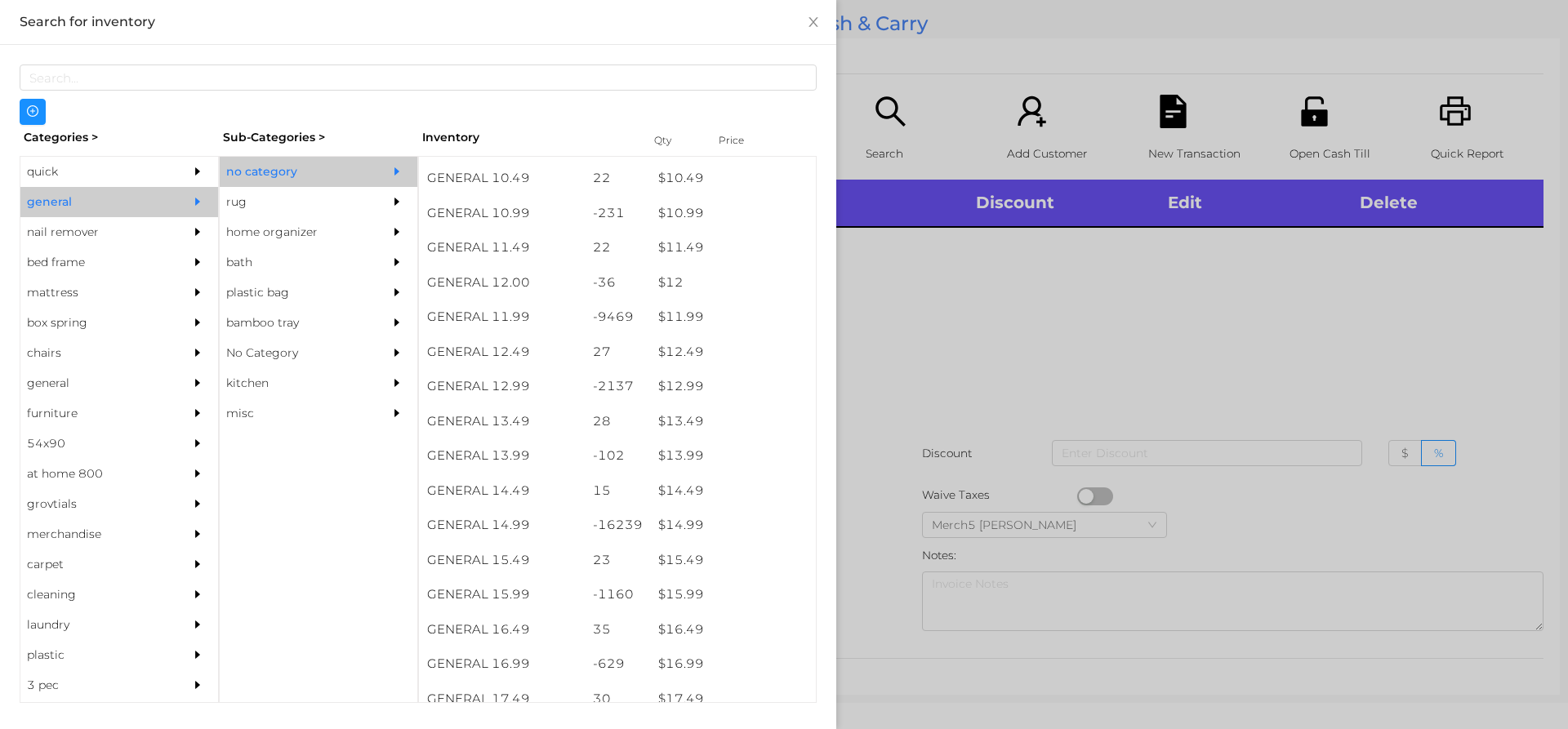
click at [972, 258] on div at bounding box center [784, 364] width 1568 height 729
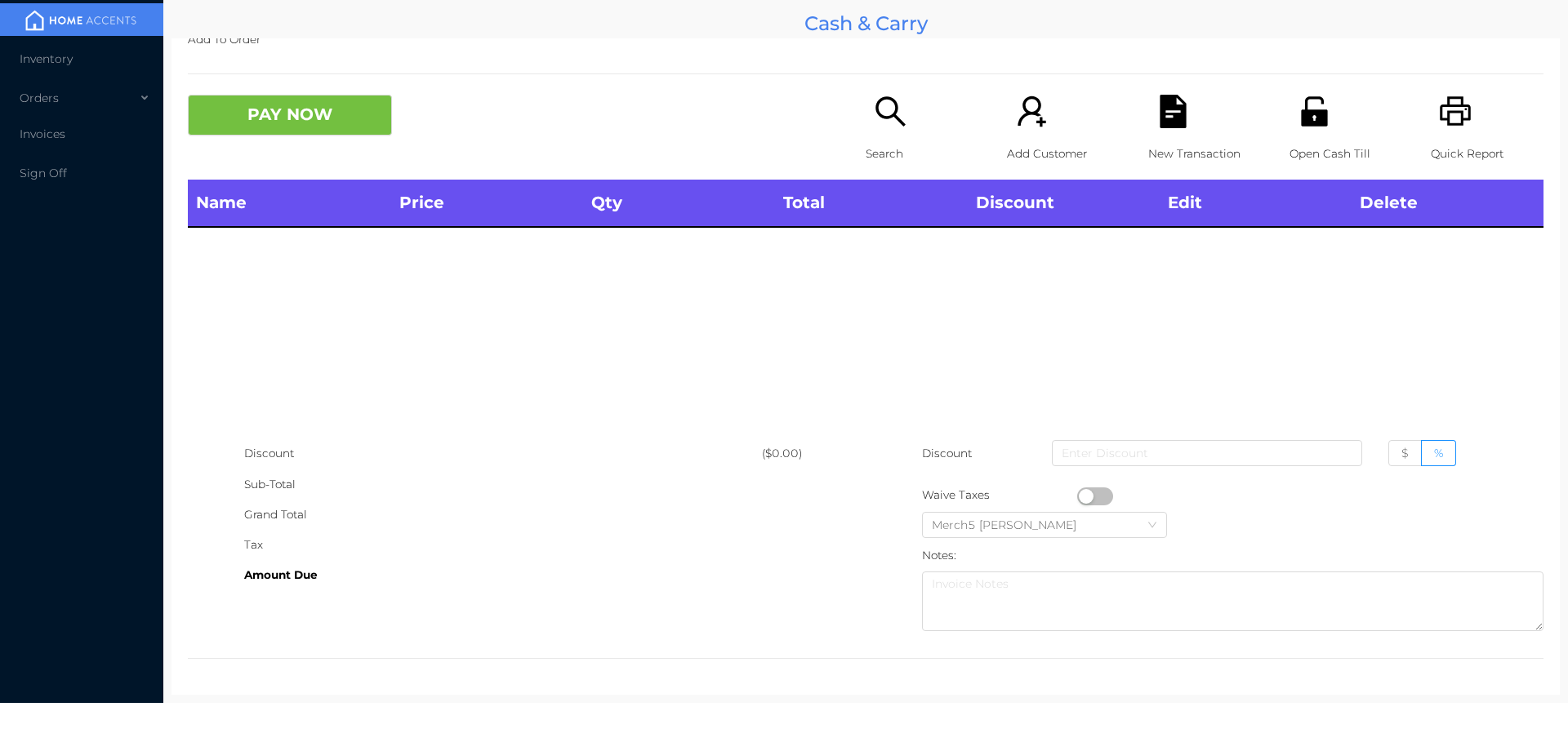
click at [902, 116] on div "Search" at bounding box center [922, 137] width 113 height 85
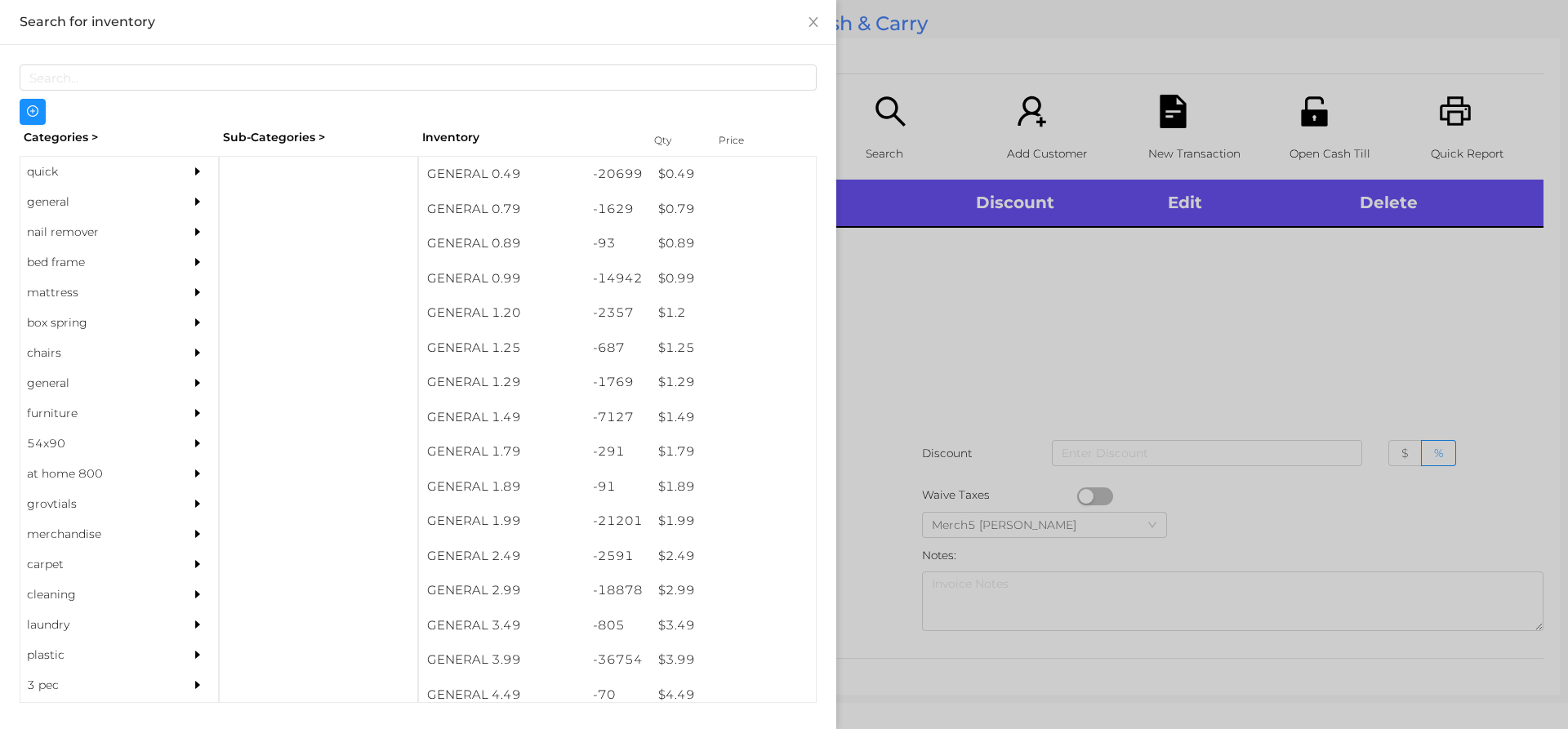
click at [195, 201] on icon "icon: caret-right" at bounding box center [198, 201] width 5 height 8
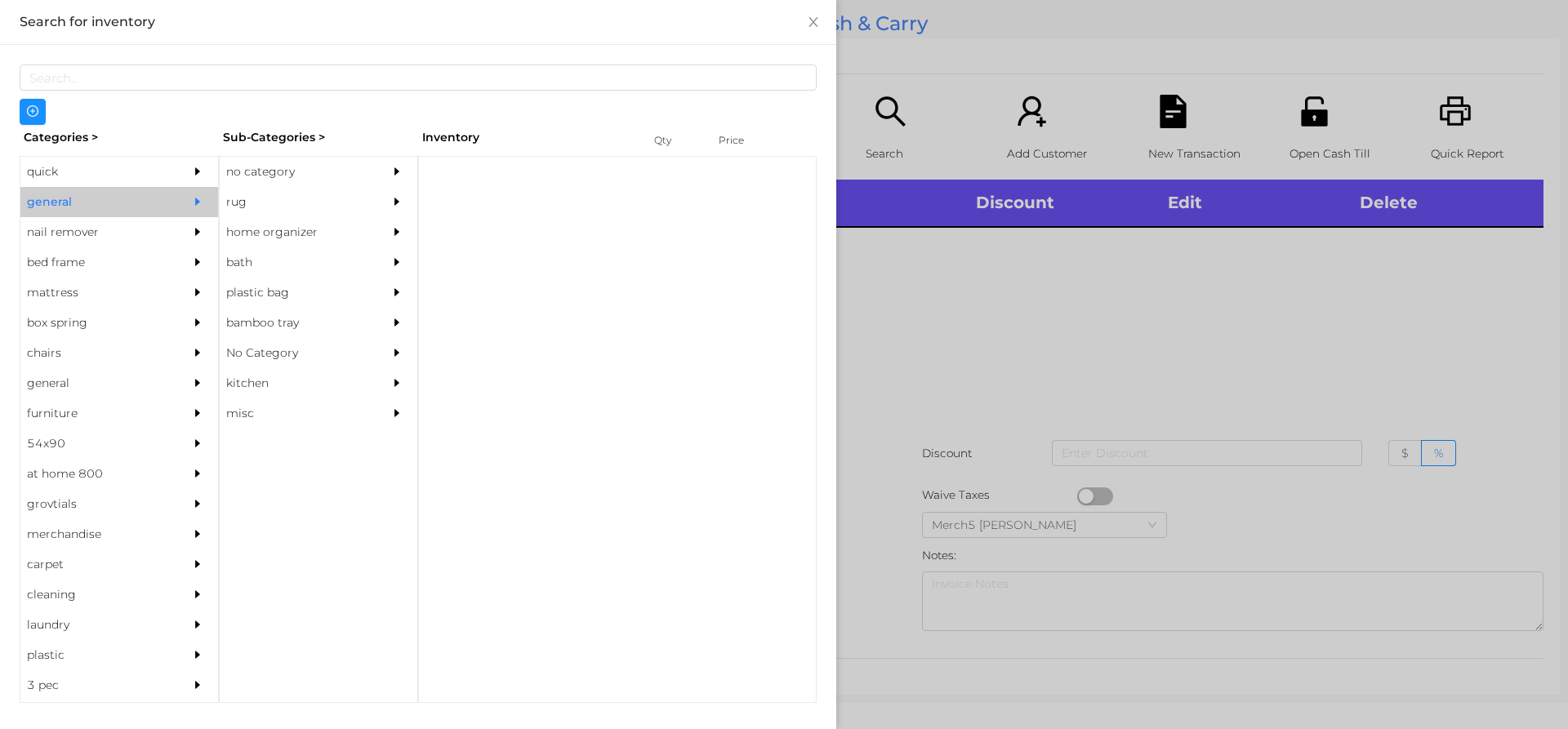
click at [324, 175] on div "no category" at bounding box center [294, 172] width 149 height 30
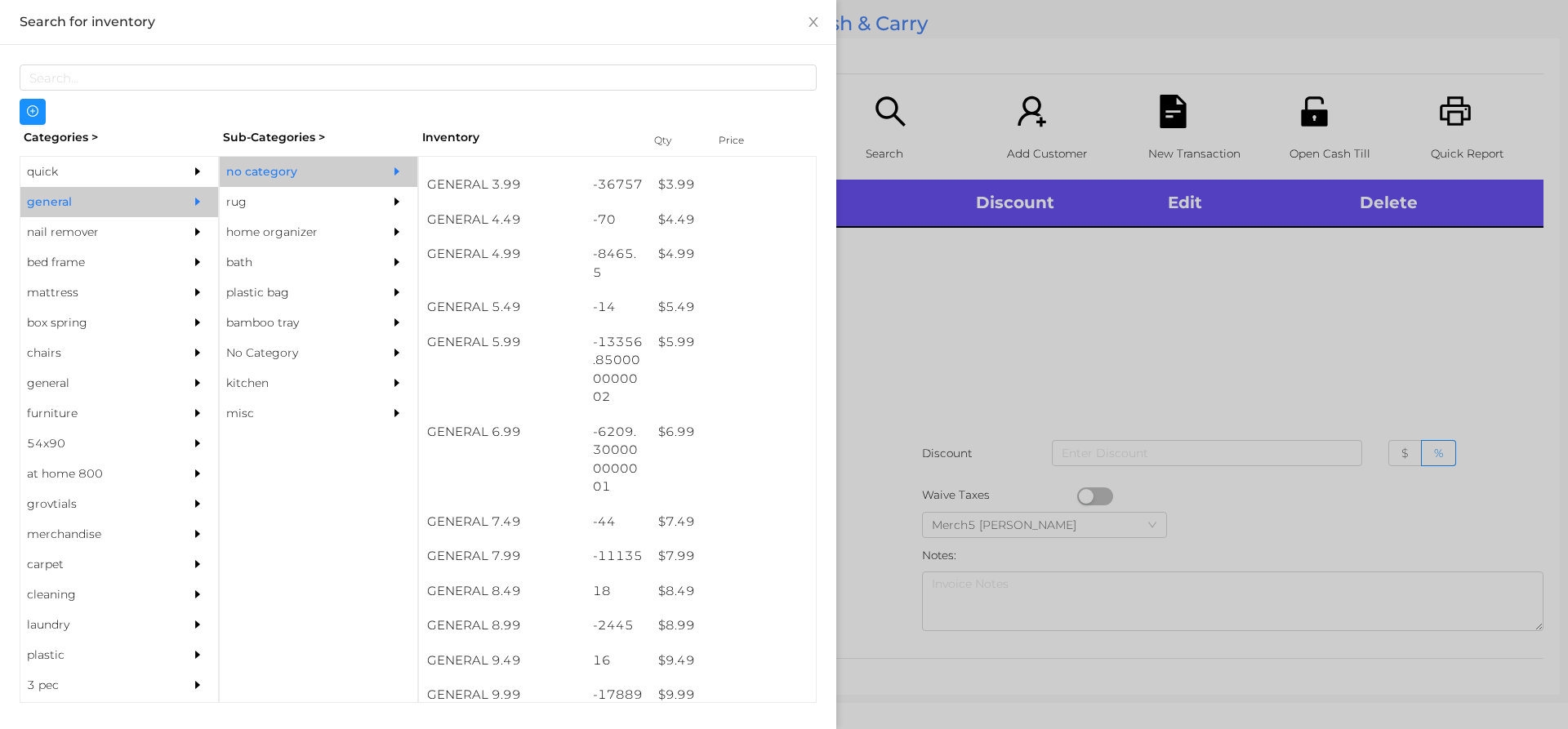
scroll to position [571, 0]
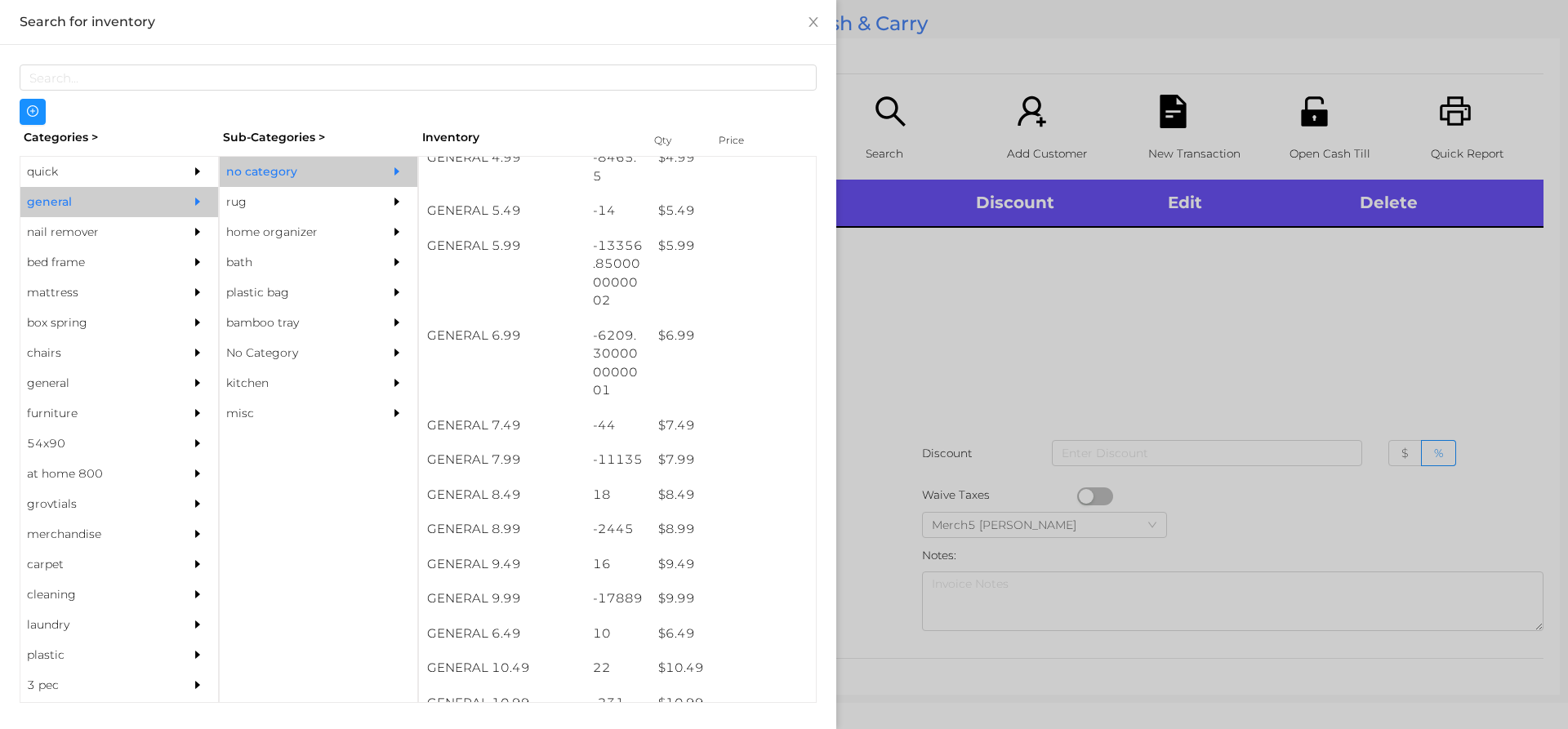
click at [1061, 376] on div at bounding box center [784, 364] width 1568 height 729
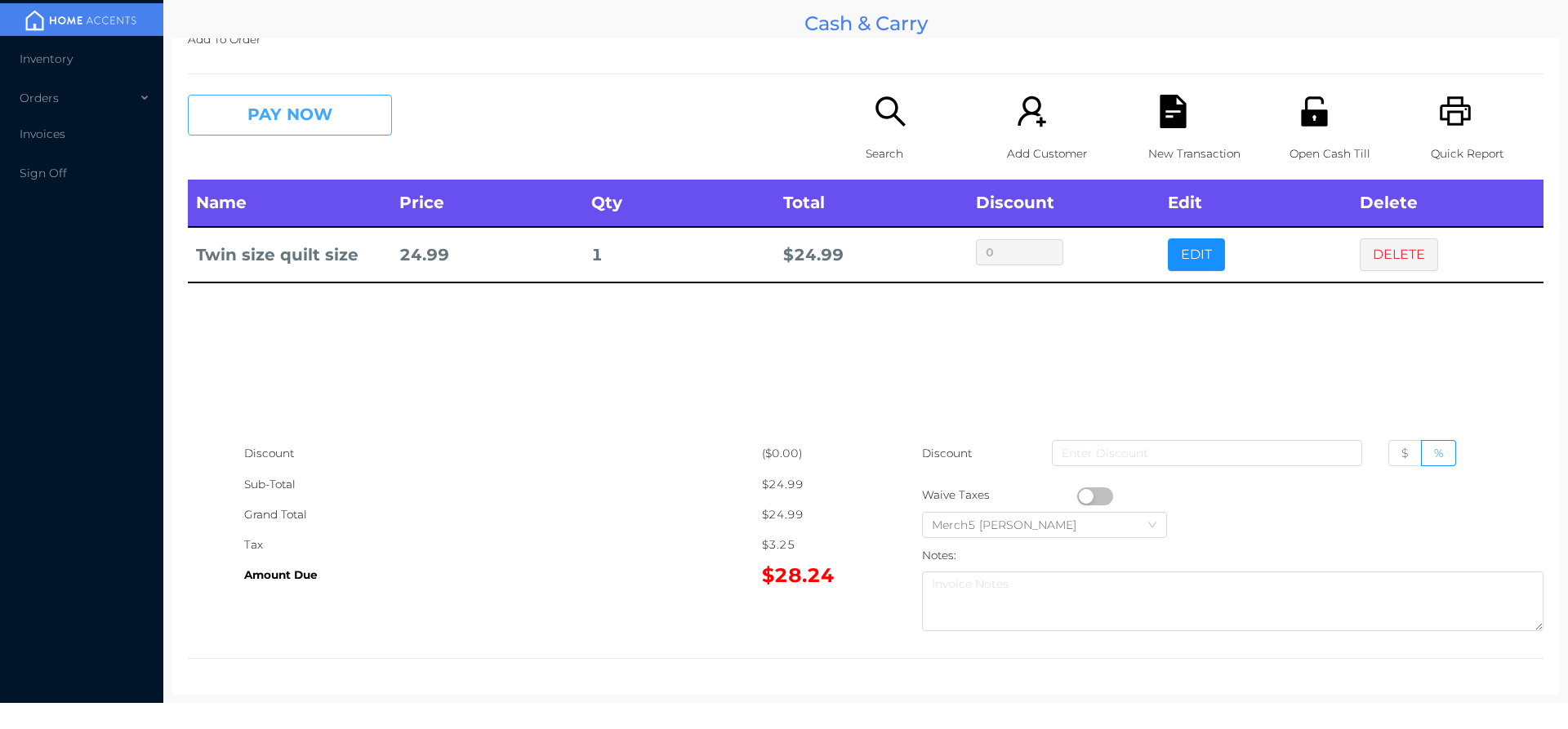
click at [350, 96] on button "PAY NOW" at bounding box center [289, 115] width 204 height 41
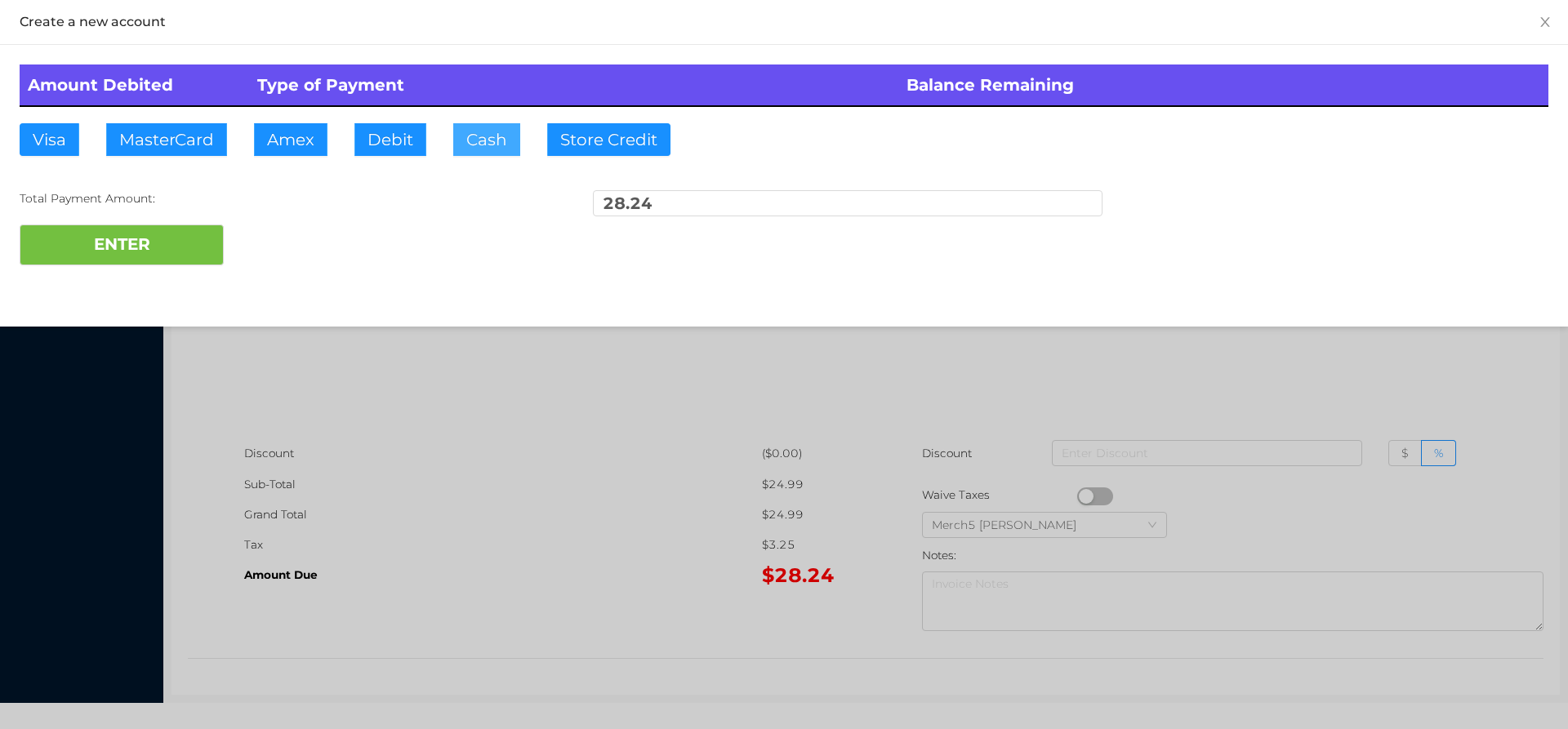
click at [479, 139] on button "Cash" at bounding box center [486, 139] width 67 height 32
type input "4"
click at [697, 396] on div at bounding box center [784, 364] width 1568 height 729
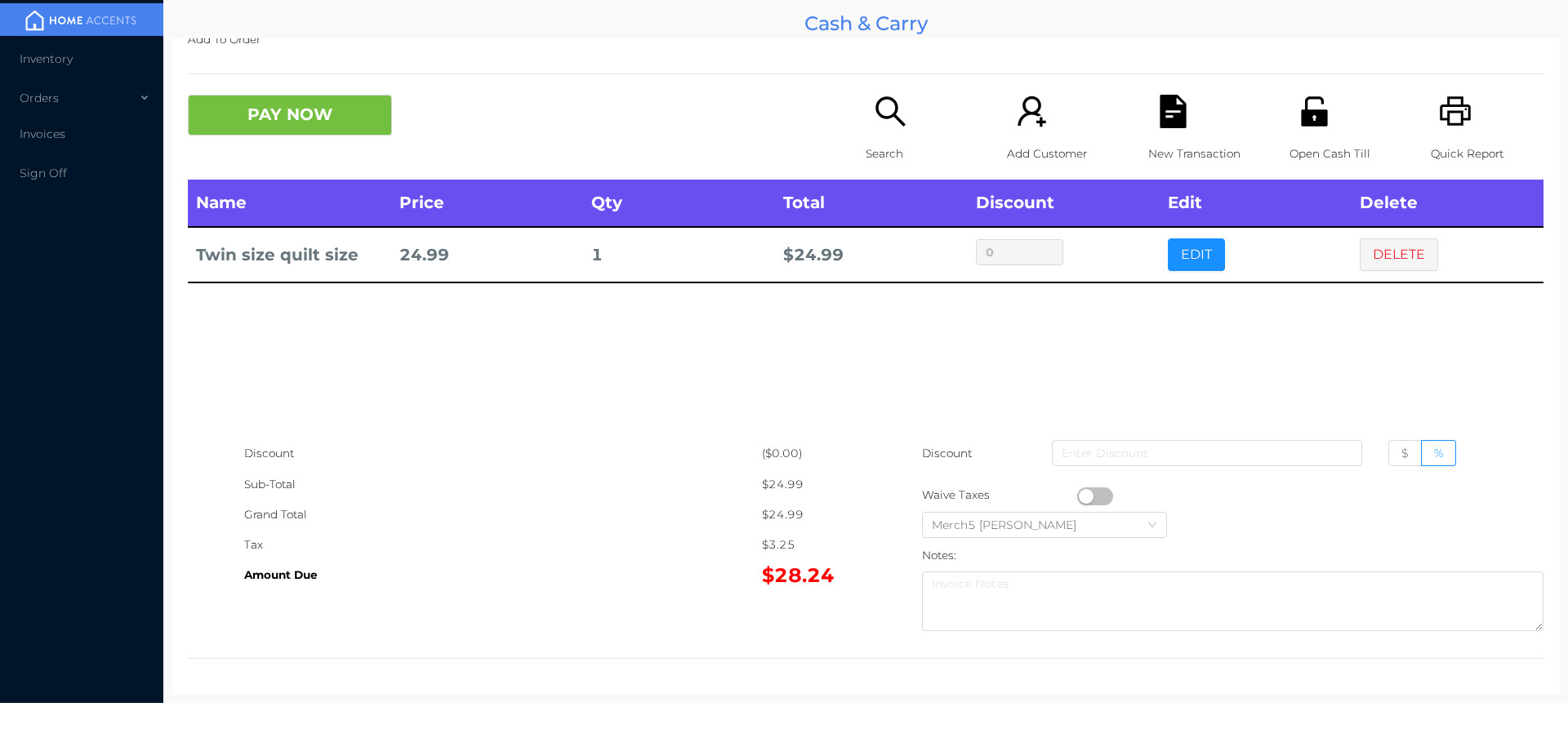
click at [866, 118] on div "Search" at bounding box center [922, 137] width 113 height 85
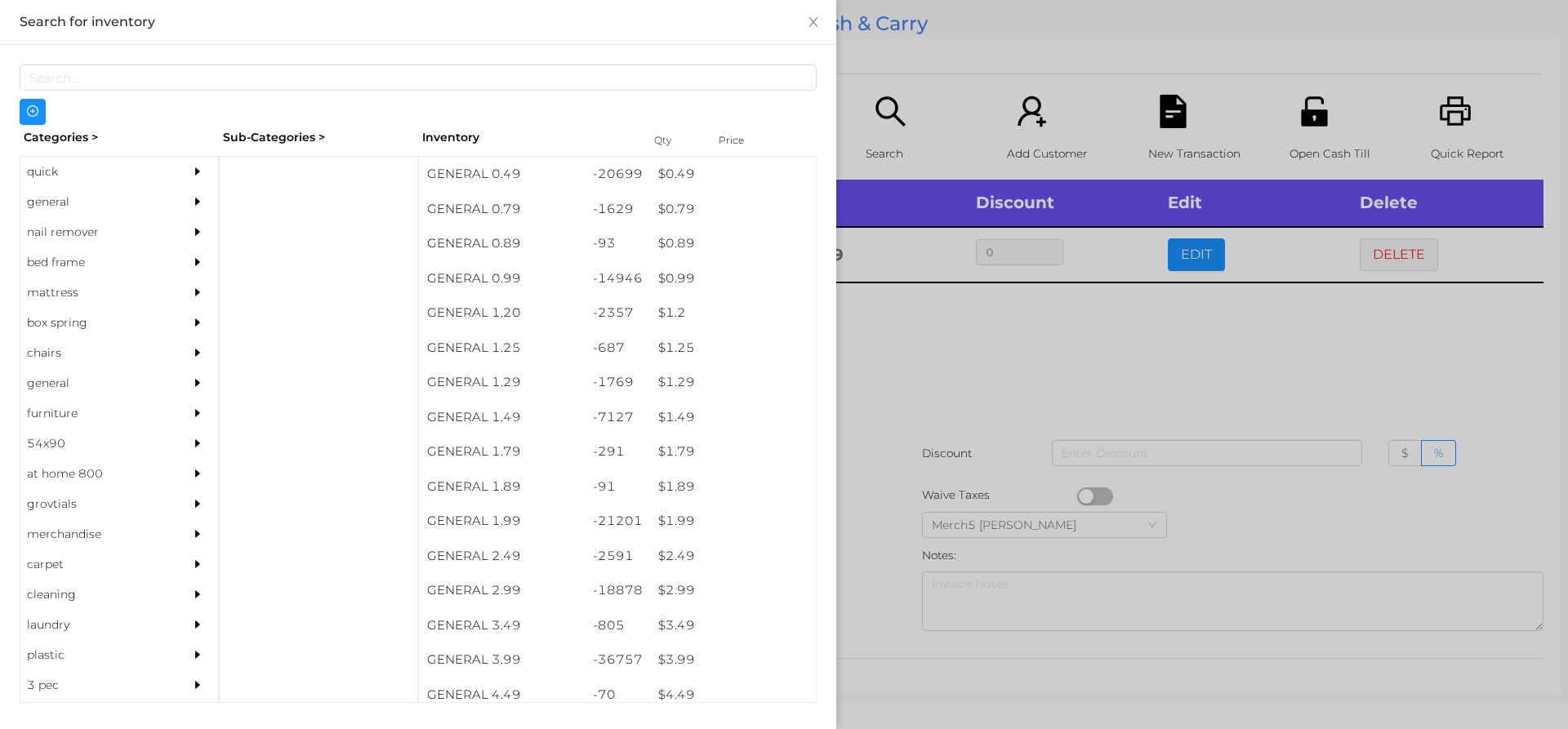
click at [1142, 384] on div at bounding box center [784, 364] width 1568 height 729
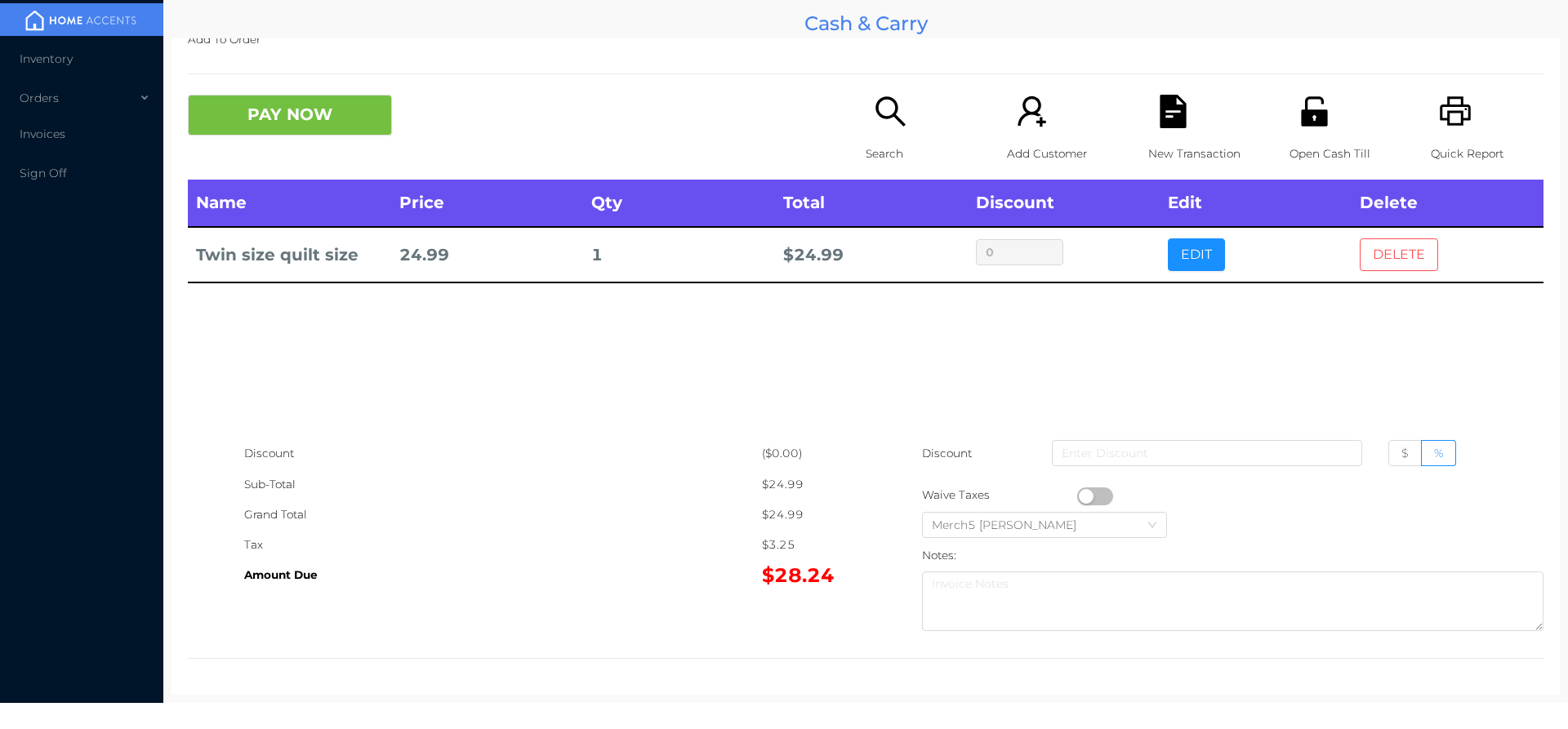
click at [1408, 268] on button "DELETE" at bounding box center [1398, 254] width 78 height 32
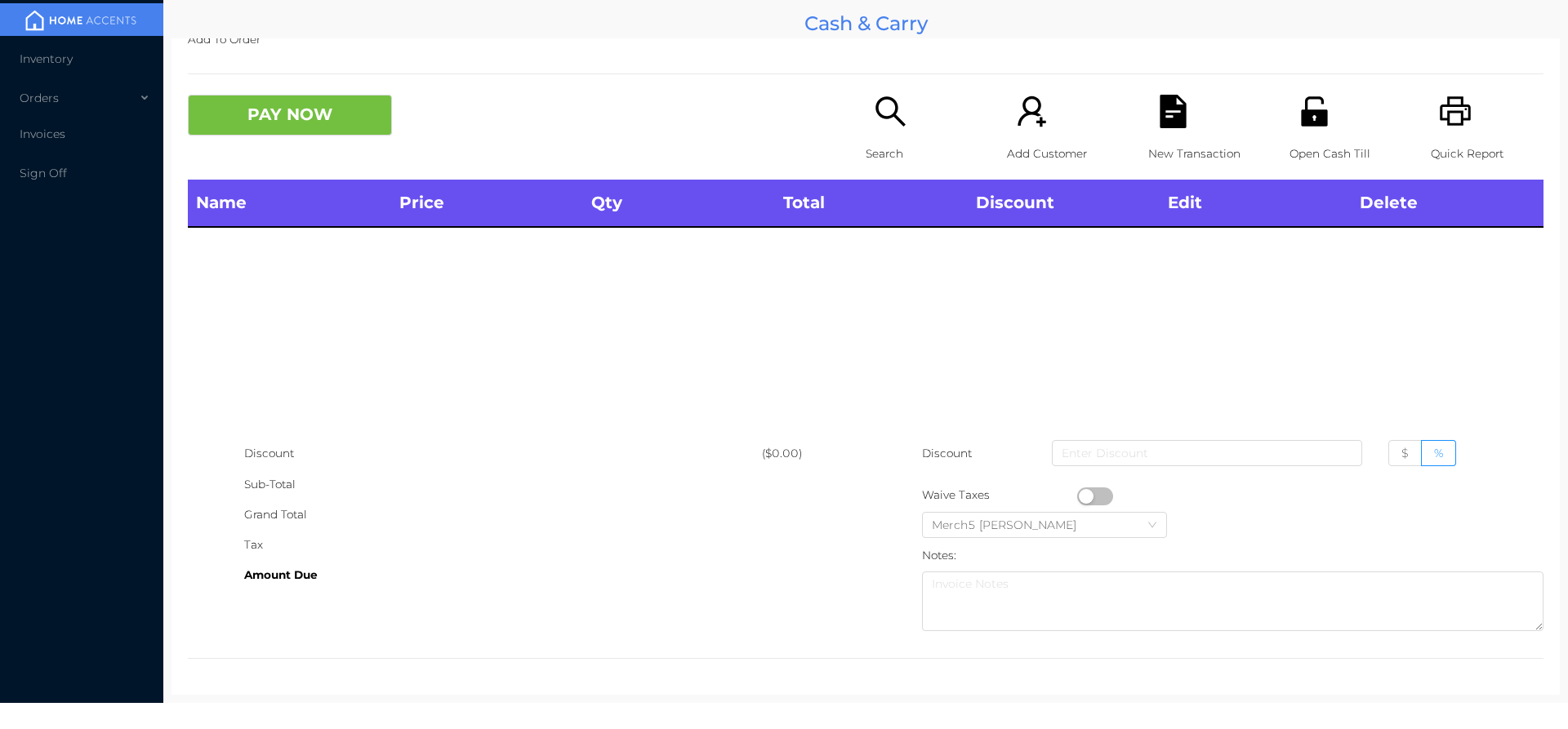
click at [901, 125] on icon "icon: search" at bounding box center [890, 111] width 33 height 33
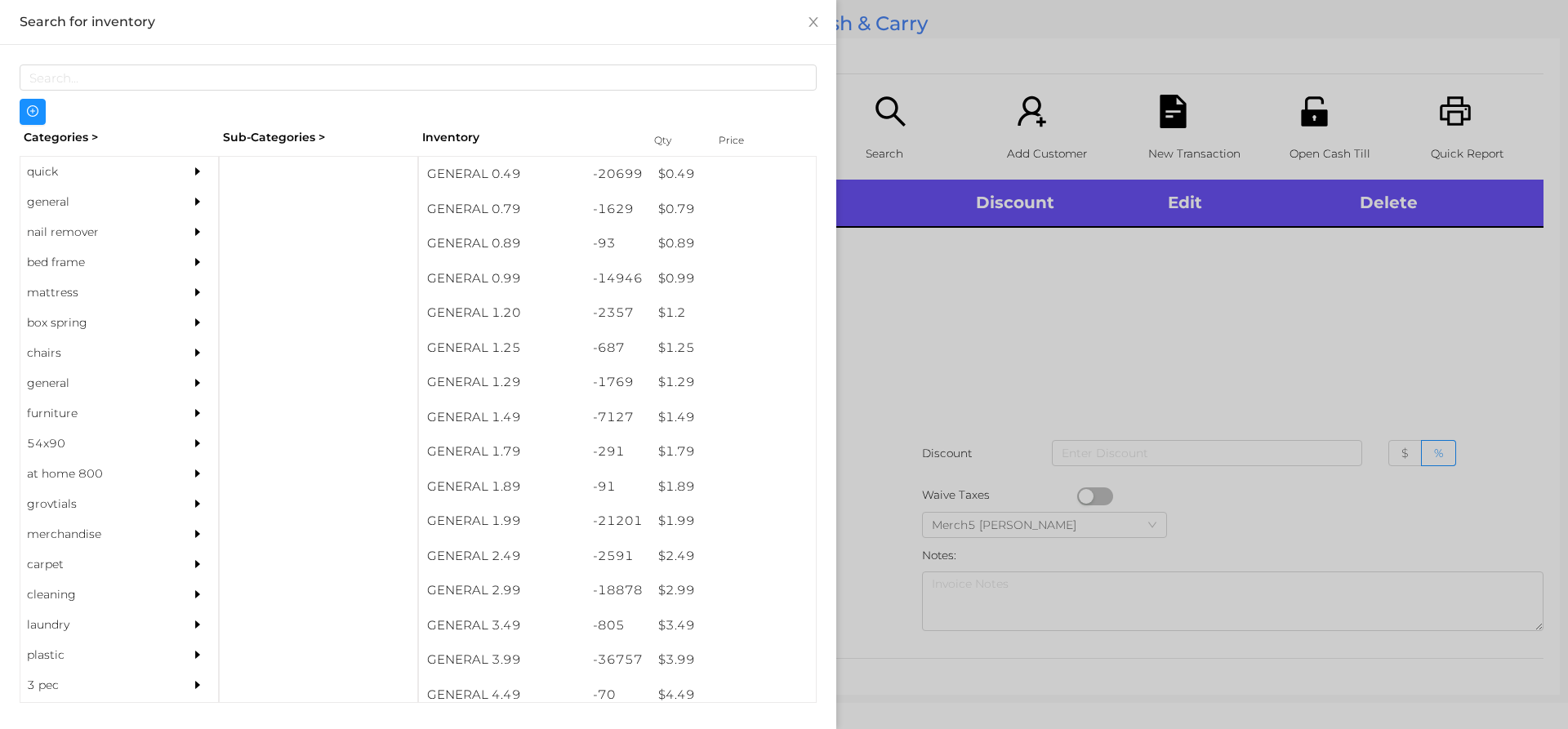
click at [195, 201] on icon "icon: caret-right" at bounding box center [198, 201] width 5 height 8
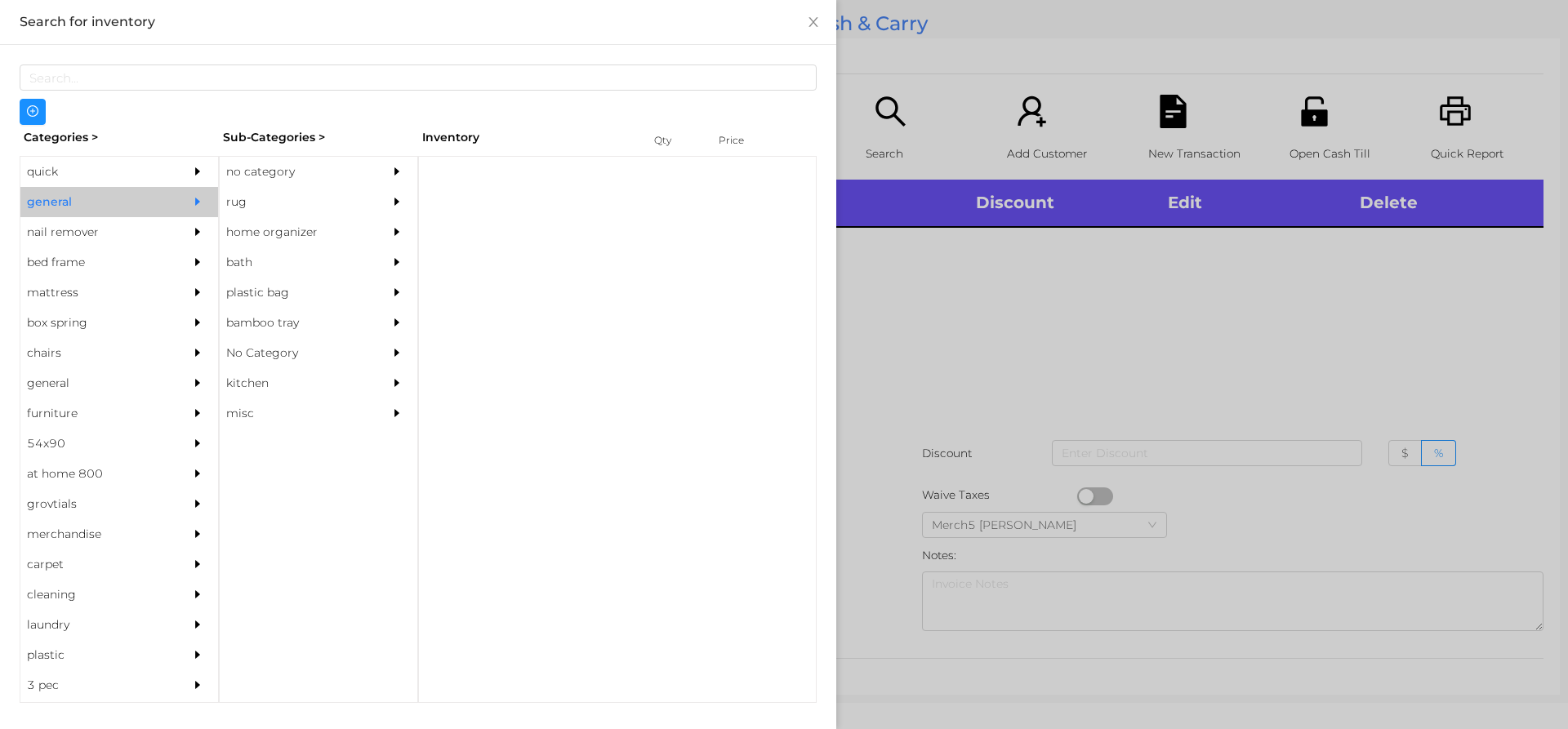
click at [404, 174] on div at bounding box center [401, 172] width 32 height 30
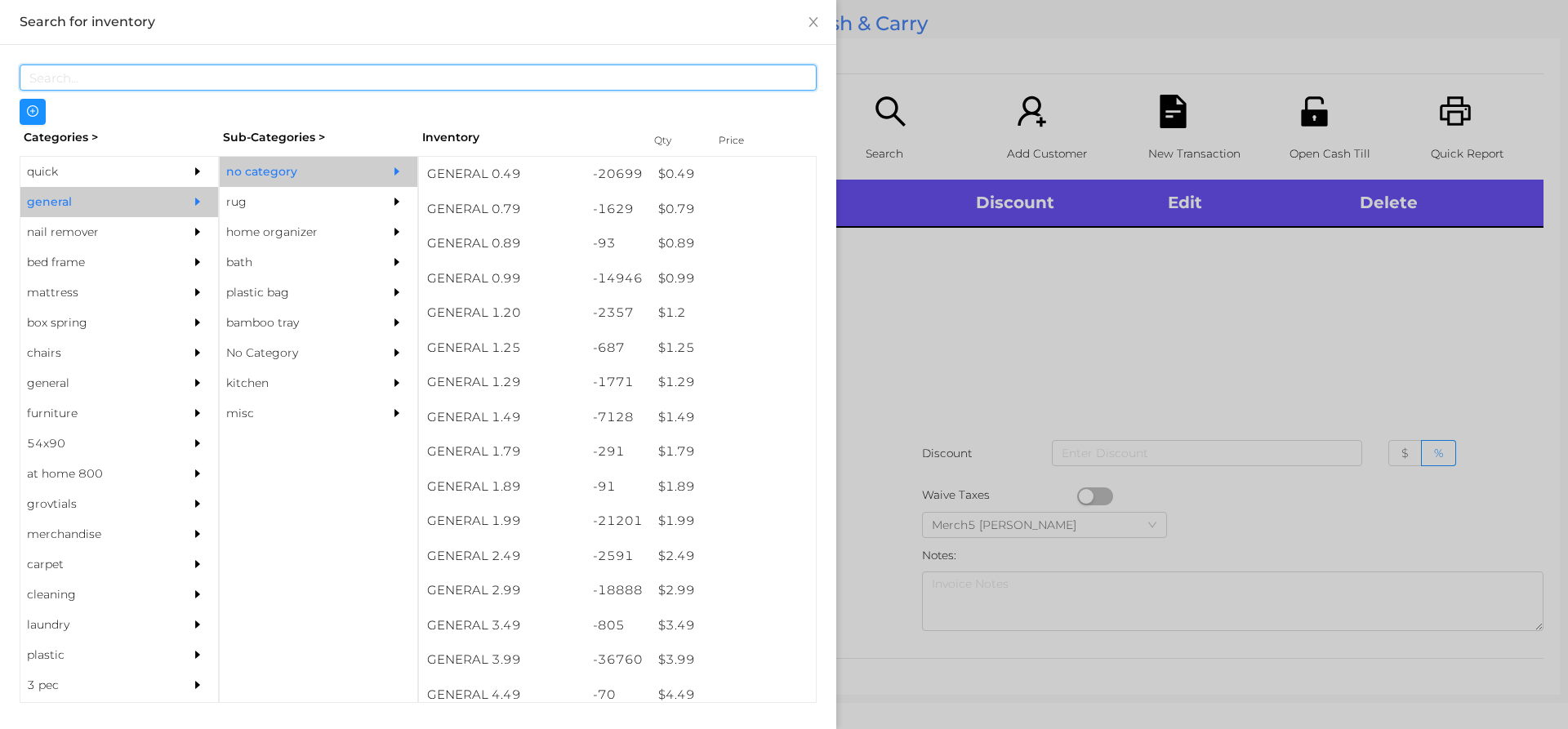
click at [404, 89] on input "text" at bounding box center [417, 78] width 797 height 26
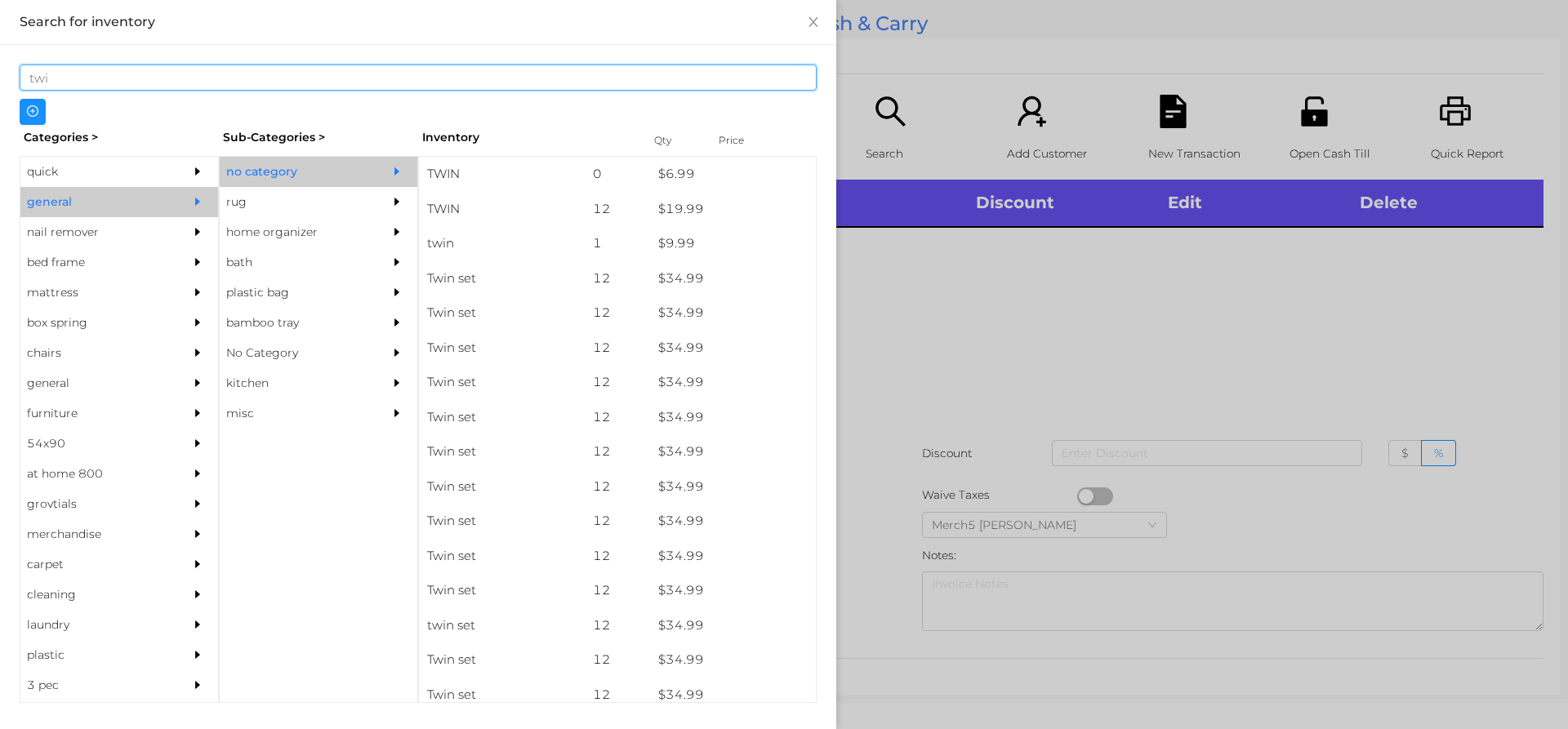
type input "twin"
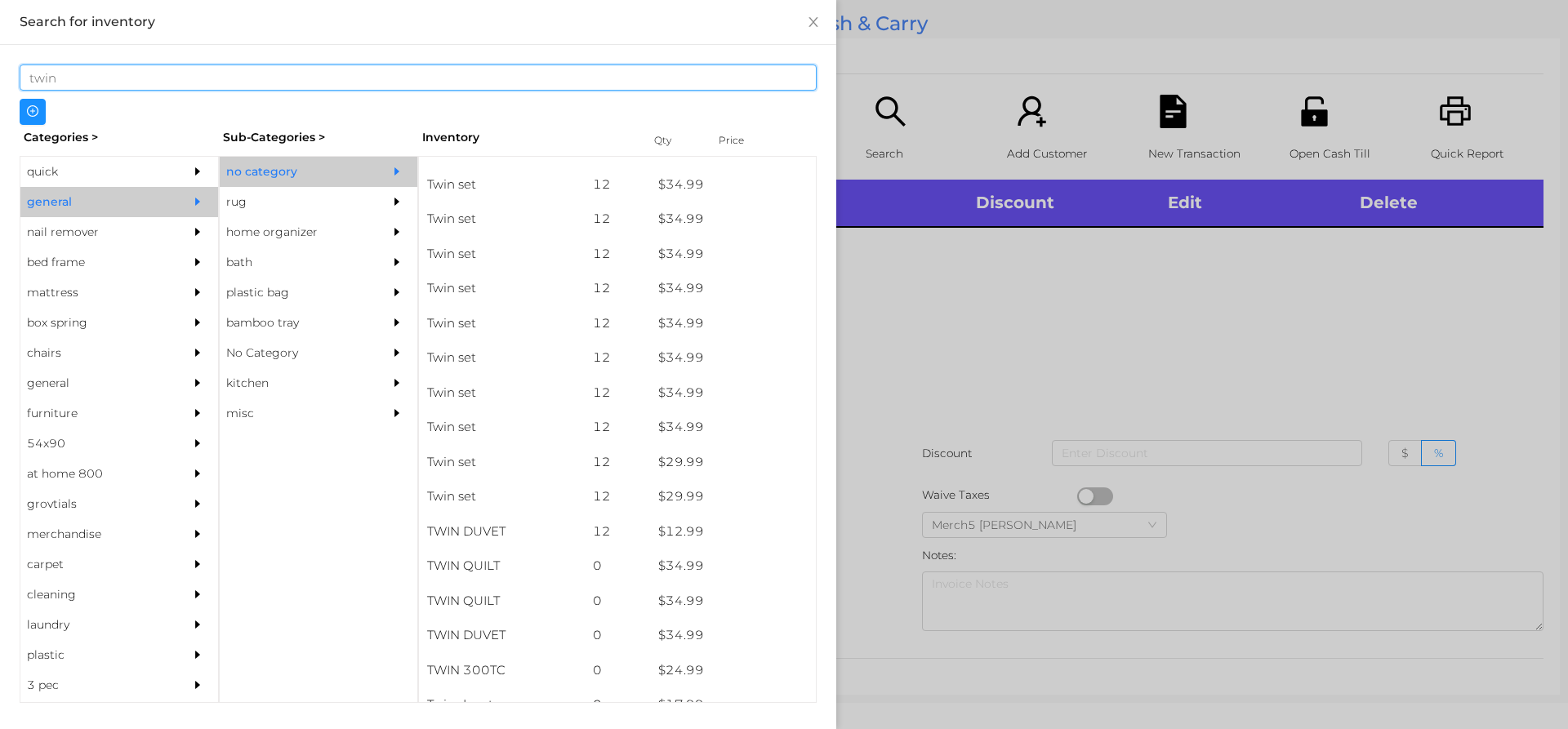
scroll to position [356, 0]
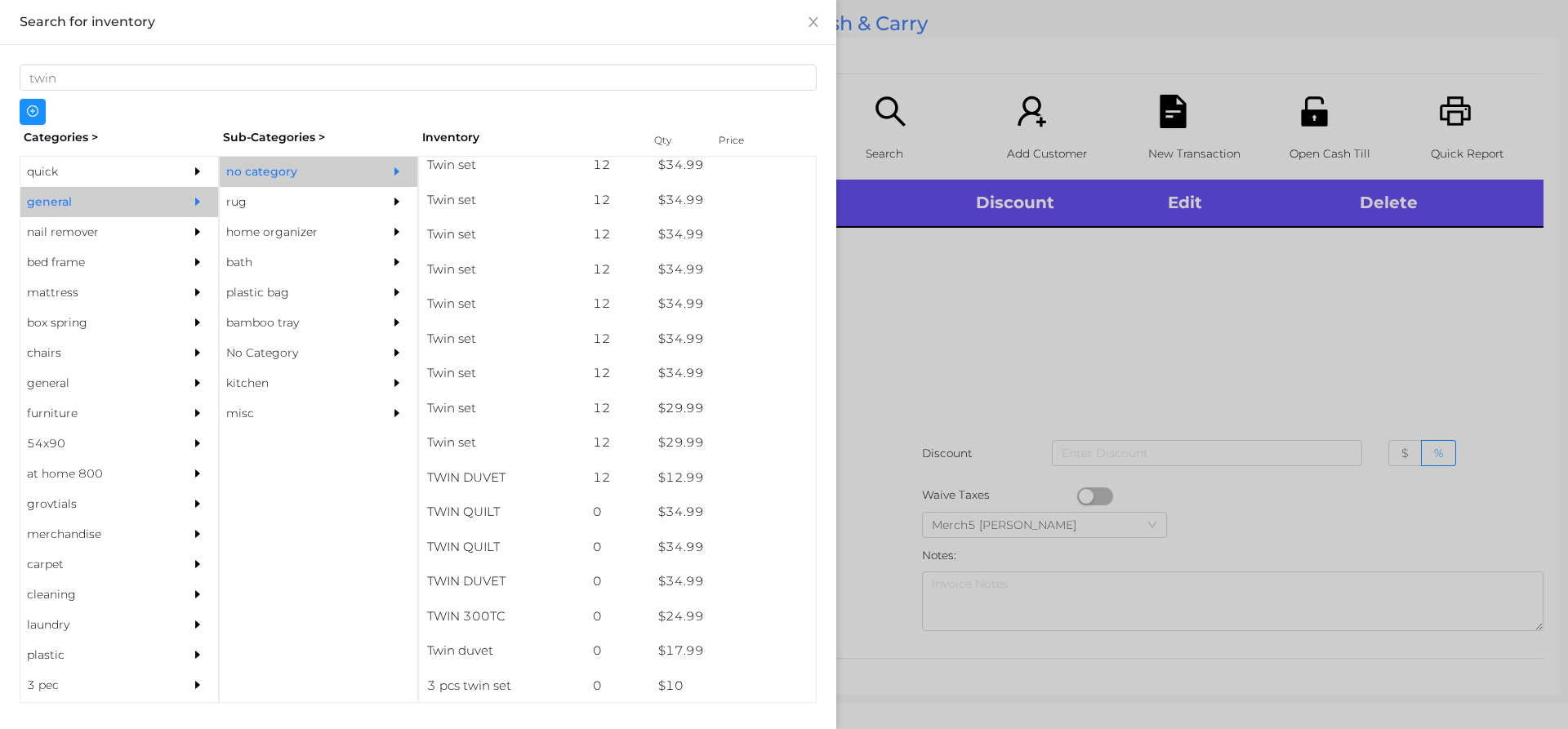
click at [1117, 322] on div at bounding box center [784, 364] width 1568 height 729
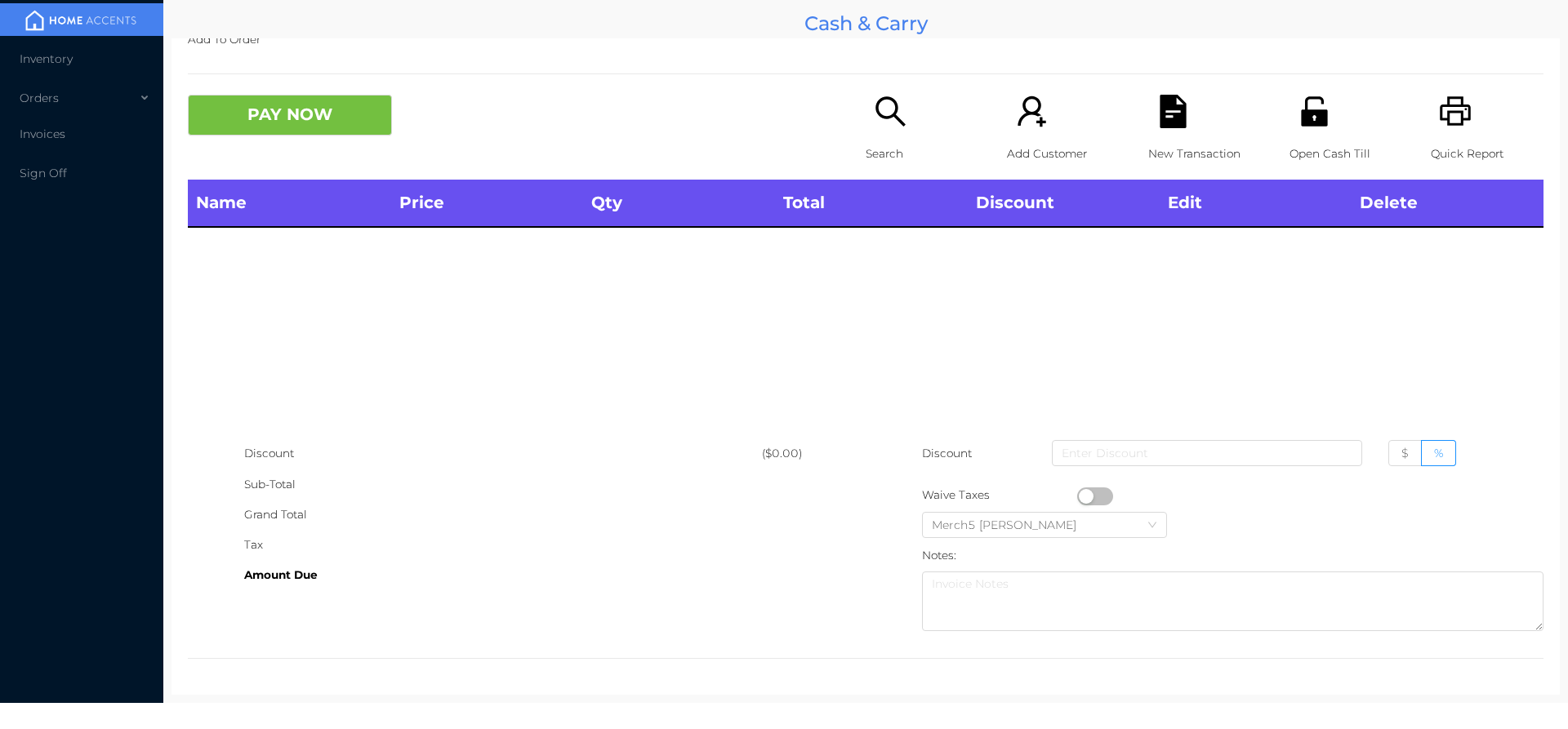
click at [890, 106] on icon "icon: search" at bounding box center [890, 111] width 30 height 30
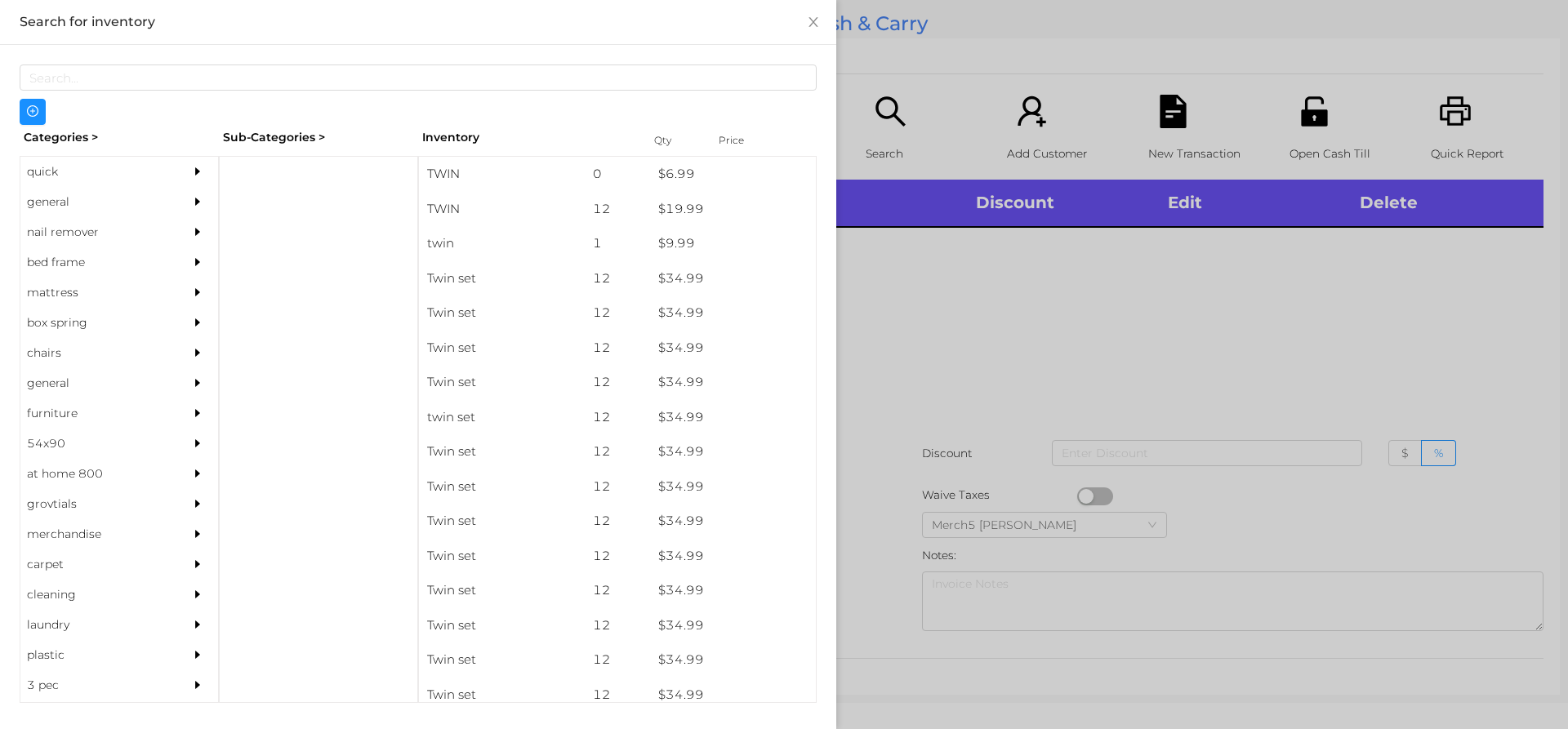
click at [185, 200] on div at bounding box center [201, 202] width 32 height 30
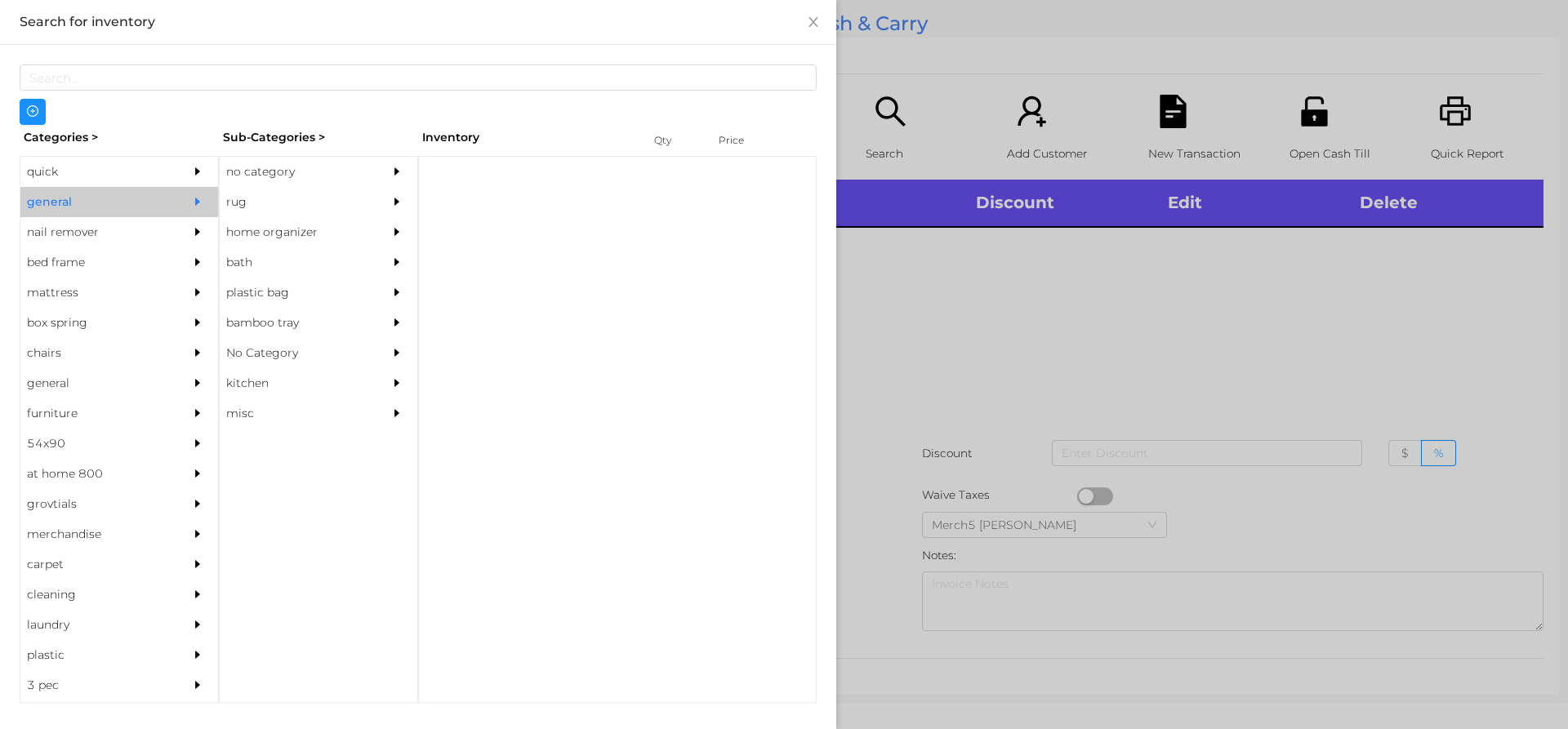
click at [358, 173] on div "no category" at bounding box center [294, 172] width 149 height 30
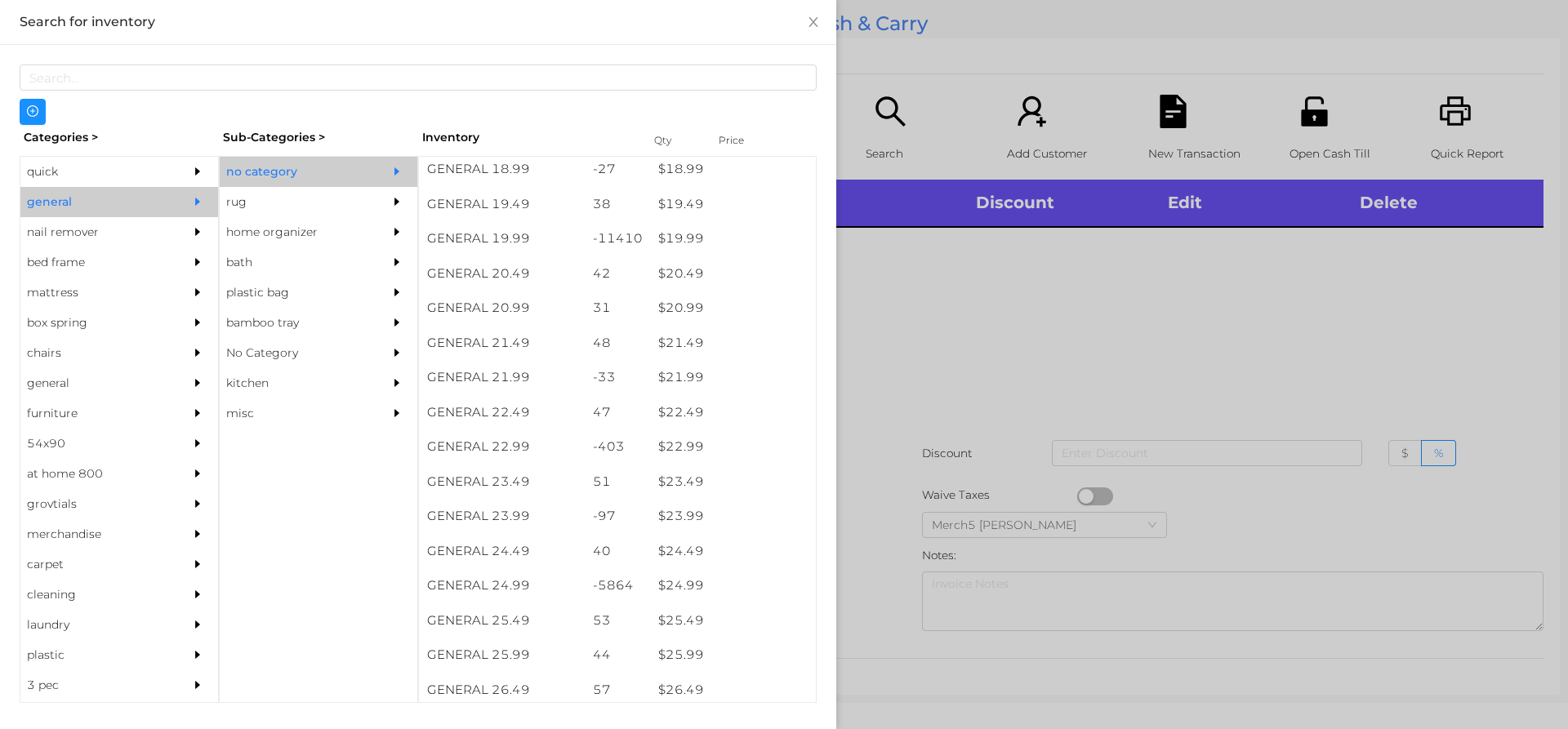
scroll to position [1695, 0]
click at [759, 447] on div "$ 22.99" at bounding box center [733, 447] width 166 height 35
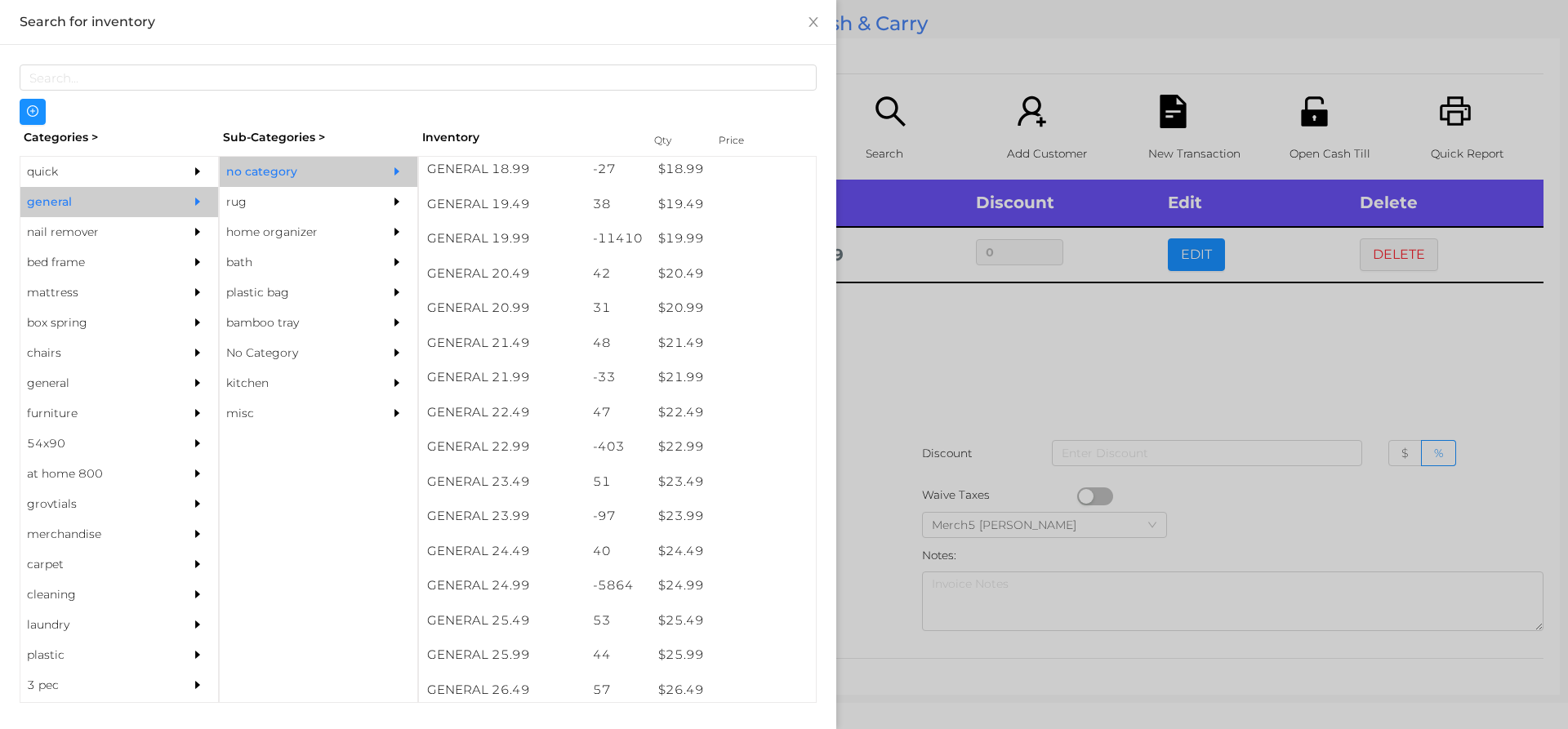
click at [1039, 414] on div at bounding box center [784, 364] width 1568 height 729
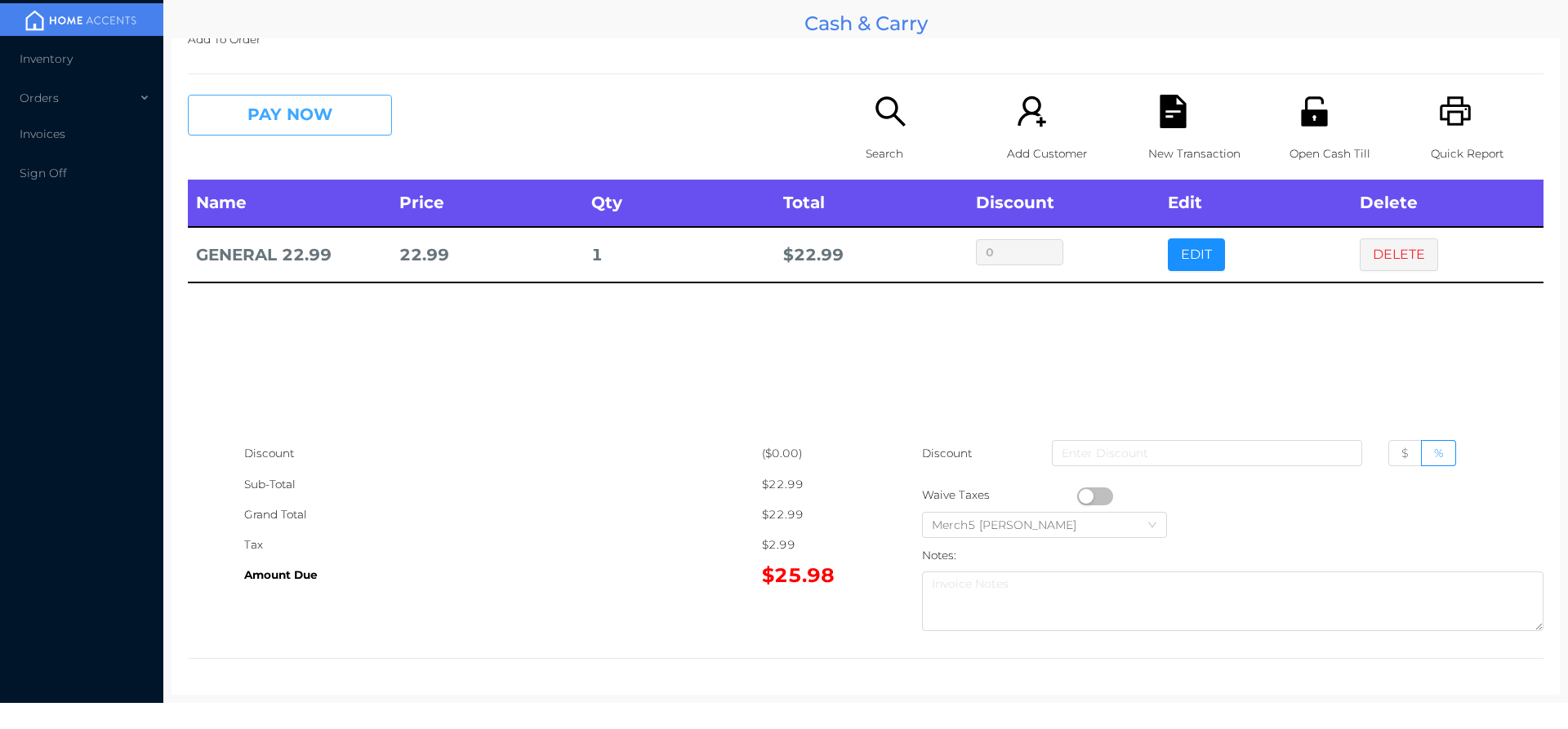
click at [374, 114] on button "PAY NOW" at bounding box center [289, 115] width 204 height 41
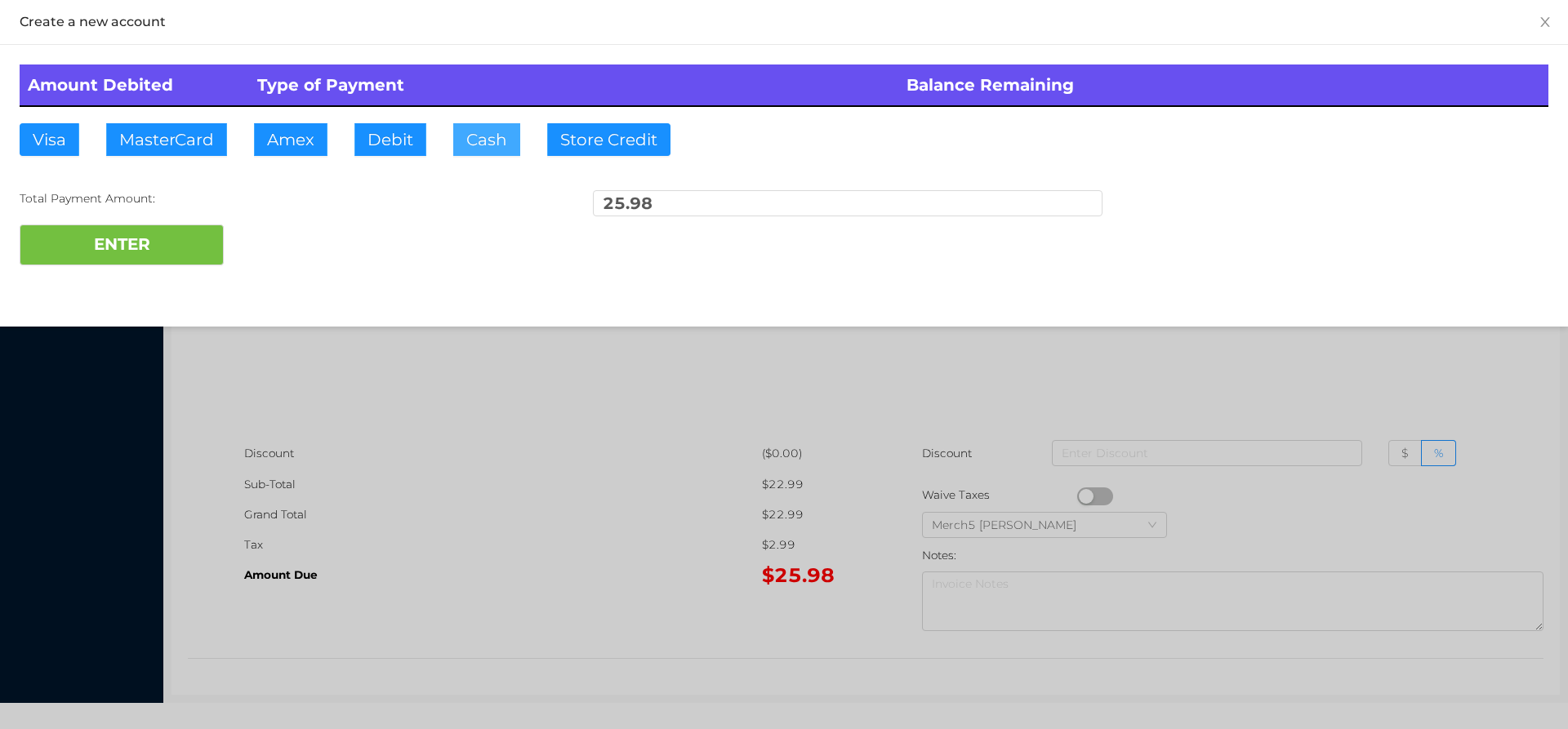
click at [493, 147] on button "Cash" at bounding box center [486, 139] width 67 height 32
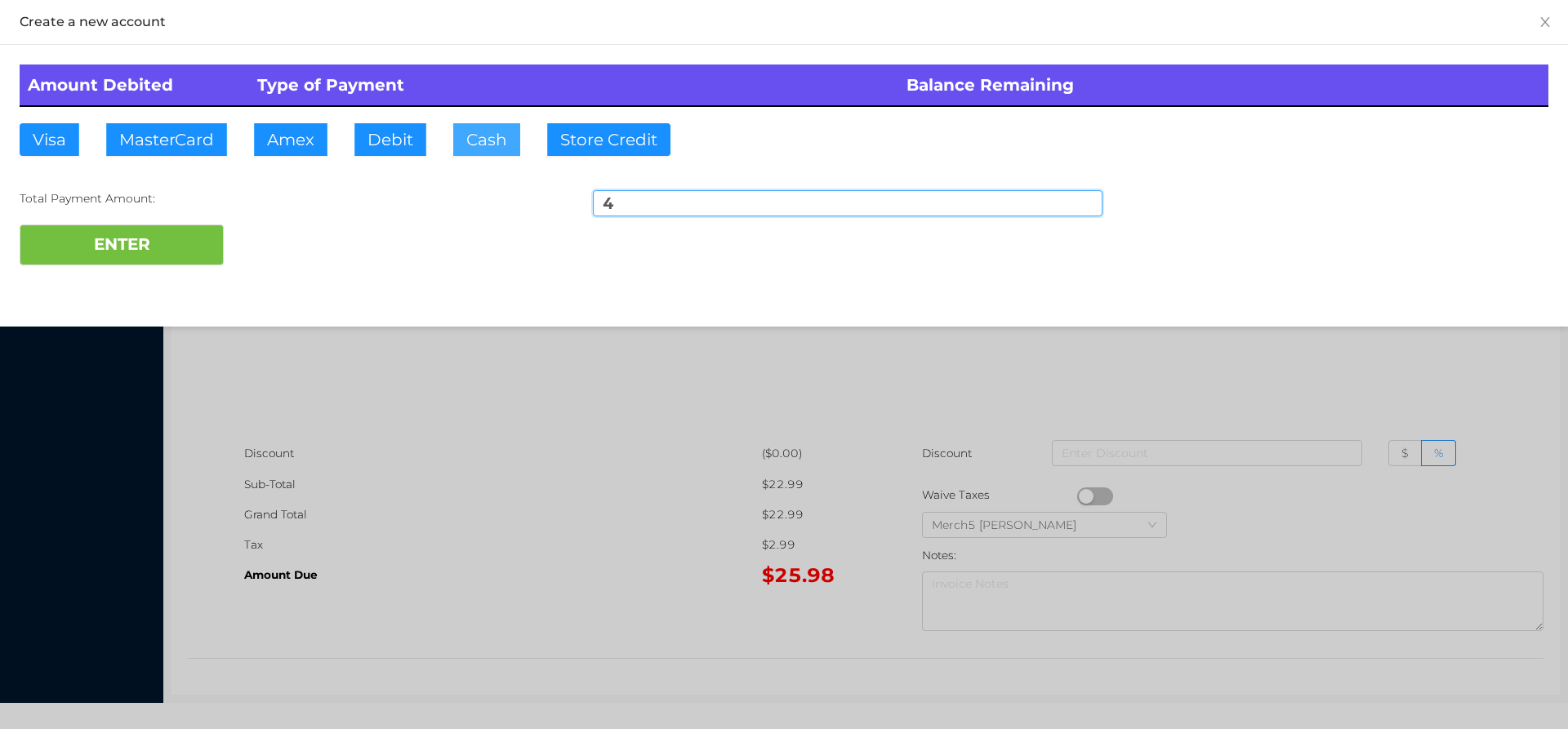
type input "40"
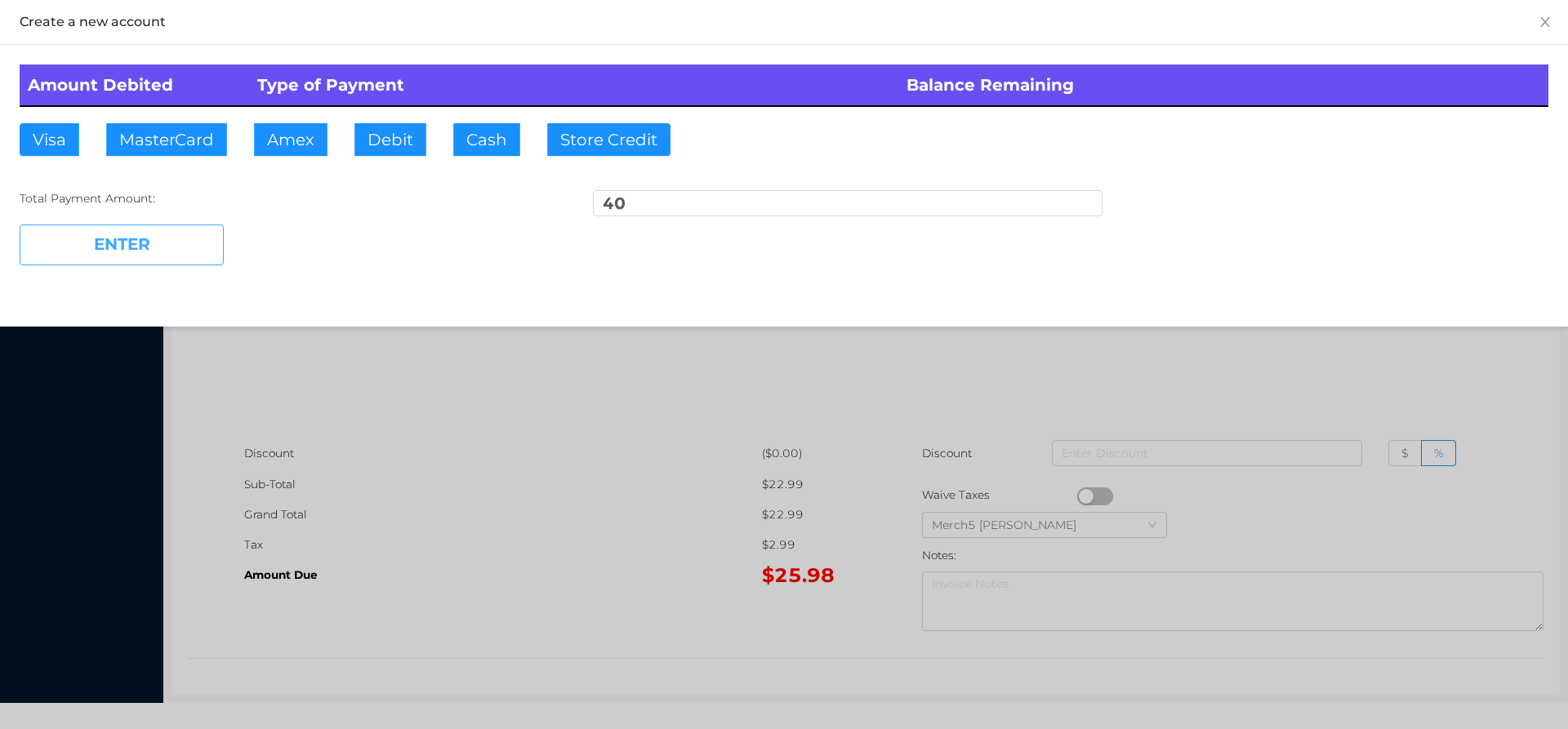
click at [187, 253] on button "ENTER" at bounding box center [121, 244] width 204 height 41
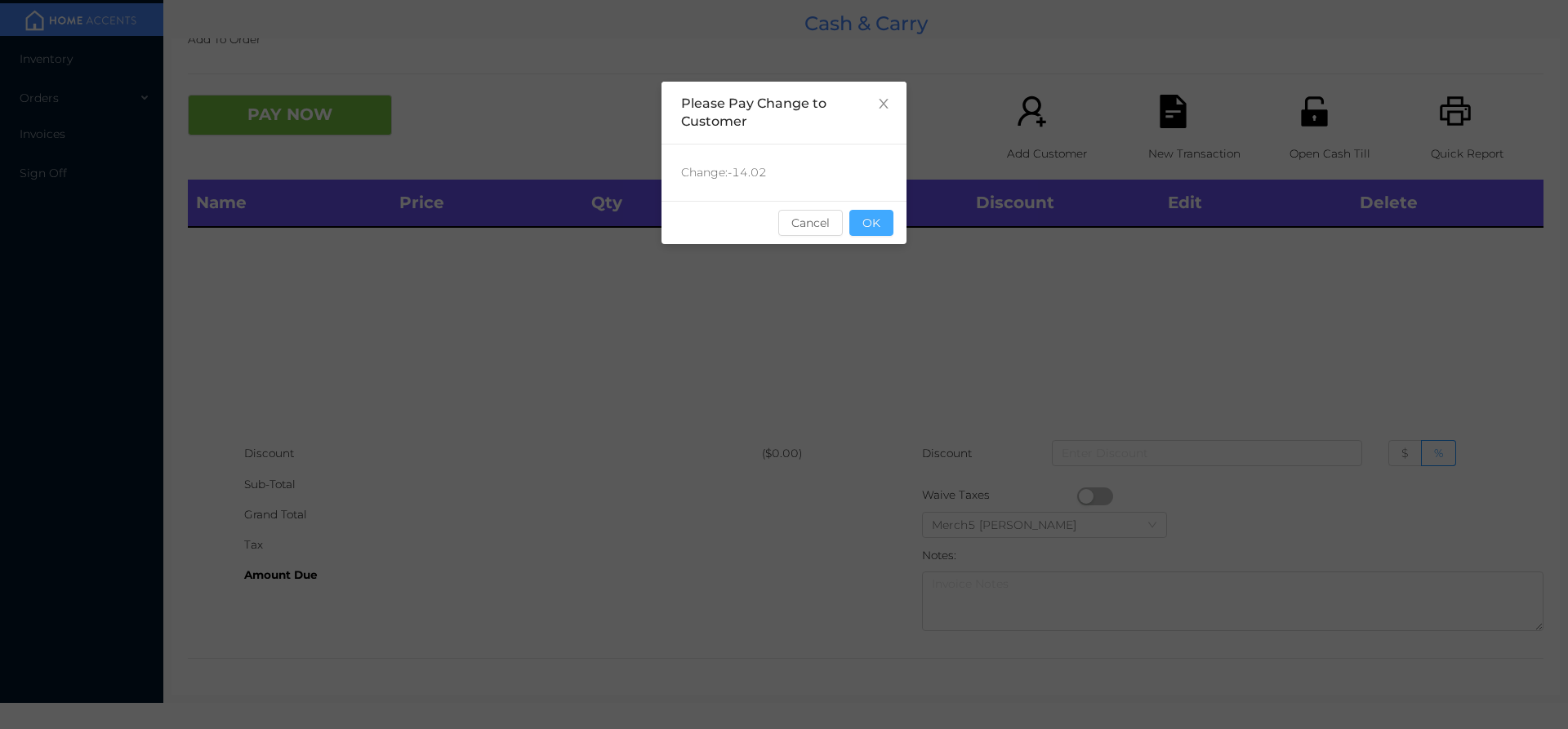
click at [856, 231] on button "OK" at bounding box center [871, 223] width 44 height 26
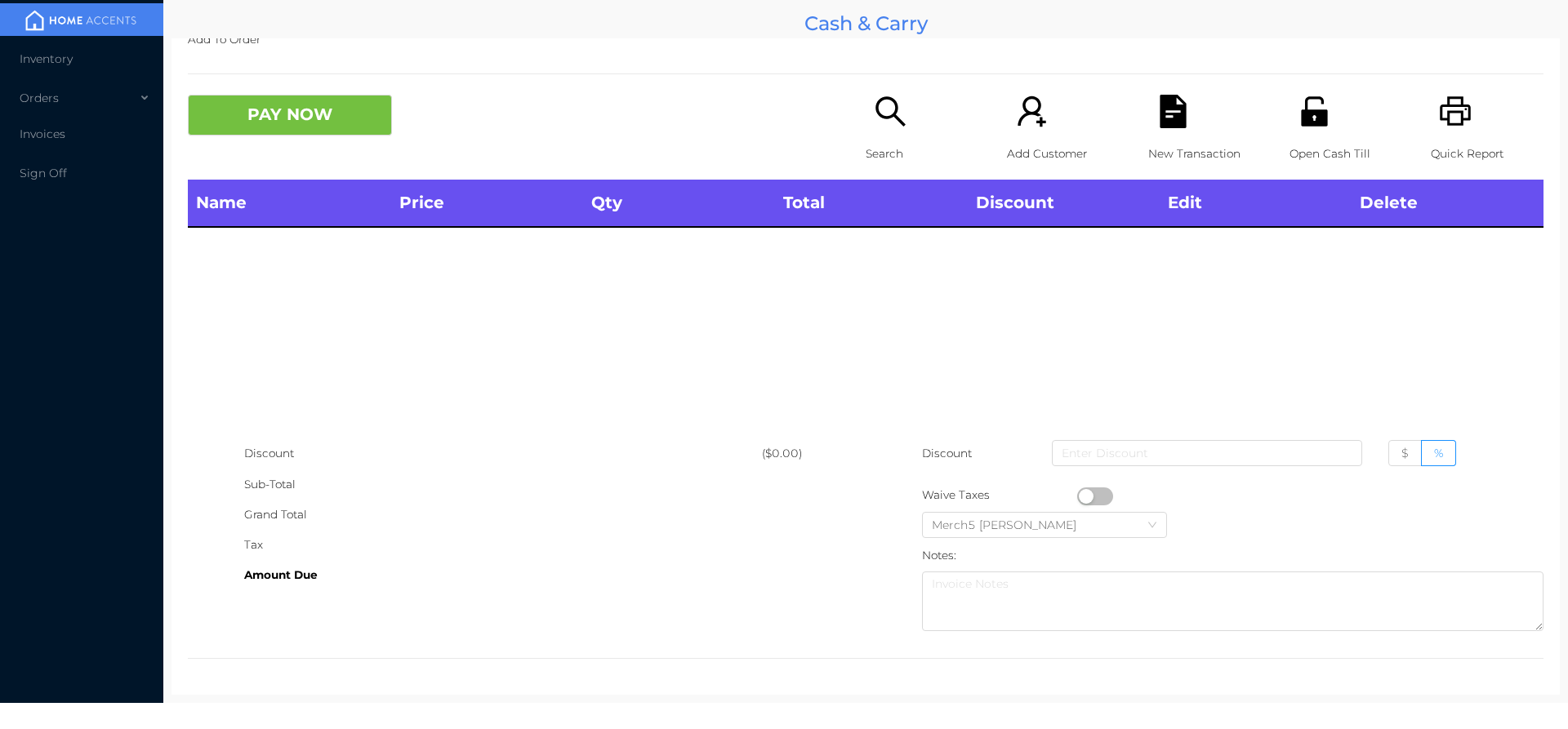
click at [890, 114] on icon "icon: search" at bounding box center [890, 111] width 30 height 30
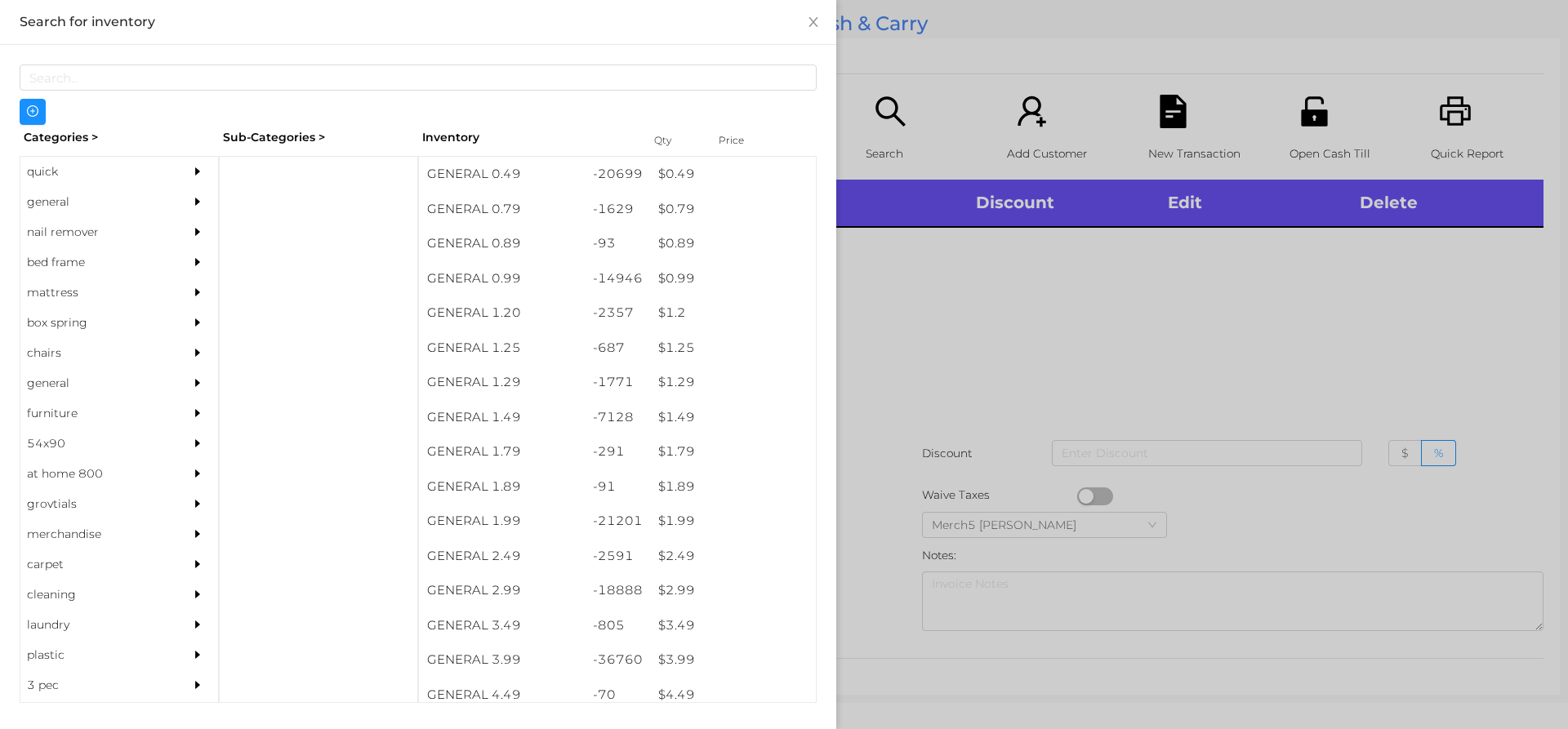
click at [1268, 322] on div at bounding box center [784, 364] width 1568 height 729
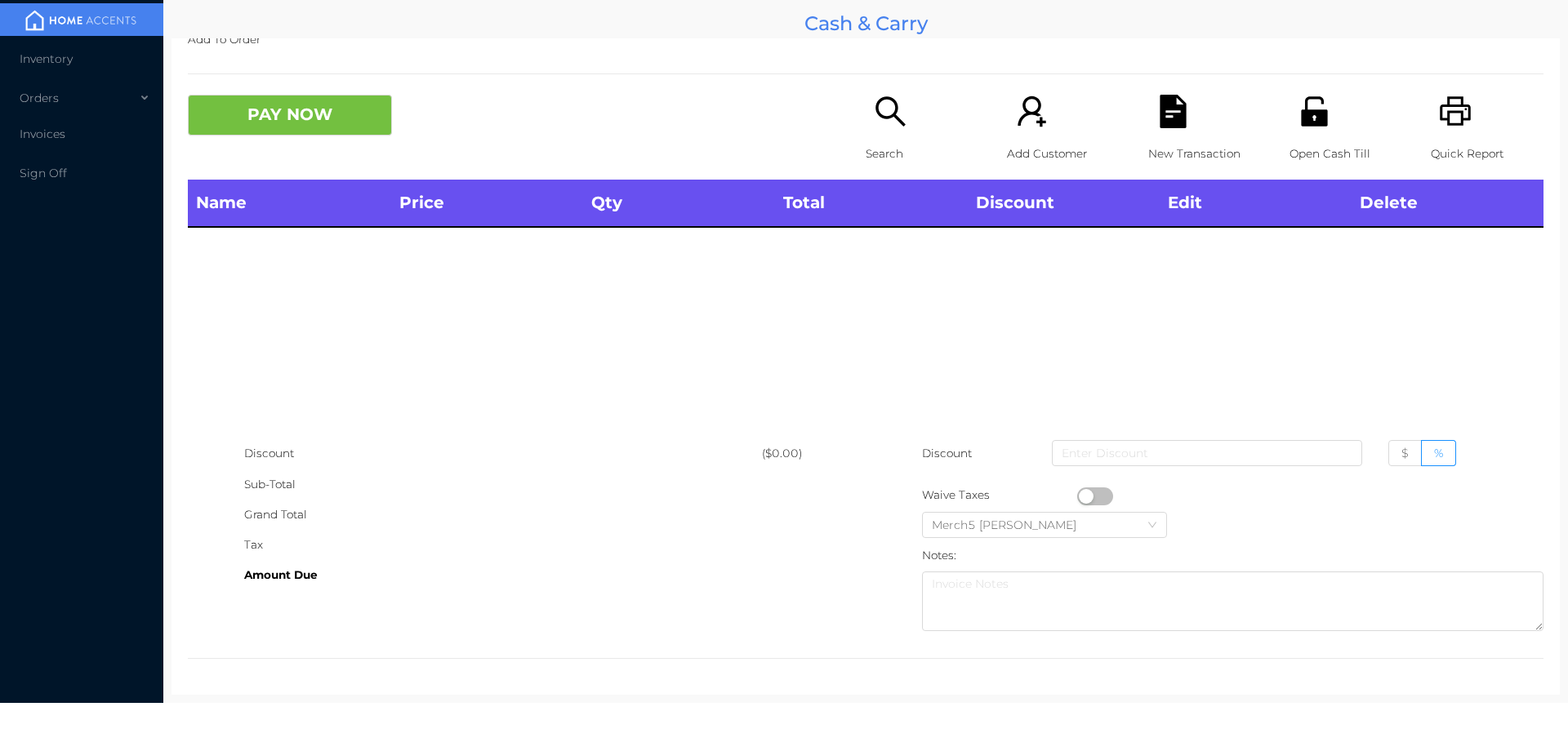
click at [1457, 118] on icon "icon: printer" at bounding box center [1456, 111] width 33 height 33
click at [901, 113] on icon "icon: search" at bounding box center [890, 111] width 33 height 33
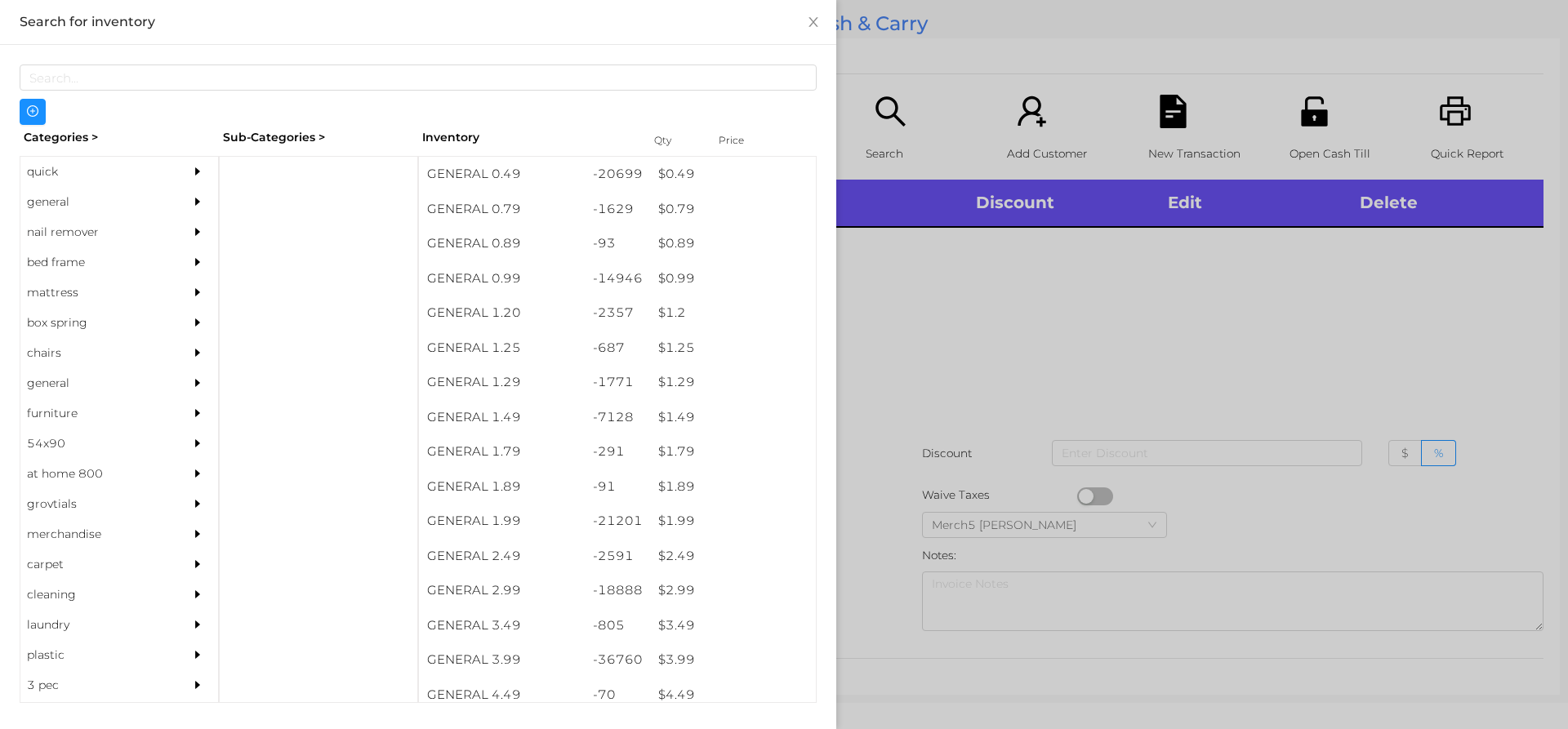
click at [1054, 276] on div at bounding box center [784, 364] width 1568 height 729
